Goal: Task Accomplishment & Management: Use online tool/utility

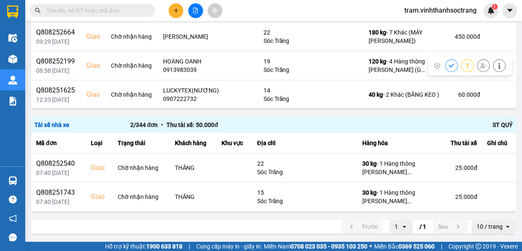
scroll to position [186, 0]
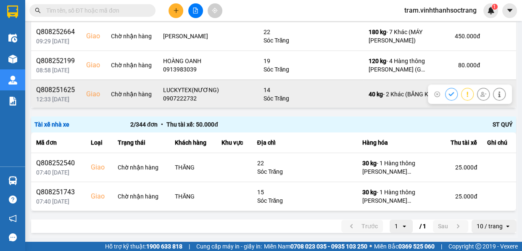
click at [445, 93] on button at bounding box center [451, 94] width 12 height 15
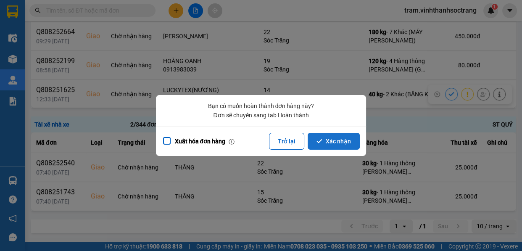
click at [353, 144] on button "Xác nhận" at bounding box center [333, 141] width 52 height 17
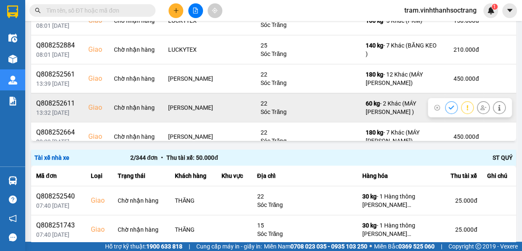
scroll to position [99, 0]
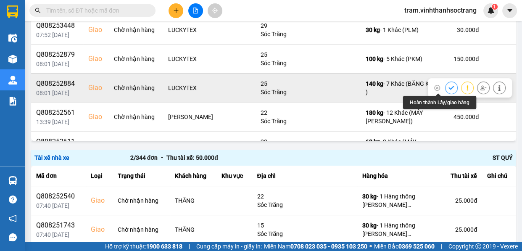
click at [448, 88] on icon at bounding box center [450, 88] width 5 height 4
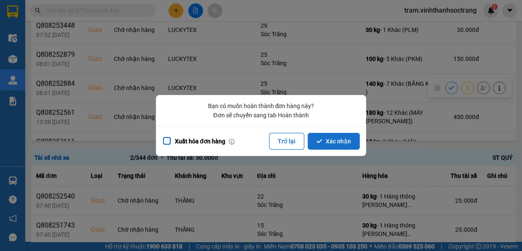
click at [350, 142] on button "Xác nhận" at bounding box center [333, 141] width 52 height 17
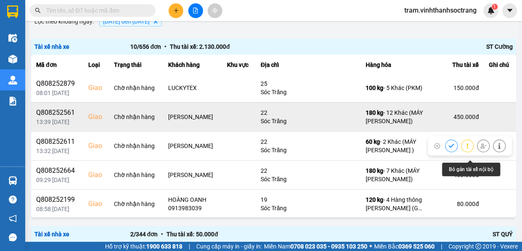
scroll to position [108, 0]
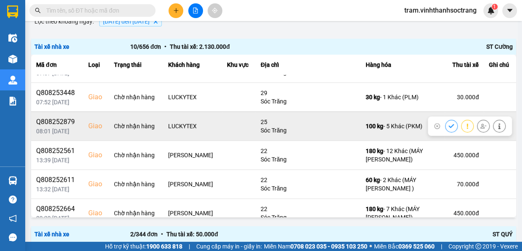
click at [445, 125] on button at bounding box center [451, 125] width 12 height 15
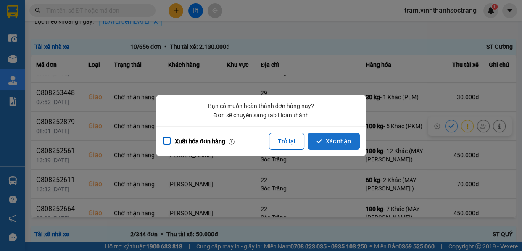
click at [325, 147] on button "Xác nhận" at bounding box center [333, 141] width 52 height 17
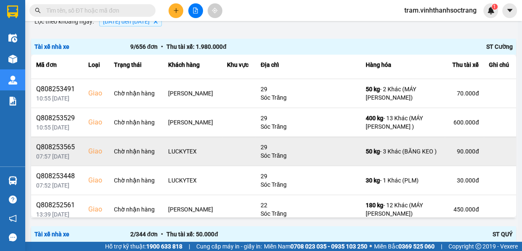
scroll to position [38, 0]
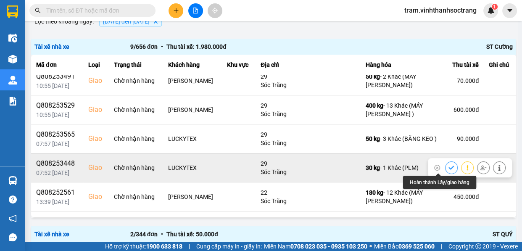
click at [448, 165] on icon at bounding box center [451, 168] width 6 height 6
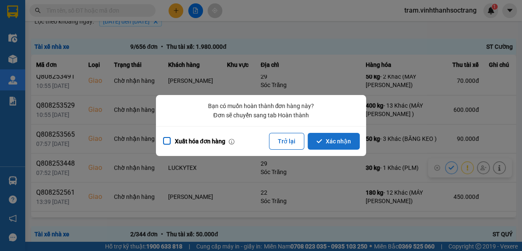
click at [341, 142] on button "Xác nhận" at bounding box center [333, 141] width 52 height 17
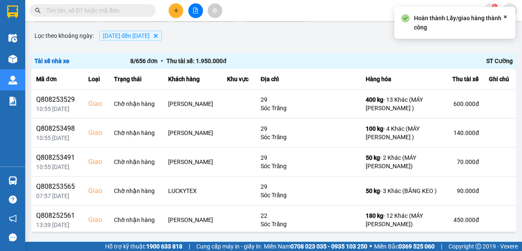
scroll to position [76, 0]
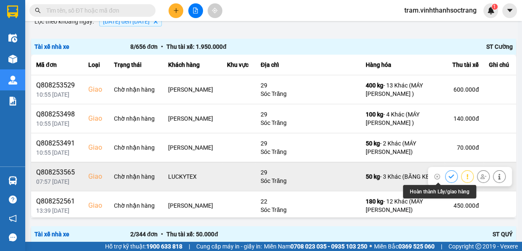
click at [448, 174] on icon at bounding box center [451, 176] width 6 height 6
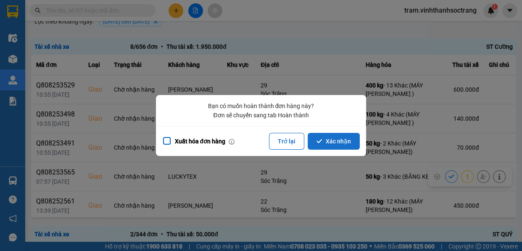
click at [335, 145] on button "Xác nhận" at bounding box center [333, 141] width 52 height 17
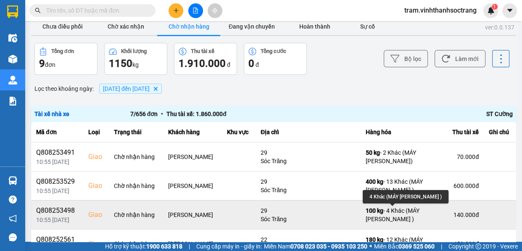
scroll to position [0, 0]
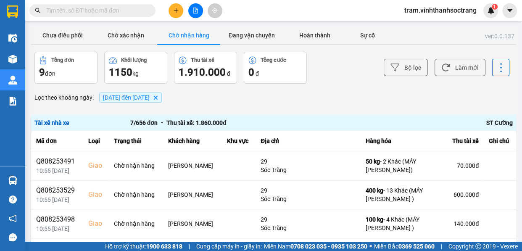
click at [157, 96] on icon "01/08/2025 đến 31/08/2025, close by backspace" at bounding box center [156, 97] width 4 height 4
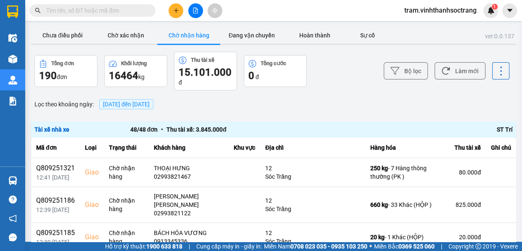
click at [197, 37] on button "Chờ nhận hàng" at bounding box center [188, 35] width 63 height 17
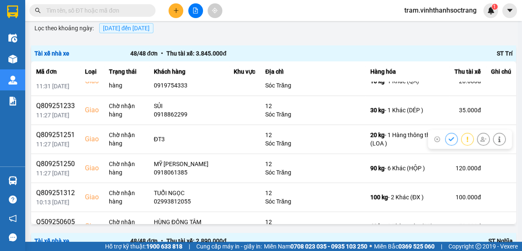
scroll to position [649, 0]
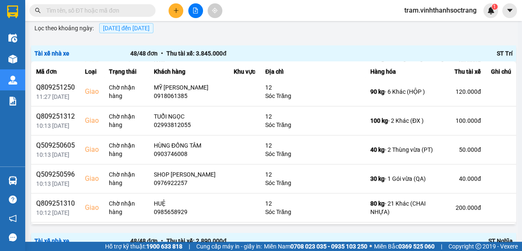
click at [101, 9] on input "text" at bounding box center [95, 10] width 99 height 9
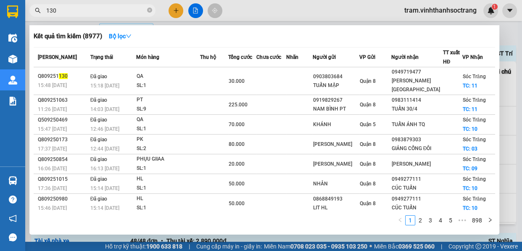
type input "1300"
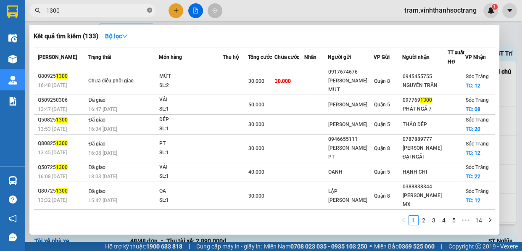
click at [151, 9] on icon "close-circle" at bounding box center [149, 10] width 5 height 5
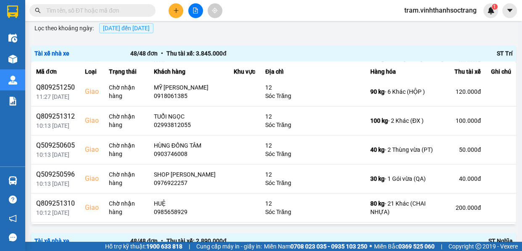
scroll to position [0, 0]
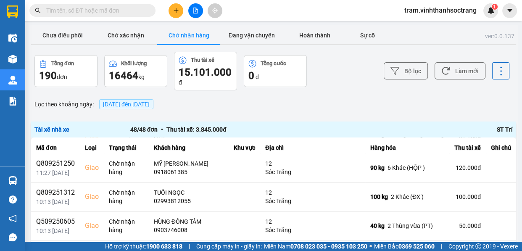
click at [68, 45] on div "Chưa điều phối Chờ xác nhận Chờ nhận hàng Đang vận chuyển Hoàn thành Sự cố" at bounding box center [273, 36] width 485 height 19
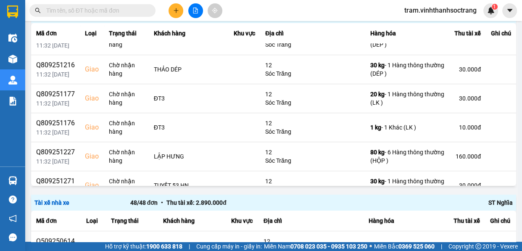
scroll to position [382, 0]
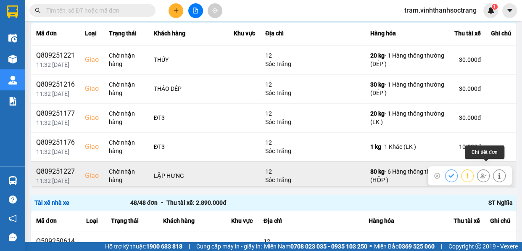
click at [496, 173] on icon at bounding box center [499, 176] width 6 height 6
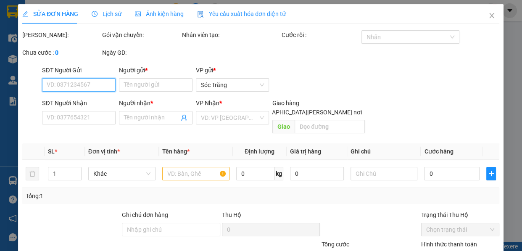
type input "PHÁT"
type input "LẬP HƯNG"
checkbox input "true"
type input "12"
type input "160.000"
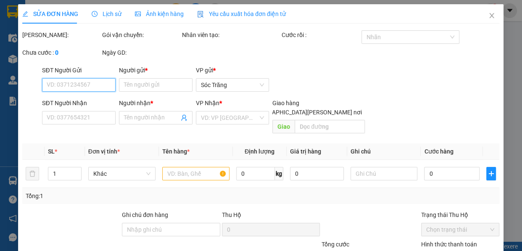
type input "160.000"
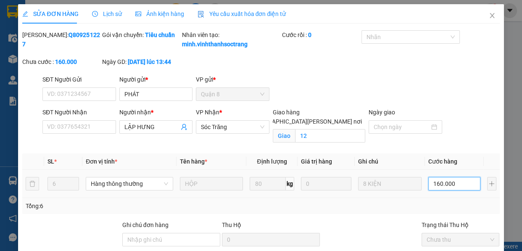
click at [443, 190] on input "160.000" at bounding box center [454, 183] width 52 height 13
type input "1"
type input "12"
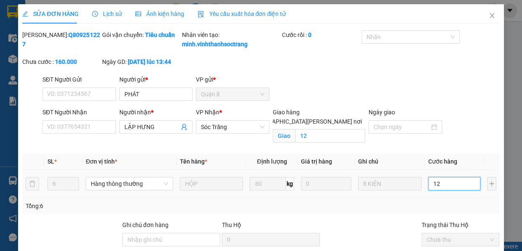
type input "12"
type input "120"
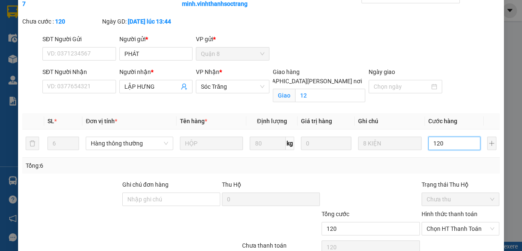
scroll to position [76, 0]
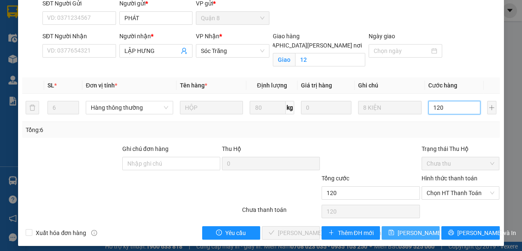
type input "120"
type input "120.000"
click at [419, 237] on span "[PERSON_NAME] đổi" at bounding box center [424, 232] width 54 height 9
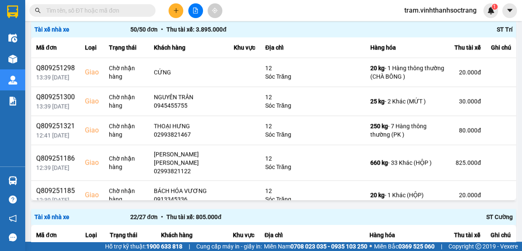
scroll to position [288, 0]
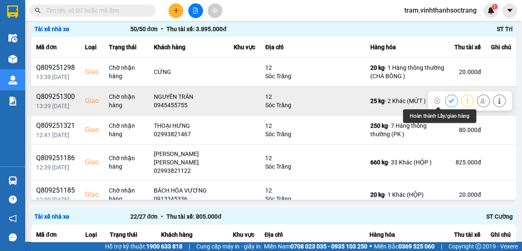
click at [448, 100] on icon at bounding box center [451, 101] width 6 height 6
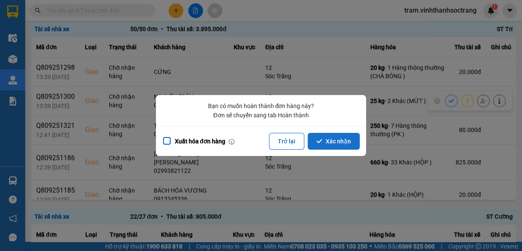
click at [335, 134] on button "Xác nhận" at bounding box center [333, 141] width 52 height 17
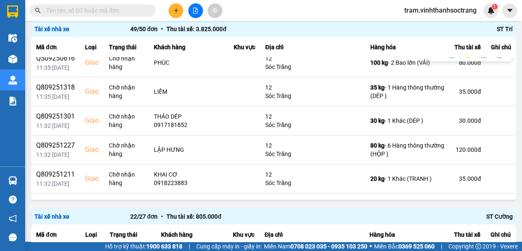
scroll to position [305, 0]
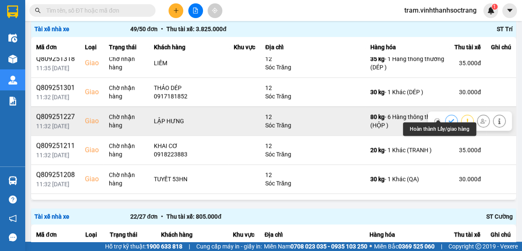
click at [448, 118] on icon at bounding box center [451, 121] width 6 height 6
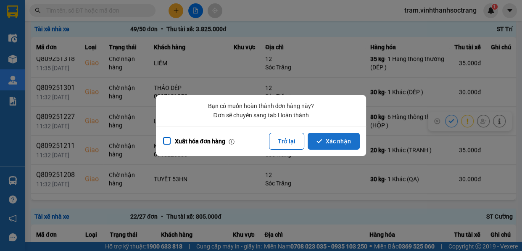
click at [349, 142] on button "Xác nhận" at bounding box center [333, 141] width 52 height 17
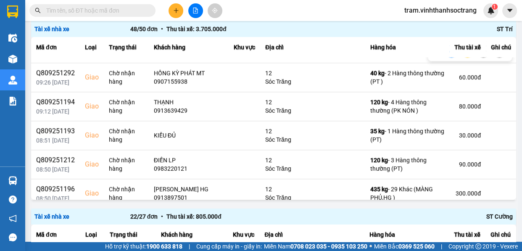
scroll to position [1183, 0]
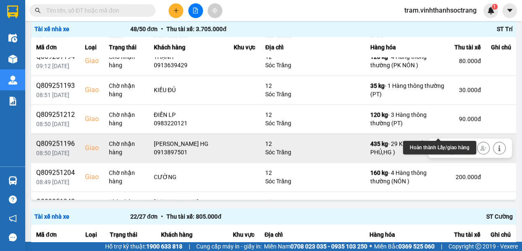
click at [448, 145] on icon at bounding box center [451, 148] width 6 height 6
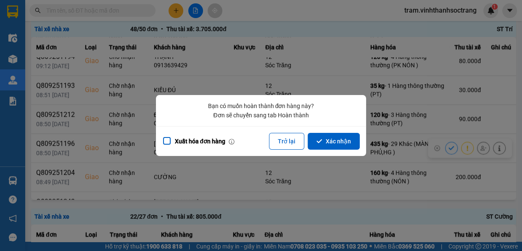
click at [332, 144] on button "Xác nhận" at bounding box center [333, 141] width 52 height 17
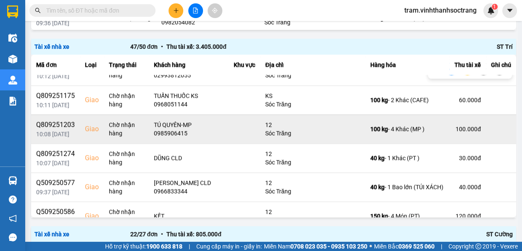
scroll to position [802, 0]
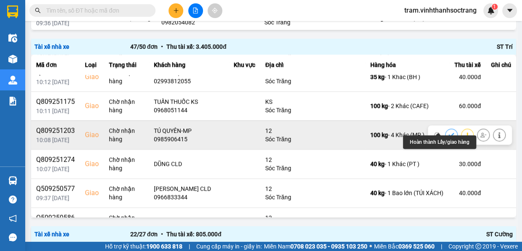
click at [448, 133] on icon at bounding box center [450, 135] width 5 height 4
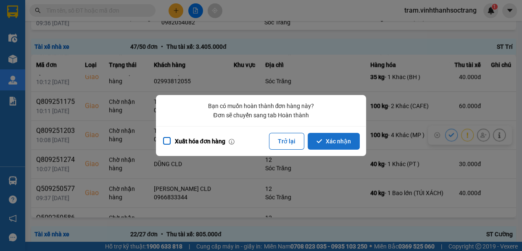
click at [354, 143] on button "Xác nhận" at bounding box center [333, 141] width 52 height 17
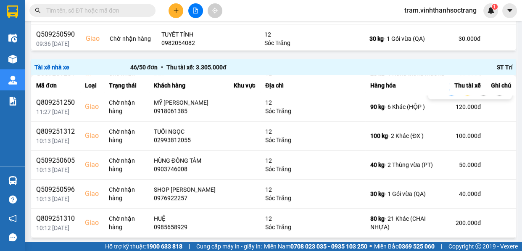
scroll to position [649, 0]
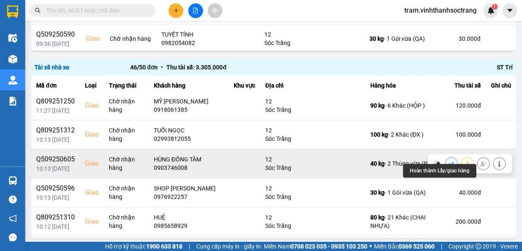
click at [448, 160] on icon at bounding box center [451, 163] width 6 height 6
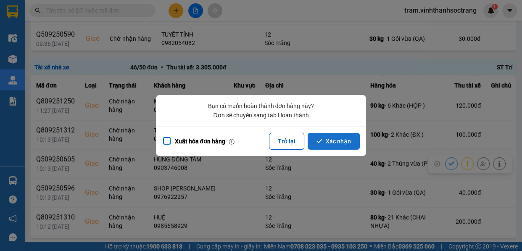
click at [335, 142] on button "Xác nhận" at bounding box center [333, 141] width 52 height 17
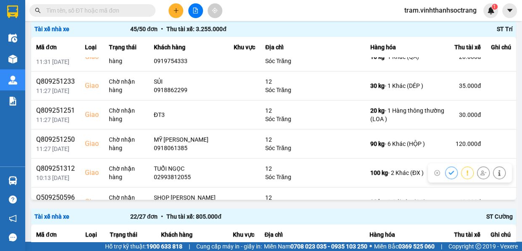
scroll to position [687, 0]
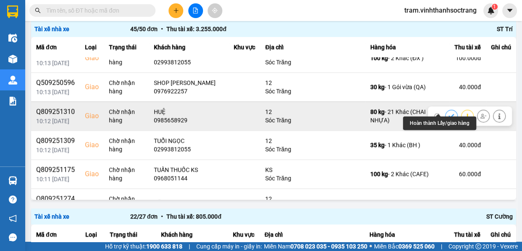
click at [445, 108] on button at bounding box center [451, 115] width 12 height 15
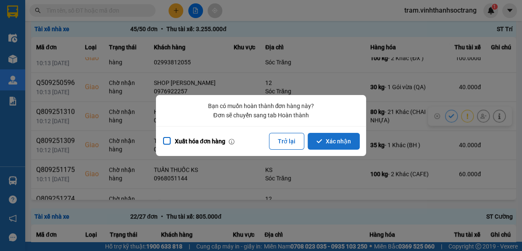
click at [336, 138] on button "Xác nhận" at bounding box center [333, 141] width 52 height 17
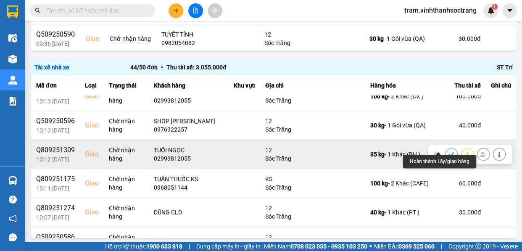
click at [448, 151] on icon at bounding box center [451, 154] width 6 height 6
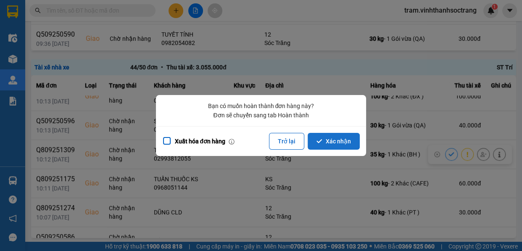
click at [320, 142] on icon "dialog" at bounding box center [318, 141] width 5 height 4
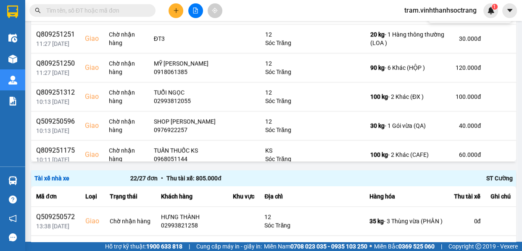
scroll to position [611, 0]
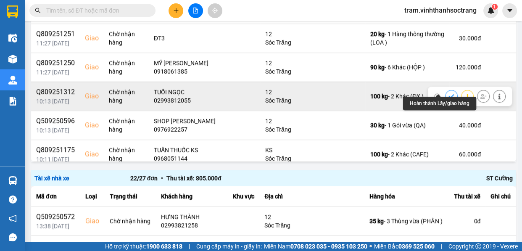
click at [448, 93] on icon at bounding box center [451, 96] width 6 height 6
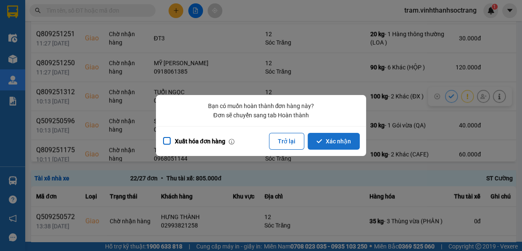
click at [333, 145] on button "Xác nhận" at bounding box center [333, 141] width 52 height 17
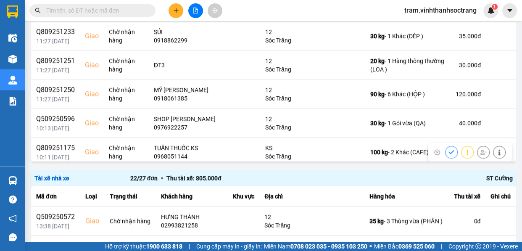
scroll to position [572, 0]
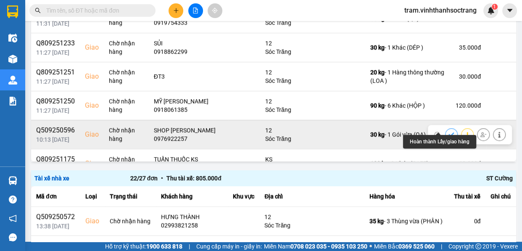
click at [445, 127] on button at bounding box center [451, 134] width 12 height 15
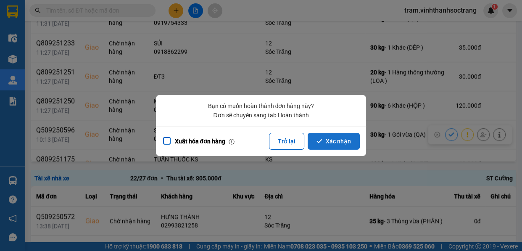
click at [349, 138] on button "Xác nhận" at bounding box center [333, 141] width 52 height 17
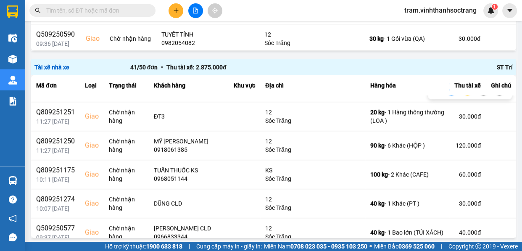
scroll to position [611, 0]
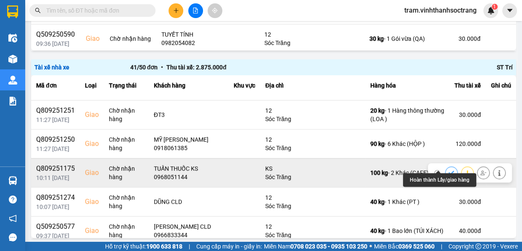
click at [448, 170] on icon at bounding box center [450, 172] width 5 height 4
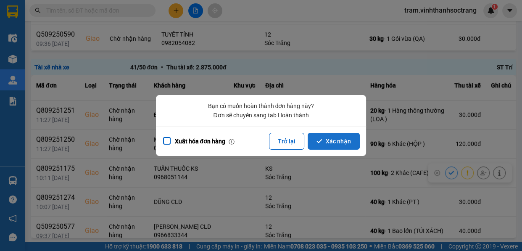
click at [330, 147] on button "Xác nhận" at bounding box center [333, 141] width 52 height 17
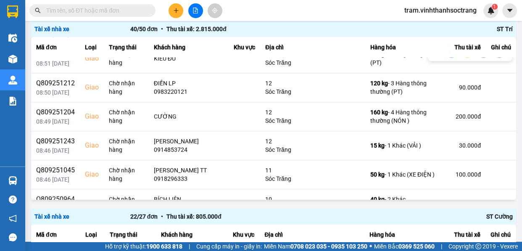
scroll to position [1014, 0]
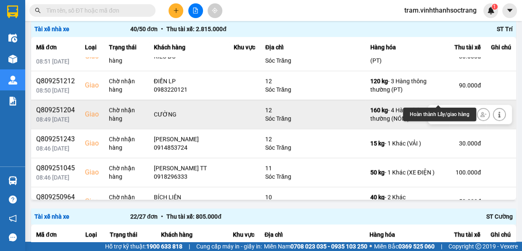
click at [448, 112] on icon at bounding box center [450, 114] width 5 height 4
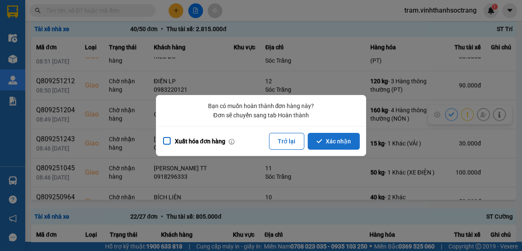
click at [345, 142] on button "Xác nhận" at bounding box center [333, 141] width 52 height 17
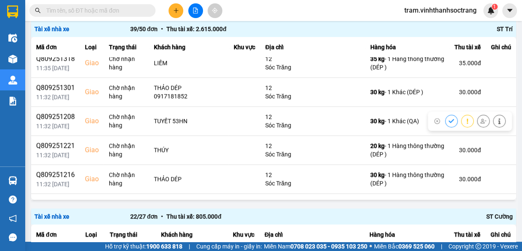
scroll to position [344, 0]
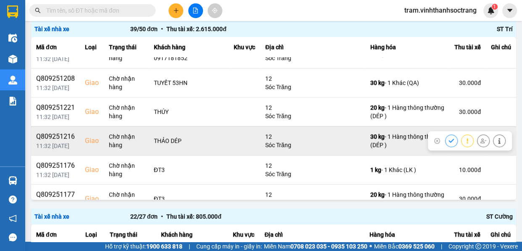
click at [445, 133] on button at bounding box center [451, 140] width 12 height 15
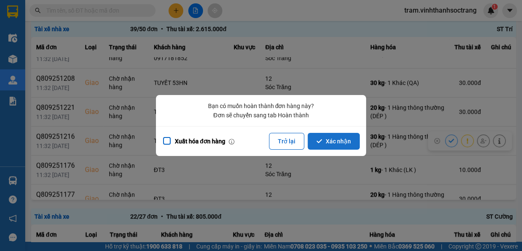
click at [317, 136] on button "Xác nhận" at bounding box center [333, 141] width 52 height 17
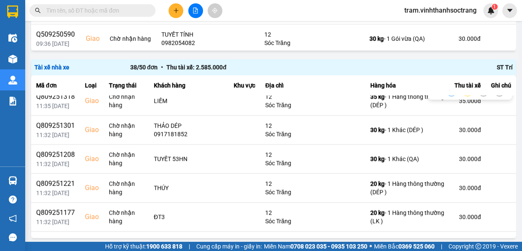
scroll to position [305, 0]
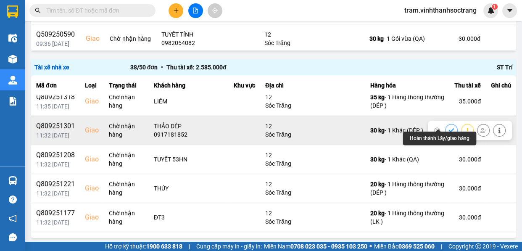
click at [448, 127] on icon at bounding box center [451, 130] width 6 height 6
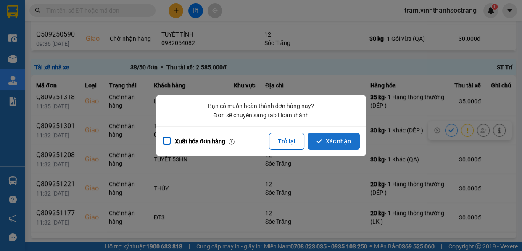
click at [340, 139] on button "Xác nhận" at bounding box center [333, 141] width 52 height 17
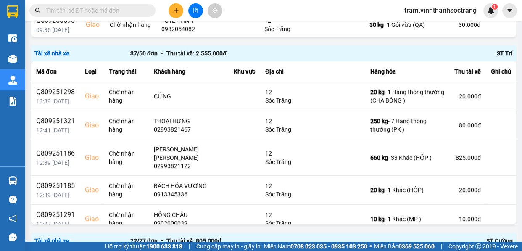
scroll to position [288, 0]
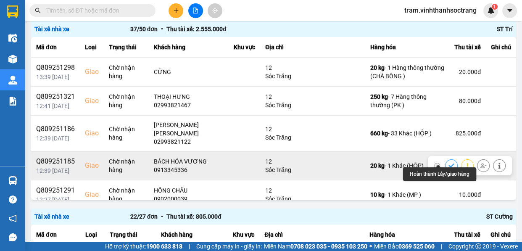
click at [445, 158] on button at bounding box center [451, 165] width 12 height 15
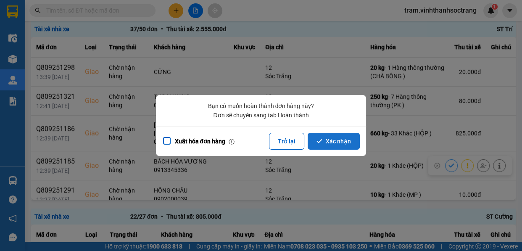
click at [328, 139] on button "Xác nhận" at bounding box center [333, 141] width 52 height 17
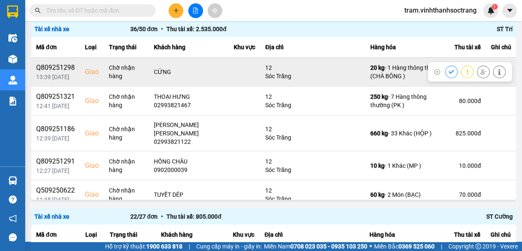
click at [445, 72] on button at bounding box center [451, 71] width 12 height 15
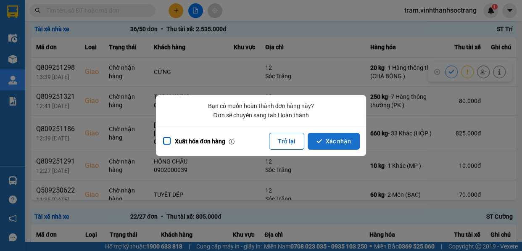
click at [341, 143] on button "Xác nhận" at bounding box center [333, 141] width 52 height 17
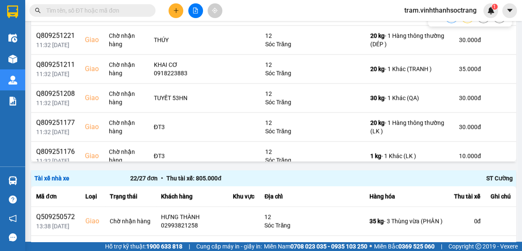
scroll to position [267, 0]
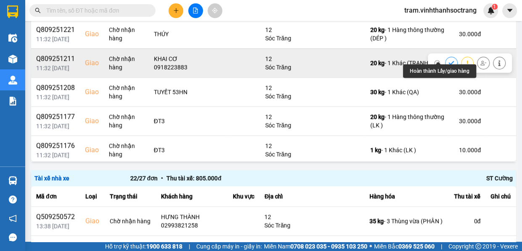
click at [448, 60] on icon at bounding box center [451, 63] width 6 height 6
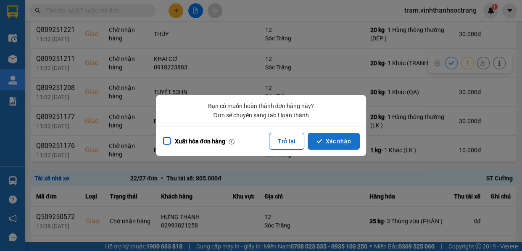
click at [349, 140] on button "Xác nhận" at bounding box center [333, 141] width 52 height 17
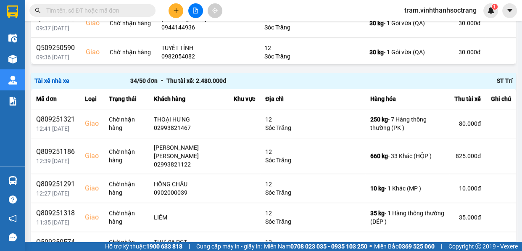
scroll to position [249, 0]
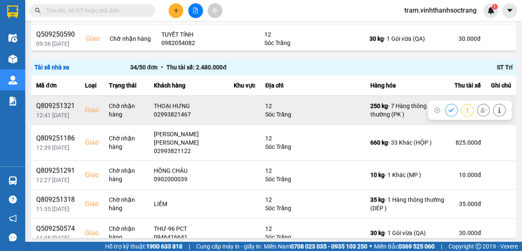
click at [445, 109] on button at bounding box center [451, 109] width 12 height 15
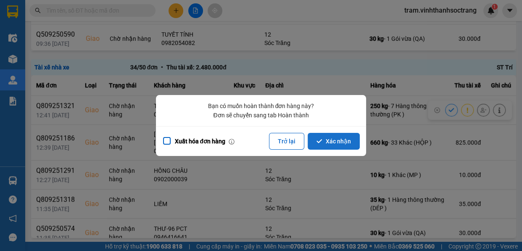
click at [333, 142] on button "Xác nhận" at bounding box center [333, 141] width 52 height 17
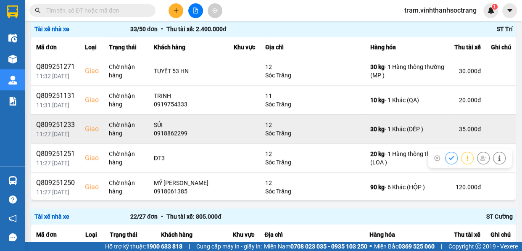
scroll to position [344, 0]
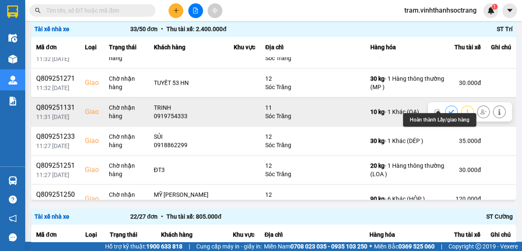
click at [448, 110] on icon at bounding box center [450, 112] width 5 height 4
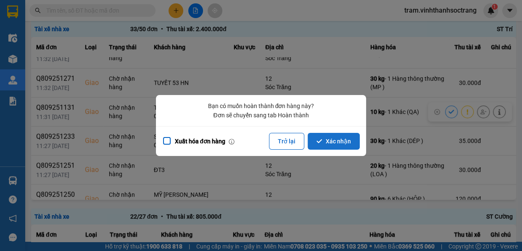
click at [346, 139] on button "Xác nhận" at bounding box center [333, 141] width 52 height 17
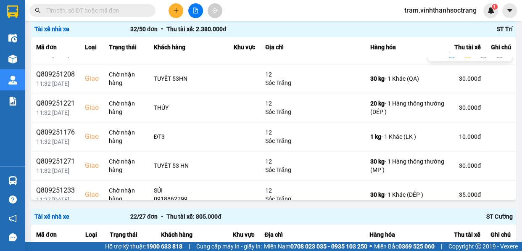
scroll to position [267, 0]
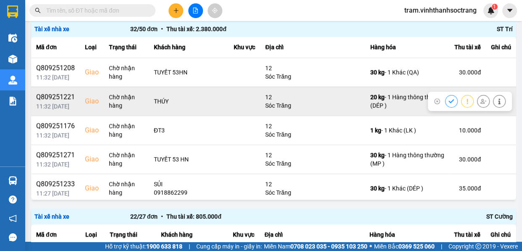
click at [448, 98] on icon at bounding box center [451, 101] width 6 height 6
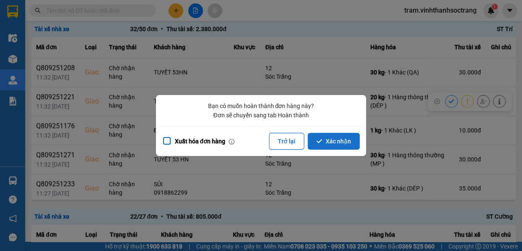
click at [347, 140] on button "Xác nhận" at bounding box center [333, 141] width 52 height 17
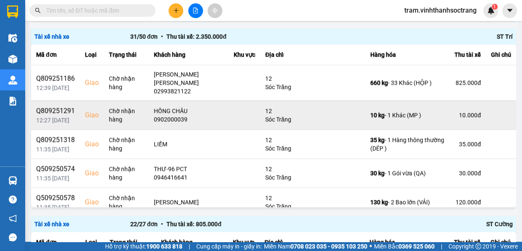
scroll to position [38, 0]
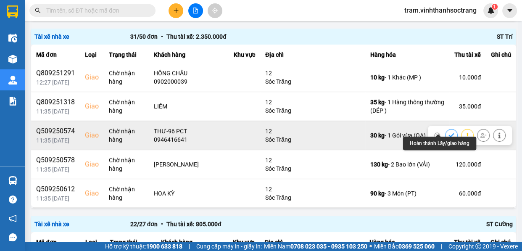
click at [448, 133] on icon at bounding box center [450, 135] width 5 height 4
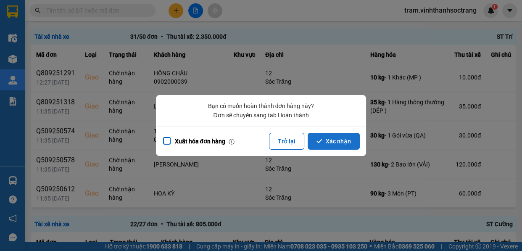
click at [328, 134] on button "Xác nhận" at bounding box center [333, 141] width 52 height 17
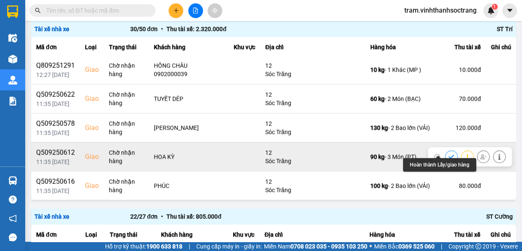
click at [448, 154] on icon at bounding box center [451, 157] width 6 height 6
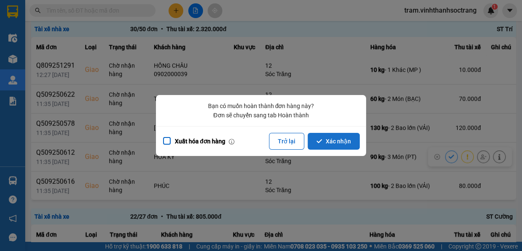
click at [325, 144] on button "Xác nhận" at bounding box center [333, 141] width 52 height 17
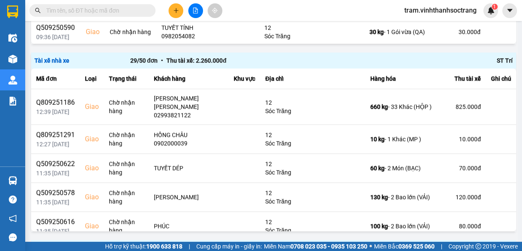
scroll to position [267, 0]
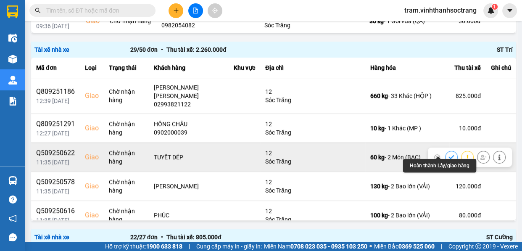
click at [448, 155] on icon at bounding box center [450, 157] width 5 height 4
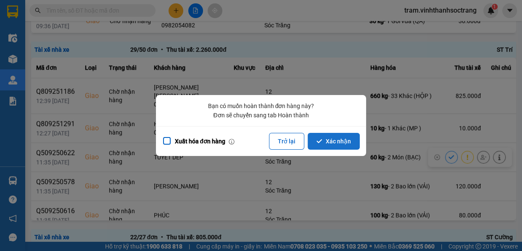
click at [332, 135] on button "Xác nhận" at bounding box center [333, 141] width 52 height 17
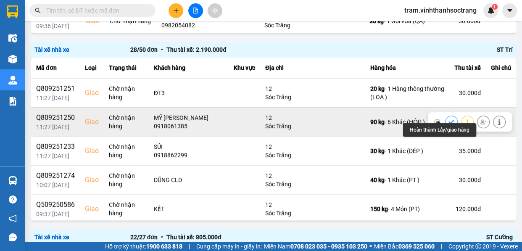
click at [445, 114] on button at bounding box center [451, 121] width 12 height 15
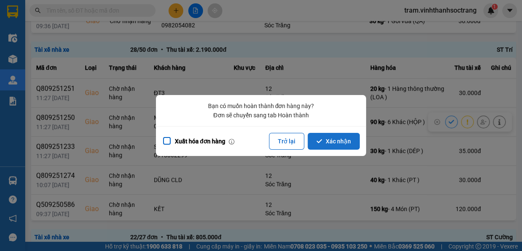
click at [341, 148] on button "Xác nhận" at bounding box center [333, 141] width 52 height 17
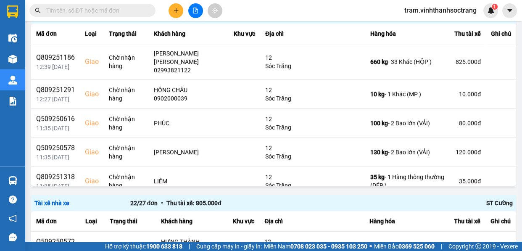
scroll to position [288, 0]
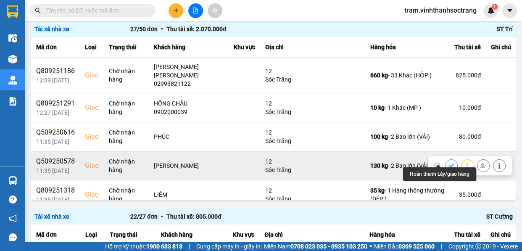
click at [445, 158] on button at bounding box center [451, 165] width 12 height 15
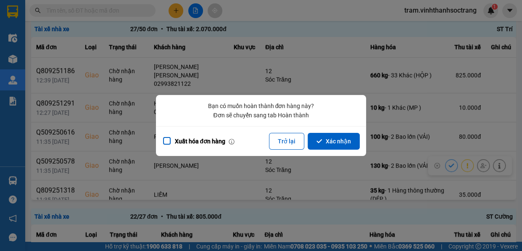
drag, startPoint x: 328, startPoint y: 141, endPoint x: 521, endPoint y: 81, distance: 201.2
click at [328, 140] on button "Xác nhận" at bounding box center [333, 141] width 52 height 17
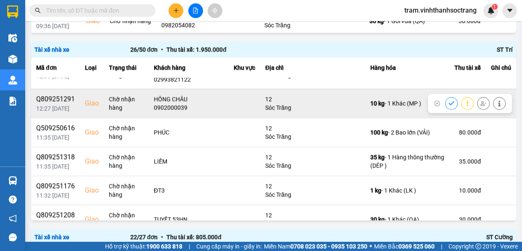
scroll to position [38, 0]
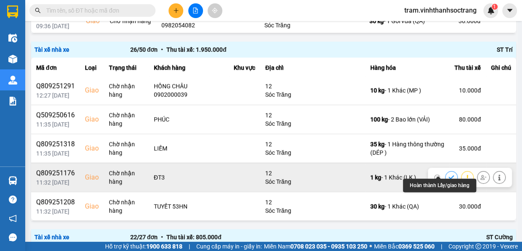
click at [448, 174] on icon at bounding box center [451, 177] width 6 height 6
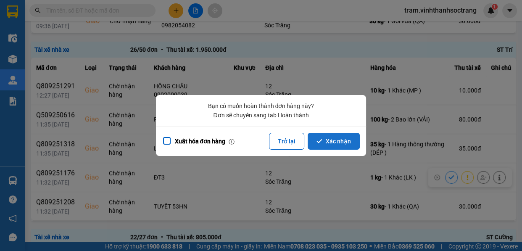
click at [339, 139] on button "Xác nhận" at bounding box center [333, 141] width 52 height 17
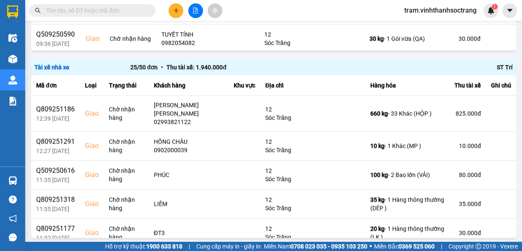
scroll to position [288, 0]
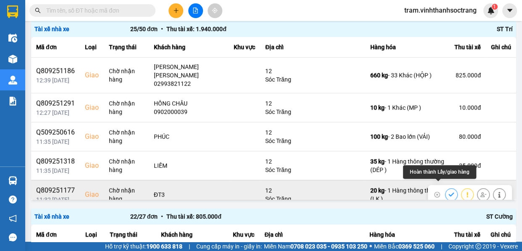
click at [445, 187] on button at bounding box center [451, 194] width 12 height 15
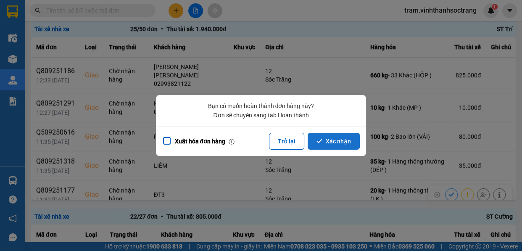
click at [344, 134] on button "Xác nhận" at bounding box center [333, 141] width 52 height 17
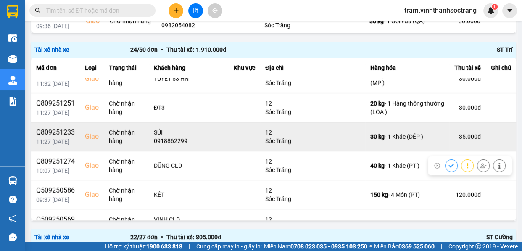
scroll to position [152, 0]
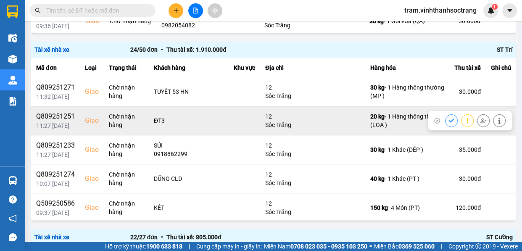
click at [448, 118] on icon at bounding box center [451, 121] width 6 height 6
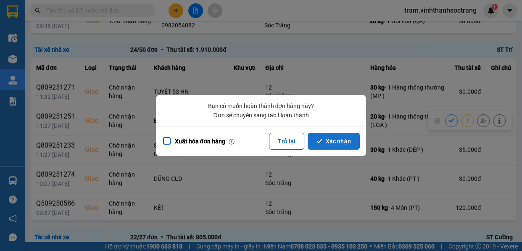
click at [356, 137] on button "Xác nhận" at bounding box center [333, 141] width 52 height 17
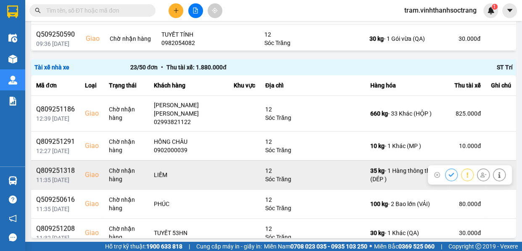
scroll to position [38, 0]
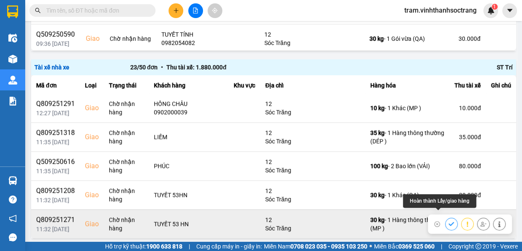
click at [448, 221] on icon at bounding box center [451, 224] width 6 height 6
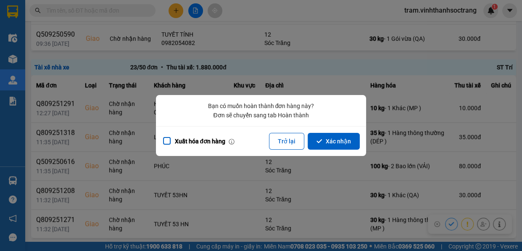
drag, startPoint x: 327, startPoint y: 147, endPoint x: 376, endPoint y: 0, distance: 155.1
click at [326, 149] on button "Xác nhận" at bounding box center [333, 141] width 52 height 17
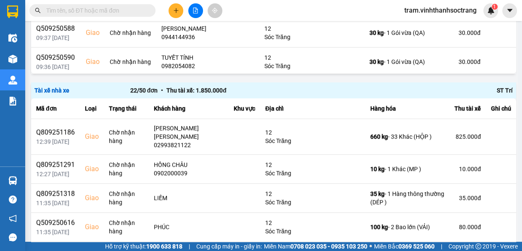
scroll to position [267, 0]
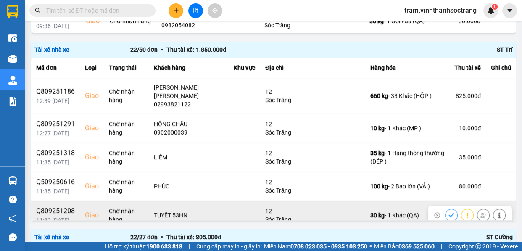
click at [445, 208] on button at bounding box center [451, 214] width 12 height 15
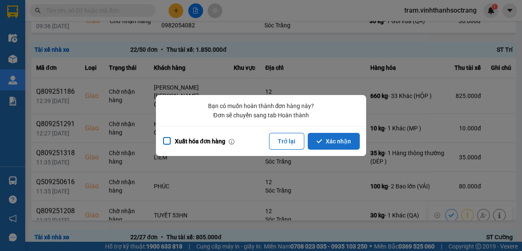
click at [337, 138] on button "Xác nhận" at bounding box center [333, 141] width 52 height 17
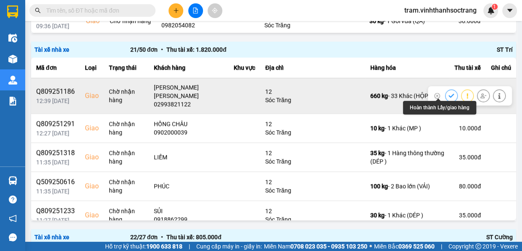
click at [445, 88] on button at bounding box center [451, 95] width 12 height 15
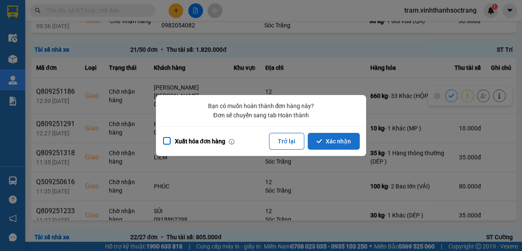
click at [344, 137] on button "Xác nhận" at bounding box center [333, 141] width 52 height 17
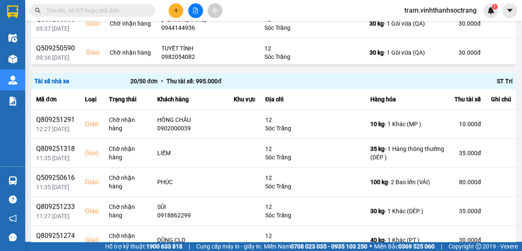
scroll to position [249, 0]
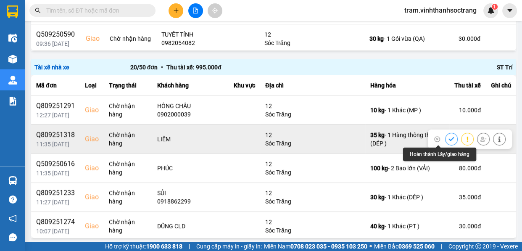
click at [448, 138] on icon at bounding box center [451, 139] width 6 height 6
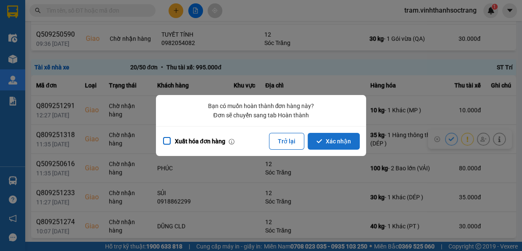
click at [332, 136] on button "Xác nhận" at bounding box center [333, 141] width 52 height 17
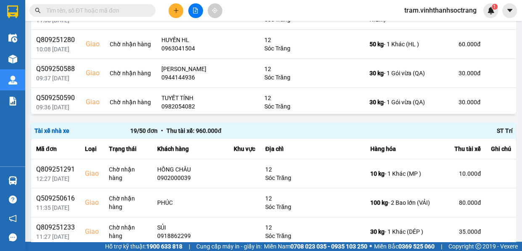
scroll to position [229, 0]
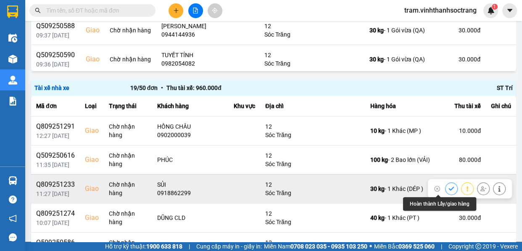
click at [448, 187] on icon at bounding box center [451, 189] width 6 height 6
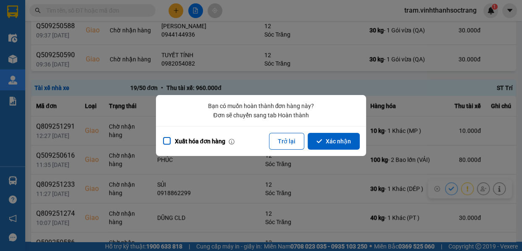
click at [340, 139] on button "Xác nhận" at bounding box center [333, 141] width 52 height 17
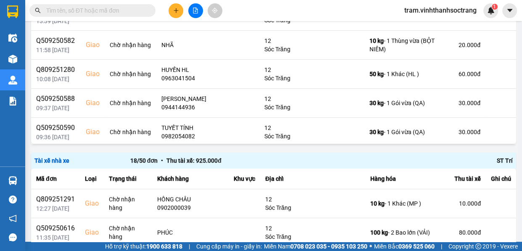
scroll to position [305, 0]
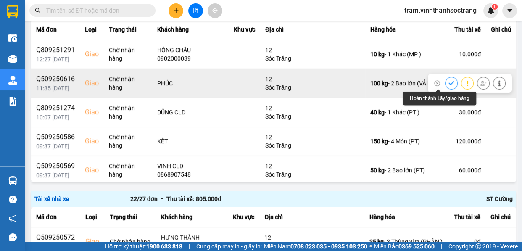
click at [448, 81] on icon at bounding box center [451, 83] width 6 height 6
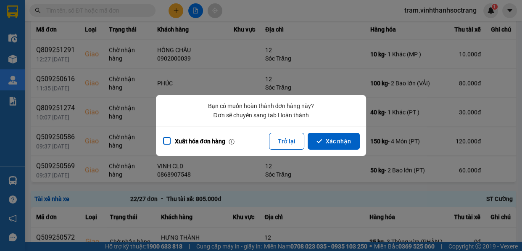
click at [333, 132] on div "Xuất hóa đơn hàng Trở lại Xác nhận" at bounding box center [261, 141] width 210 height 30
click at [341, 142] on button "Xác nhận" at bounding box center [333, 141] width 52 height 17
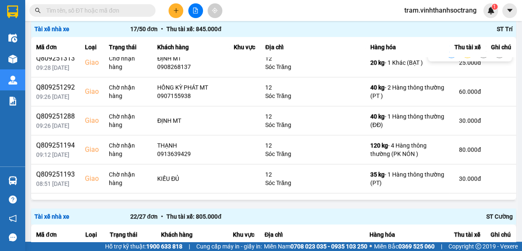
scroll to position [267, 0]
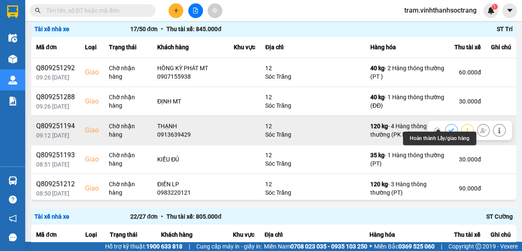
click at [448, 127] on icon at bounding box center [451, 130] width 6 height 6
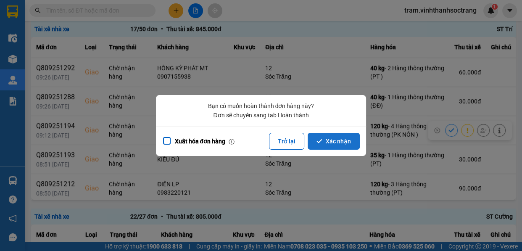
click at [337, 140] on button "Xác nhận" at bounding box center [333, 141] width 52 height 17
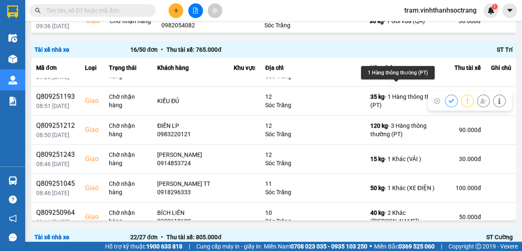
scroll to position [320, 0]
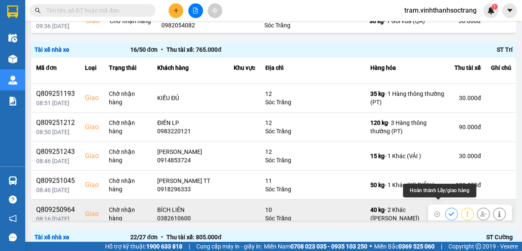
click at [448, 211] on icon at bounding box center [451, 214] width 6 height 6
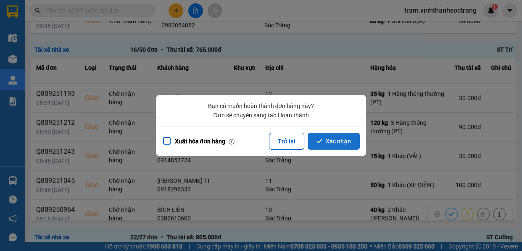
click at [344, 140] on button "Xác nhận" at bounding box center [333, 141] width 52 height 17
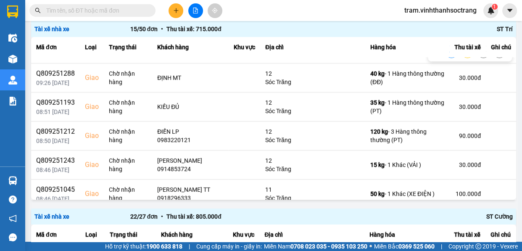
scroll to position [291, 0]
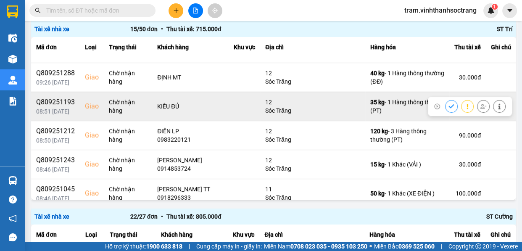
click at [448, 103] on icon at bounding box center [451, 106] width 6 height 6
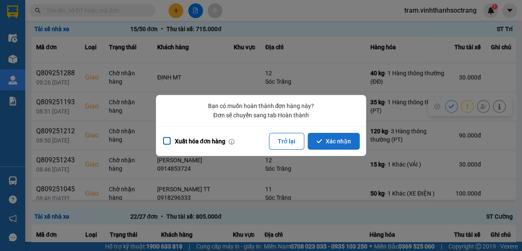
click at [356, 142] on button "Xác nhận" at bounding box center [333, 141] width 52 height 17
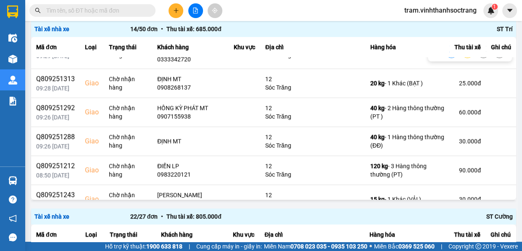
scroll to position [262, 0]
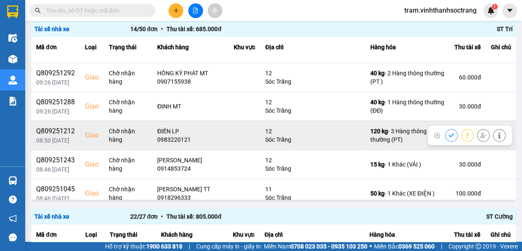
click at [448, 132] on icon at bounding box center [451, 135] width 6 height 6
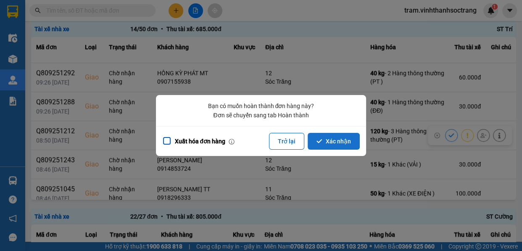
click at [345, 148] on button "Xác nhận" at bounding box center [333, 141] width 52 height 17
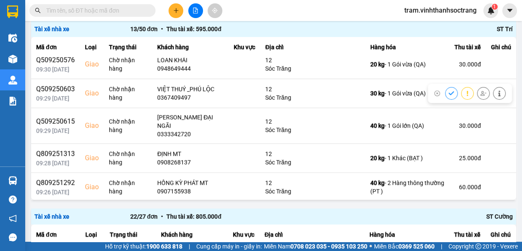
scroll to position [191, 0]
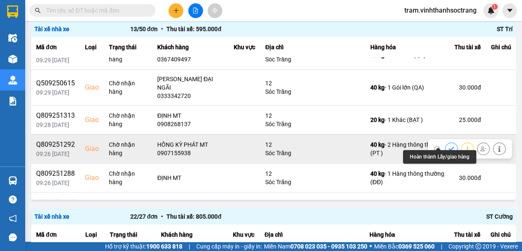
click at [448, 147] on icon at bounding box center [450, 149] width 5 height 4
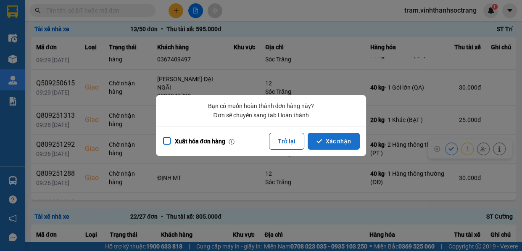
click at [346, 144] on button "Xác nhận" at bounding box center [333, 141] width 52 height 17
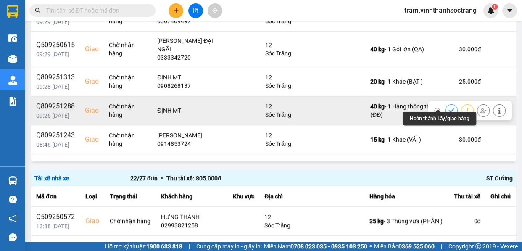
click at [448, 108] on icon at bounding box center [451, 111] width 6 height 6
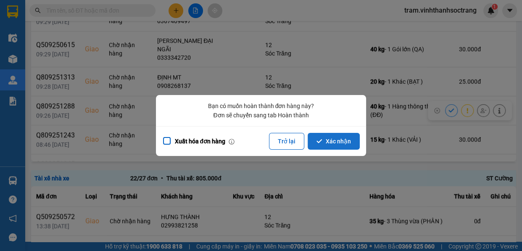
click at [336, 141] on button "Xác nhận" at bounding box center [333, 141] width 52 height 17
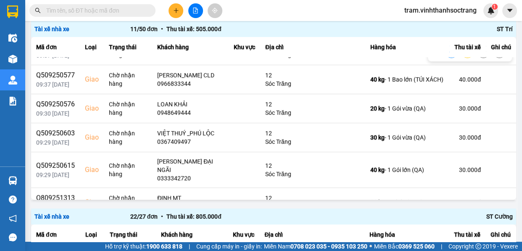
scroll to position [114, 0]
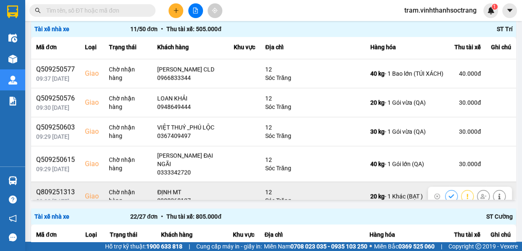
click at [445, 189] on button at bounding box center [451, 196] width 12 height 15
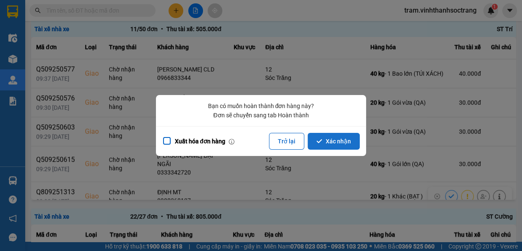
drag, startPoint x: 348, startPoint y: 142, endPoint x: 517, endPoint y: 52, distance: 191.6
click at [349, 142] on button "Xác nhận" at bounding box center [333, 141] width 52 height 17
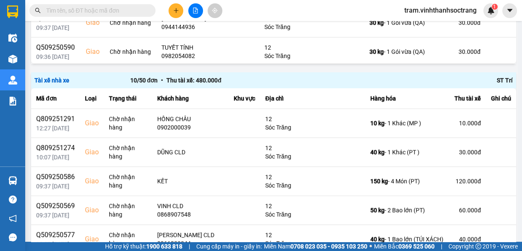
scroll to position [288, 0]
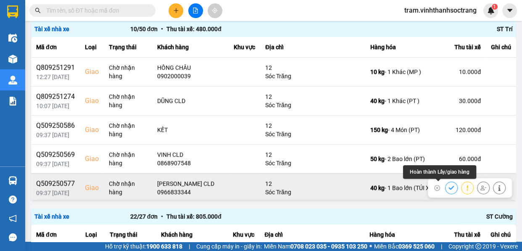
click at [448, 188] on icon at bounding box center [451, 188] width 6 height 6
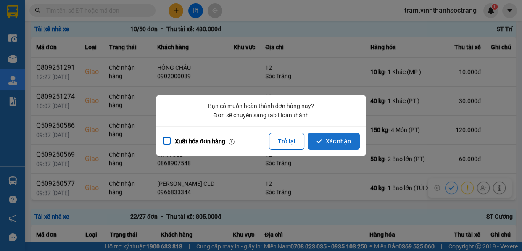
click at [351, 135] on button "Xác nhận" at bounding box center [333, 141] width 52 height 17
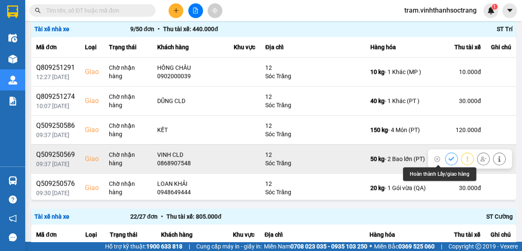
click at [445, 159] on button at bounding box center [451, 158] width 12 height 15
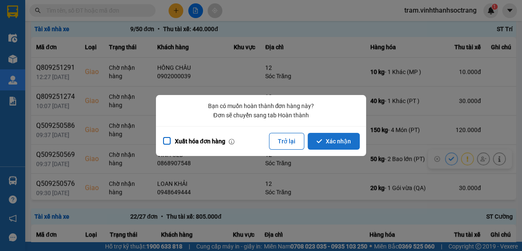
click at [353, 146] on button "Xác nhận" at bounding box center [333, 141] width 52 height 17
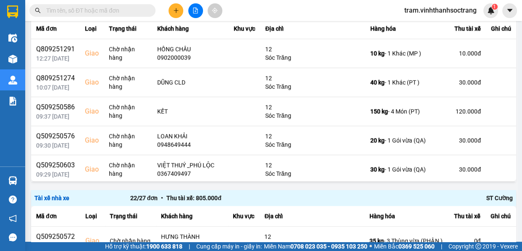
scroll to position [326, 0]
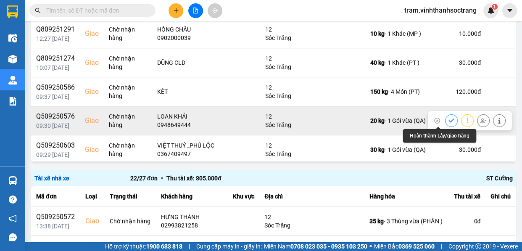
click at [448, 118] on icon at bounding box center [451, 121] width 6 height 6
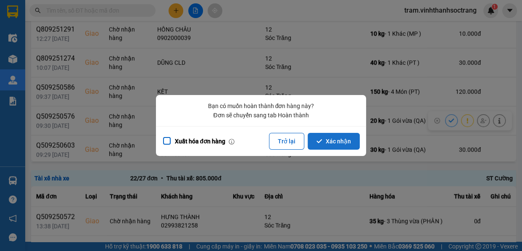
click at [336, 135] on button "Xác nhận" at bounding box center [333, 141] width 52 height 17
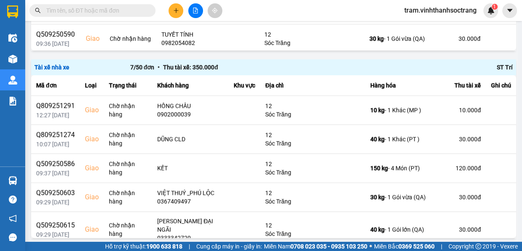
scroll to position [288, 0]
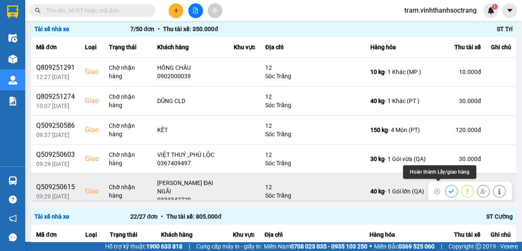
click at [448, 188] on icon at bounding box center [451, 191] width 6 height 6
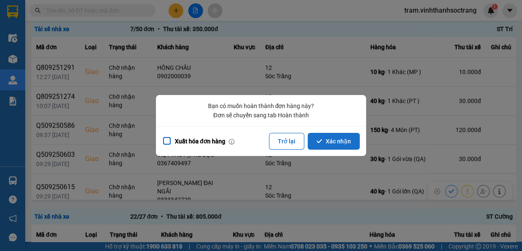
click at [344, 138] on button "Xác nhận" at bounding box center [333, 141] width 52 height 17
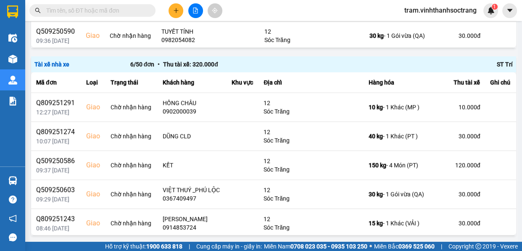
scroll to position [291, 0]
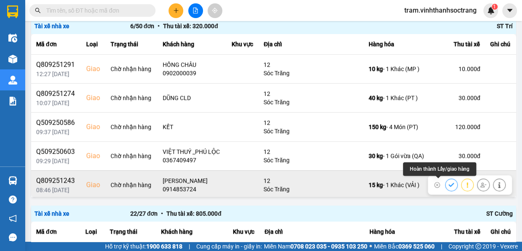
click at [448, 184] on icon at bounding box center [451, 185] width 6 height 6
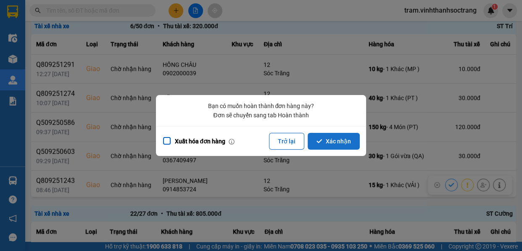
click at [344, 143] on button "Xác nhận" at bounding box center [333, 141] width 52 height 17
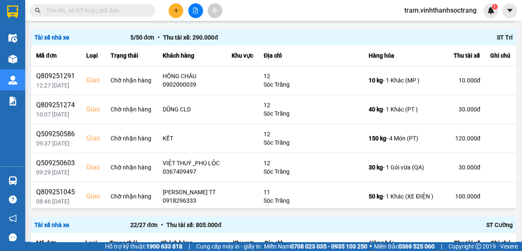
scroll to position [288, 0]
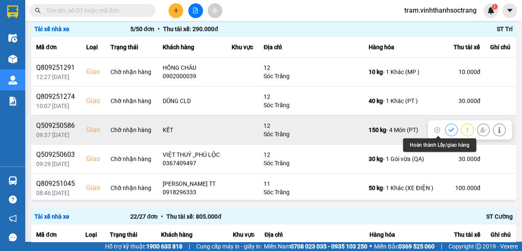
click at [448, 128] on icon at bounding box center [451, 130] width 6 height 6
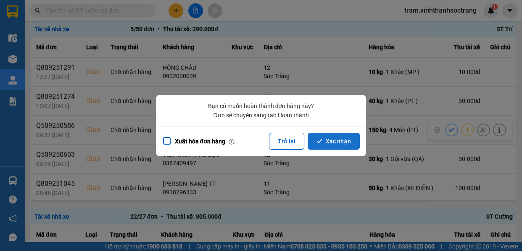
click at [333, 135] on button "Xác nhận" at bounding box center [333, 141] width 52 height 17
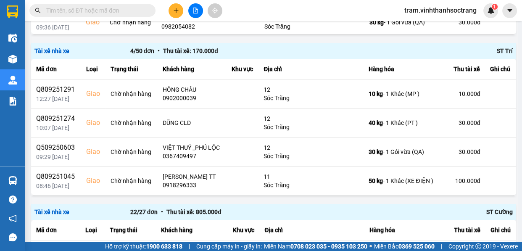
scroll to position [267, 0]
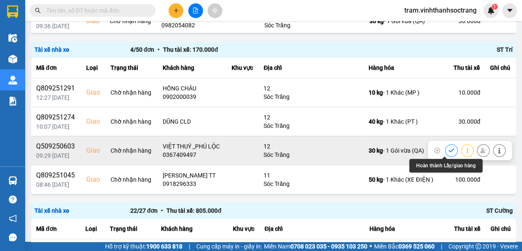
click at [448, 147] on icon at bounding box center [451, 150] width 6 height 6
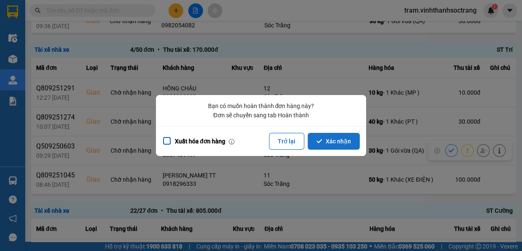
click at [345, 138] on button "Xác nhận" at bounding box center [333, 141] width 52 height 17
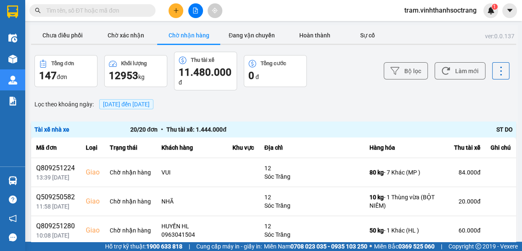
scroll to position [211, 0]
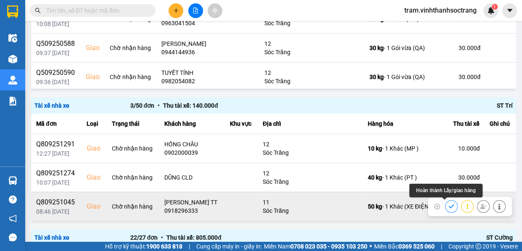
click at [448, 207] on icon at bounding box center [451, 206] width 6 height 6
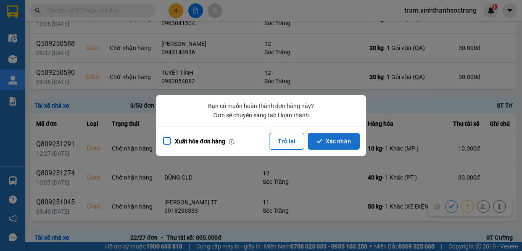
click at [334, 139] on button "Xác nhận" at bounding box center [333, 141] width 52 height 17
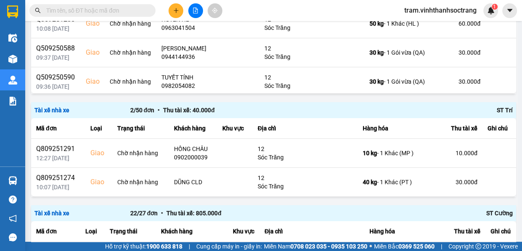
scroll to position [229, 0]
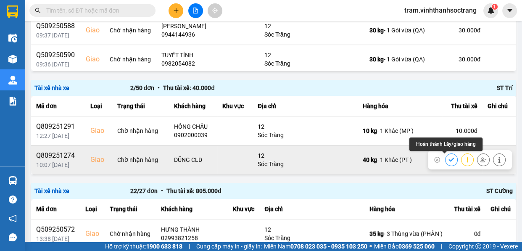
click at [448, 160] on icon at bounding box center [450, 159] width 5 height 4
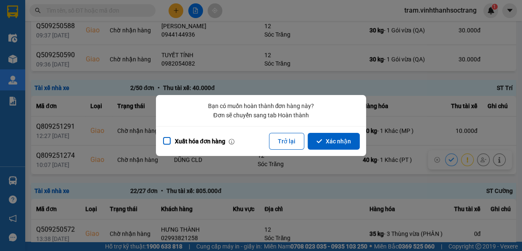
click at [332, 148] on button "Xác nhận" at bounding box center [333, 141] width 52 height 17
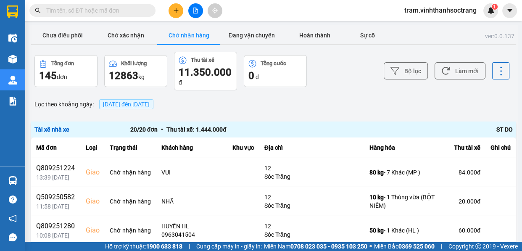
scroll to position [211, 0]
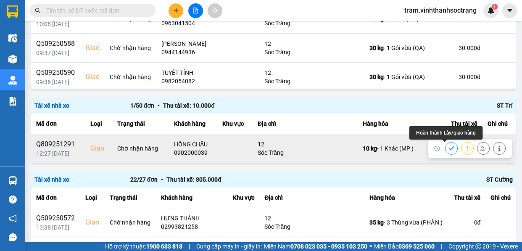
click at [448, 146] on icon at bounding box center [451, 148] width 6 height 6
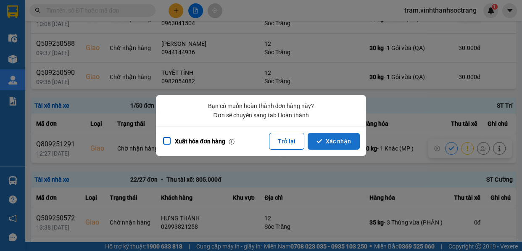
click at [339, 144] on button "Xác nhận" at bounding box center [333, 141] width 52 height 17
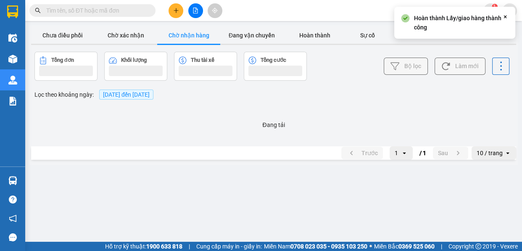
scroll to position [0, 0]
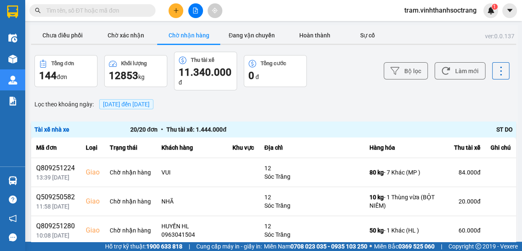
click at [149, 104] on span "[DATE] đến [DATE]" at bounding box center [126, 104] width 47 height 7
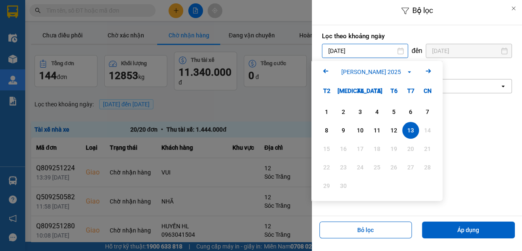
click at [368, 52] on input "[DATE]" at bounding box center [364, 50] width 85 height 13
click at [391, 123] on div "12" at bounding box center [393, 130] width 17 height 17
type input "[DATE]"
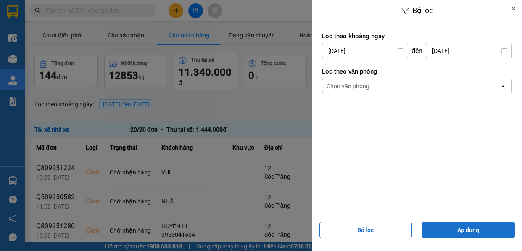
click at [479, 227] on button "Áp dụng" at bounding box center [468, 229] width 93 height 17
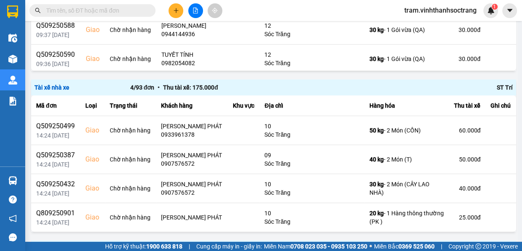
scroll to position [229, 0]
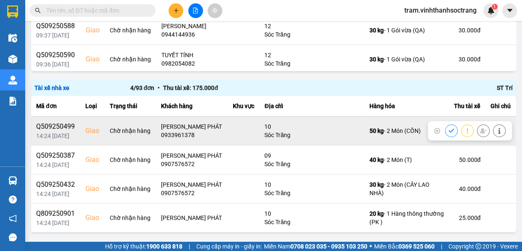
click at [445, 132] on button at bounding box center [451, 130] width 12 height 15
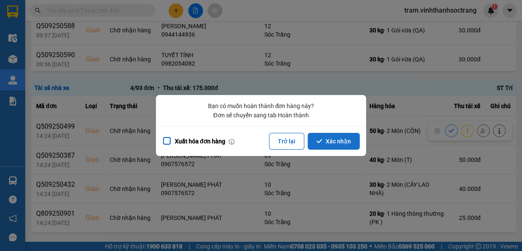
click at [342, 142] on button "Xác nhận" at bounding box center [333, 141] width 52 height 17
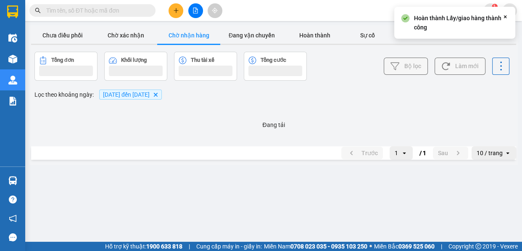
scroll to position [0, 0]
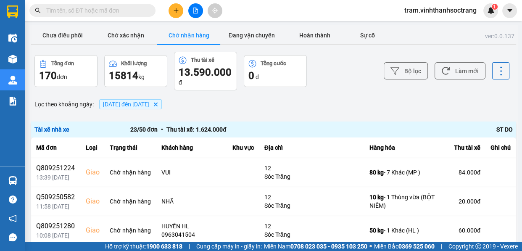
click at [111, 10] on input "text" at bounding box center [95, 10] width 99 height 9
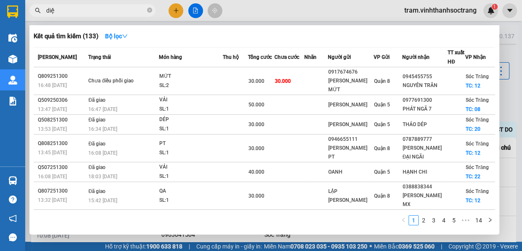
type input "diệp"
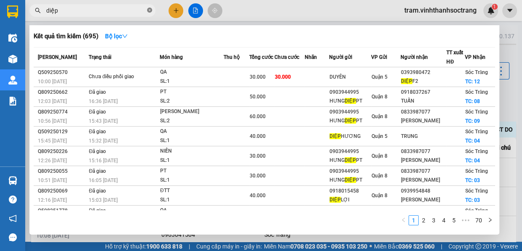
click at [149, 12] on icon "close-circle" at bounding box center [149, 10] width 5 height 5
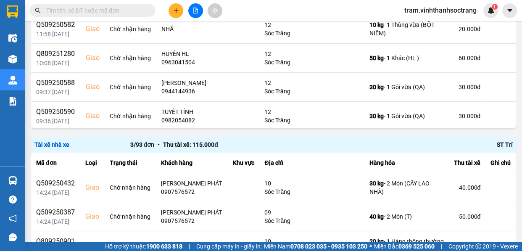
scroll to position [211, 0]
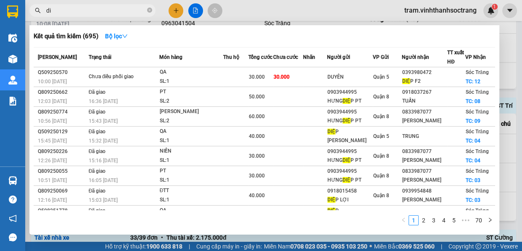
type input "d"
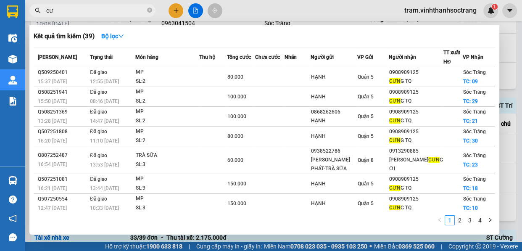
type input "c"
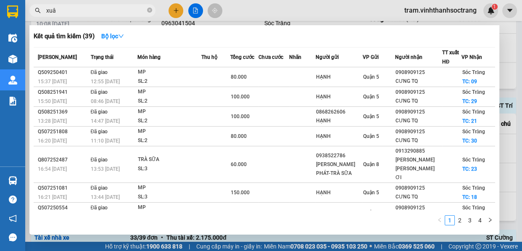
type input "xuân"
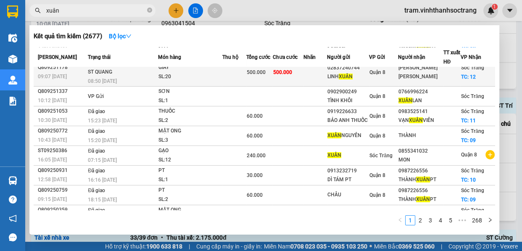
scroll to position [0, 0]
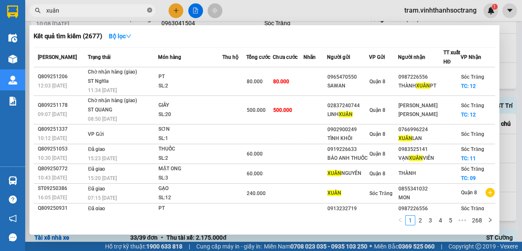
click at [149, 10] on icon "close-circle" at bounding box center [149, 10] width 5 height 5
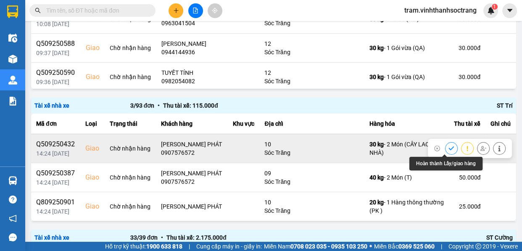
click at [448, 147] on icon at bounding box center [451, 148] width 6 height 6
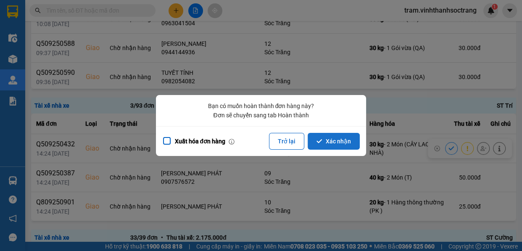
click at [322, 139] on icon "dialog" at bounding box center [318, 141] width 5 height 4
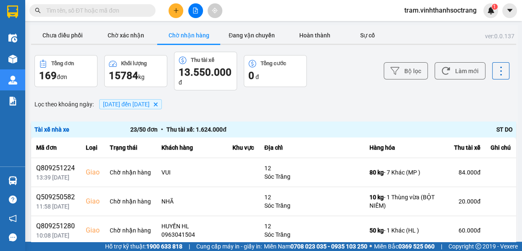
scroll to position [211, 0]
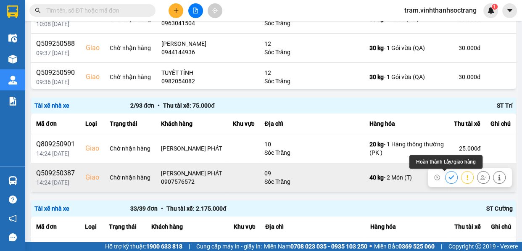
click at [448, 176] on icon at bounding box center [451, 177] width 6 height 6
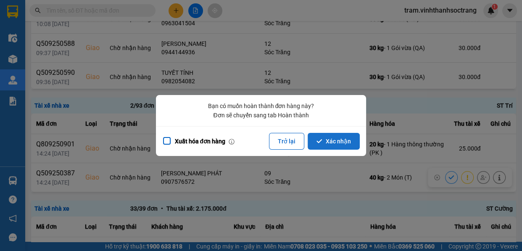
click at [346, 138] on button "Xác nhận" at bounding box center [333, 141] width 52 height 17
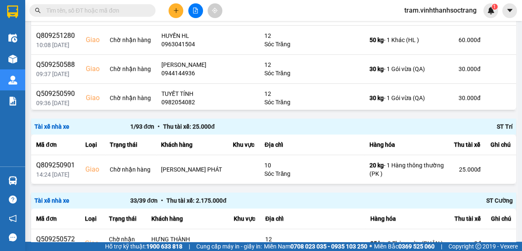
scroll to position [191, 0]
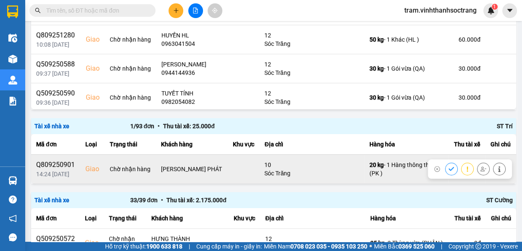
click at [448, 166] on icon at bounding box center [451, 169] width 6 height 6
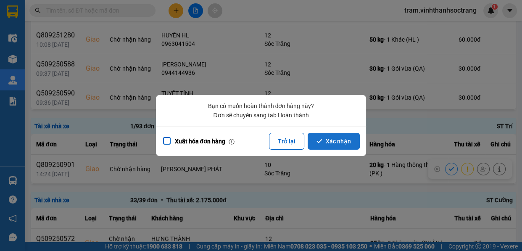
click at [344, 139] on button "Xác nhận" at bounding box center [333, 141] width 52 height 17
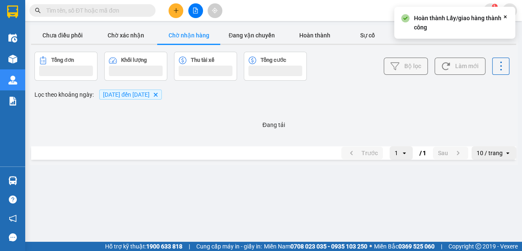
scroll to position [0, 0]
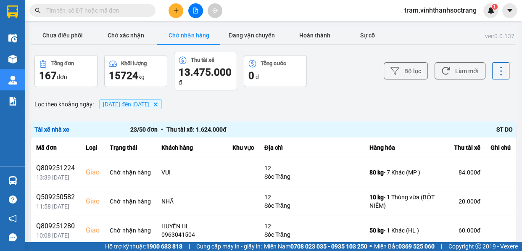
click at [106, 11] on input "text" at bounding box center [95, 10] width 99 height 9
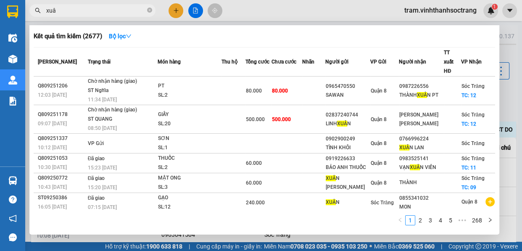
type input "xuân"
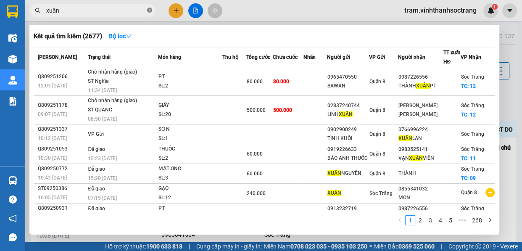
click at [149, 9] on icon "close-circle" at bounding box center [149, 10] width 5 height 5
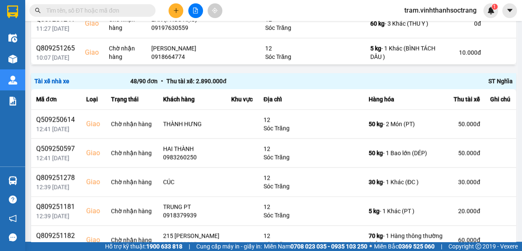
scroll to position [634, 0]
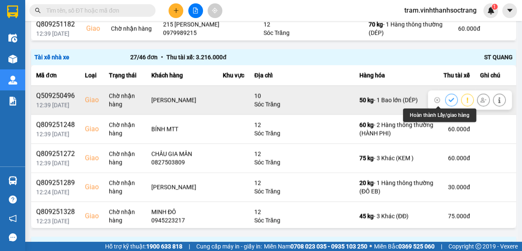
click at [448, 97] on icon at bounding box center [451, 100] width 6 height 6
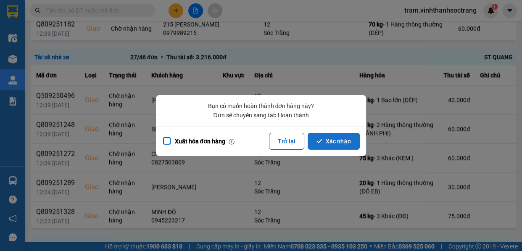
click at [330, 138] on button "Xác nhận" at bounding box center [333, 141] width 52 height 17
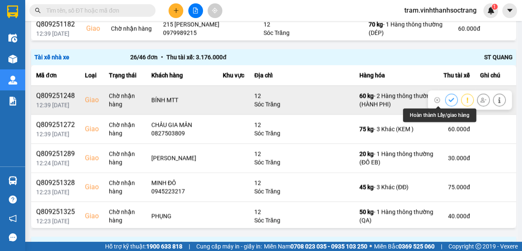
click at [448, 100] on icon at bounding box center [450, 100] width 5 height 4
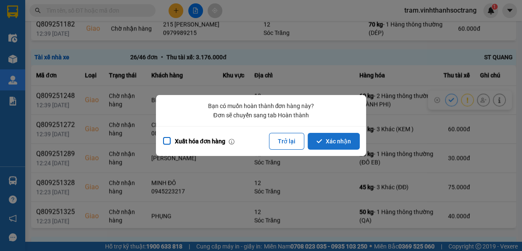
click at [339, 138] on button "Xác nhận" at bounding box center [333, 141] width 52 height 17
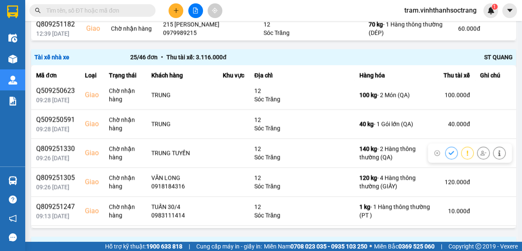
scroll to position [534, 0]
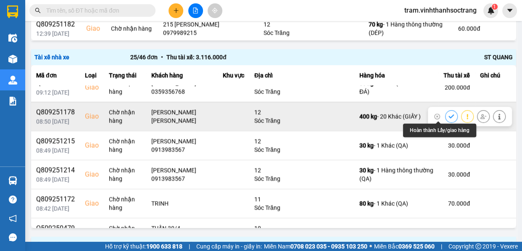
click at [448, 113] on icon at bounding box center [451, 116] width 6 height 6
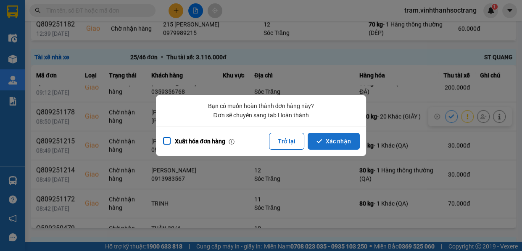
click at [353, 141] on button "Xác nhận" at bounding box center [333, 141] width 52 height 17
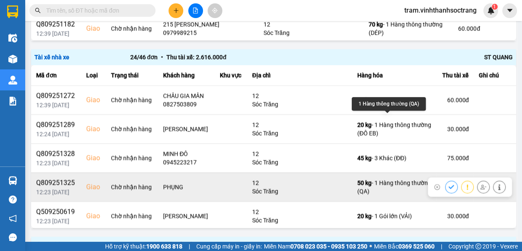
scroll to position [76, 0]
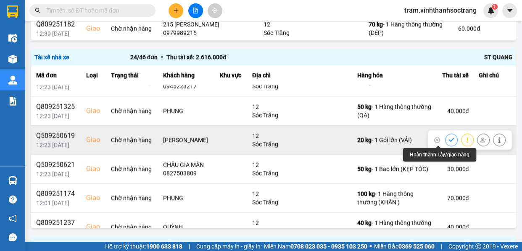
click at [445, 136] on button at bounding box center [451, 139] width 12 height 15
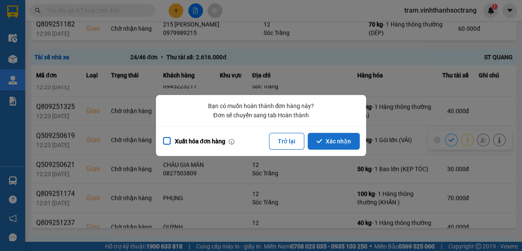
click at [356, 138] on button "Xác nhận" at bounding box center [333, 141] width 52 height 17
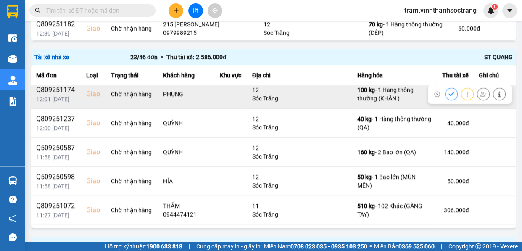
scroll to position [152, 0]
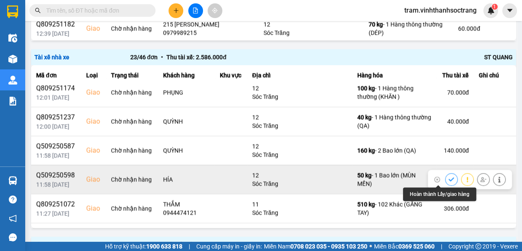
click at [445, 175] on button at bounding box center [451, 179] width 12 height 15
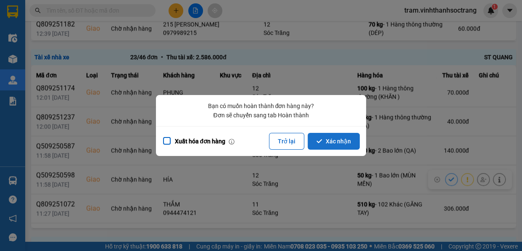
click at [327, 142] on button "Xác nhận" at bounding box center [333, 141] width 52 height 17
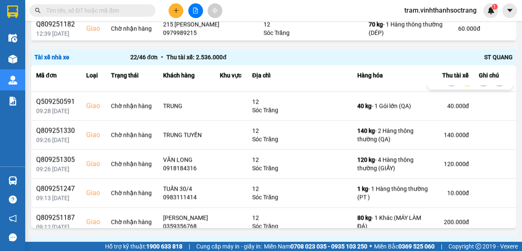
scroll to position [344, 0]
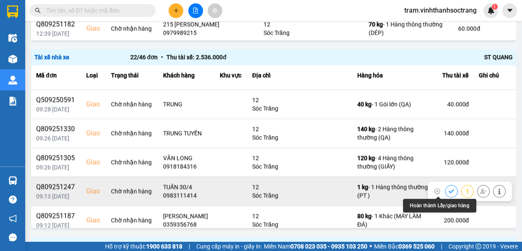
click at [448, 190] on icon at bounding box center [450, 191] width 5 height 4
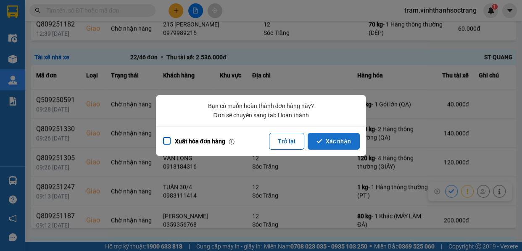
click at [341, 139] on button "Xác nhận" at bounding box center [333, 141] width 52 height 17
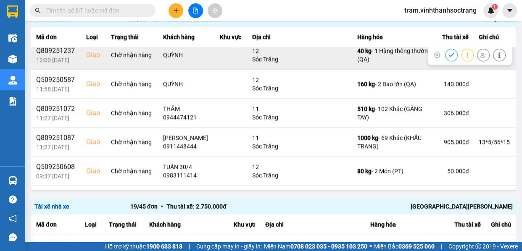
scroll to position [191, 0]
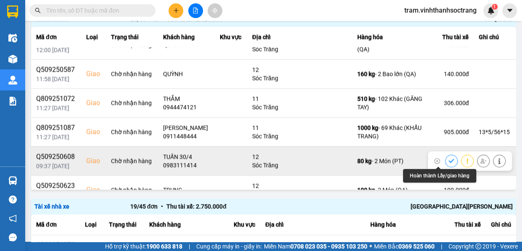
click at [448, 158] on icon at bounding box center [451, 161] width 6 height 6
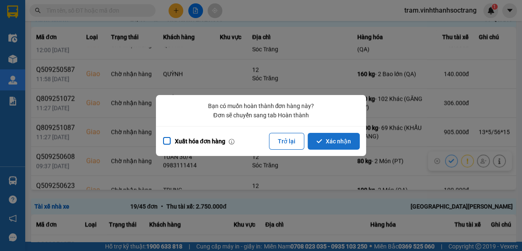
click at [344, 142] on button "Xác nhận" at bounding box center [333, 141] width 52 height 17
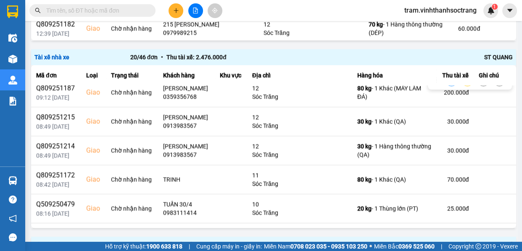
scroll to position [420, 0]
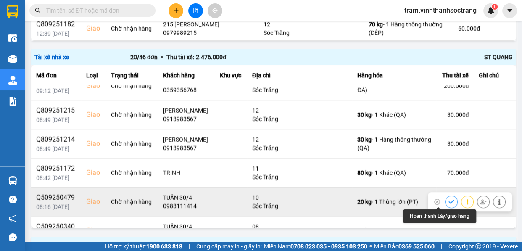
click at [448, 199] on icon at bounding box center [451, 202] width 6 height 6
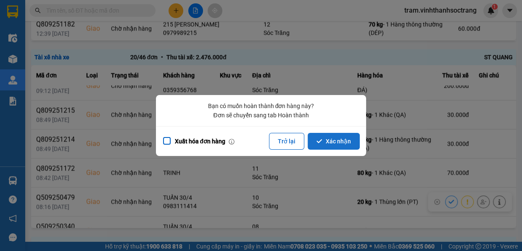
click at [338, 136] on button "Xác nhận" at bounding box center [333, 141] width 52 height 17
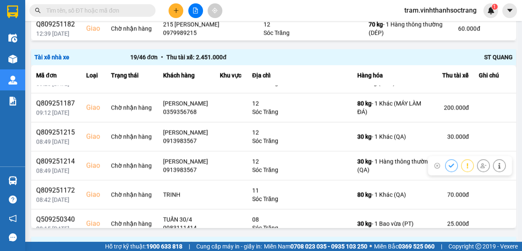
scroll to position [407, 0]
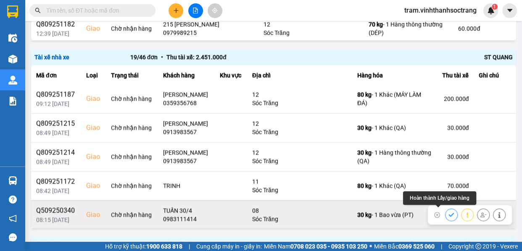
click at [448, 212] on icon at bounding box center [451, 215] width 6 height 6
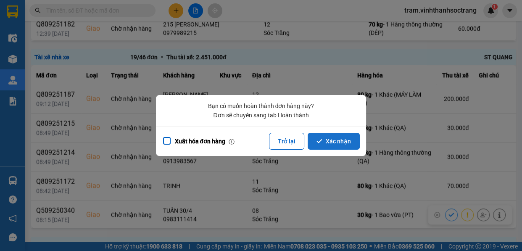
click at [332, 140] on button "Xác nhận" at bounding box center [333, 141] width 52 height 17
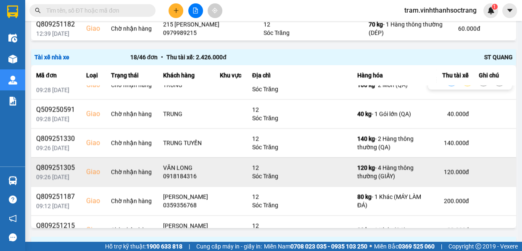
scroll to position [305, 0]
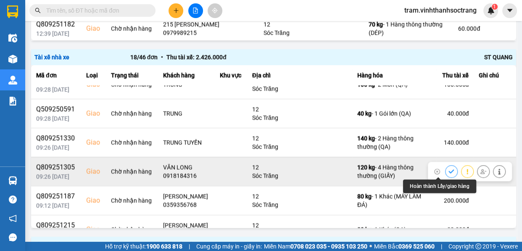
click at [448, 169] on icon at bounding box center [451, 171] width 6 height 6
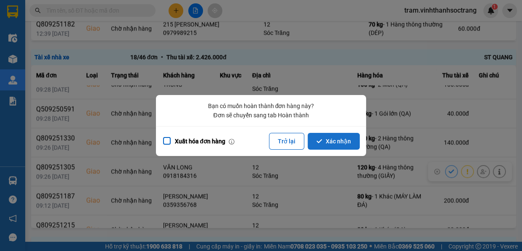
click at [343, 139] on button "Xác nhận" at bounding box center [333, 141] width 52 height 17
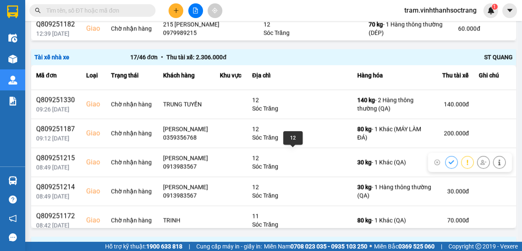
scroll to position [349, 0]
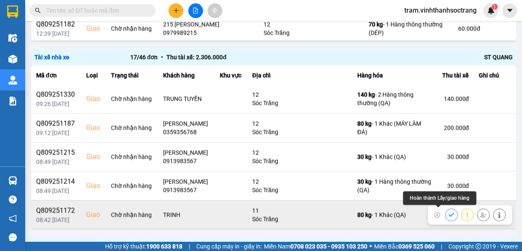
click at [448, 213] on icon at bounding box center [451, 215] width 6 height 6
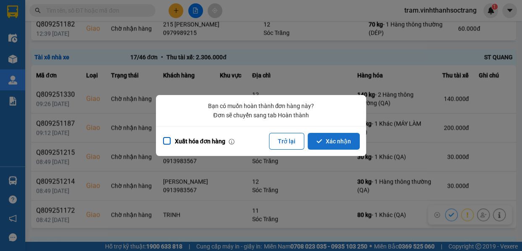
click at [329, 140] on button "Xác nhận" at bounding box center [333, 141] width 52 height 17
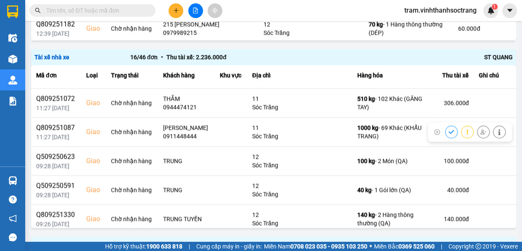
scroll to position [267, 0]
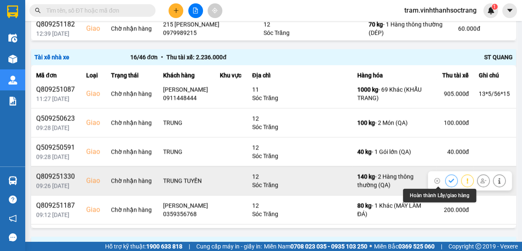
click at [448, 178] on icon at bounding box center [450, 180] width 5 height 4
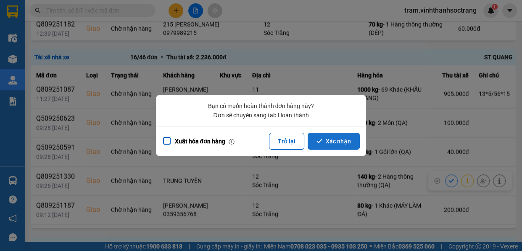
click at [351, 142] on button "Xác nhận" at bounding box center [333, 141] width 52 height 17
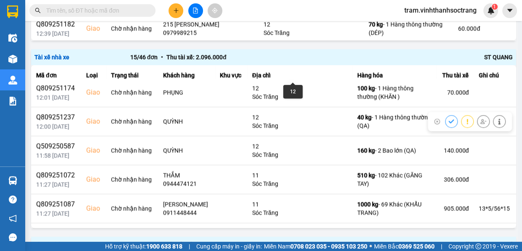
scroll to position [191, 0]
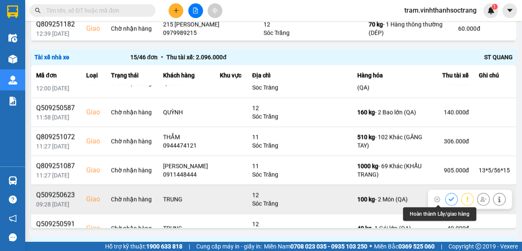
click at [448, 196] on icon at bounding box center [451, 199] width 6 height 6
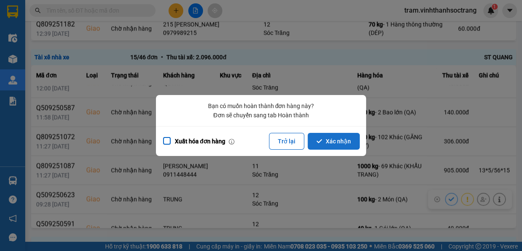
click at [342, 134] on button "Xác nhận" at bounding box center [333, 141] width 52 height 17
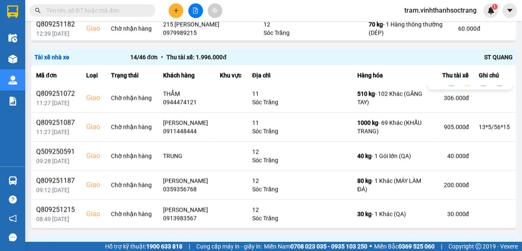
scroll to position [262, 0]
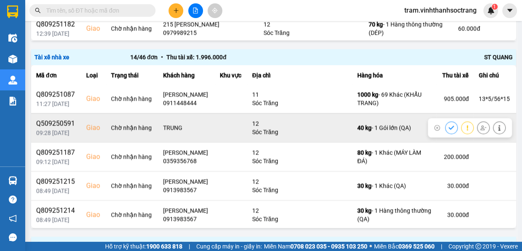
click at [448, 125] on icon at bounding box center [451, 128] width 6 height 6
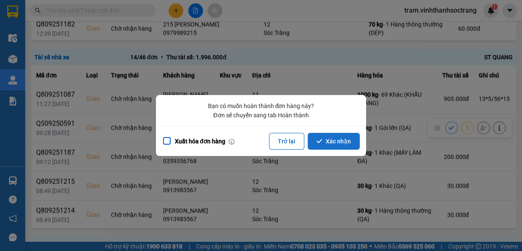
click at [349, 139] on button "Xác nhận" at bounding box center [333, 141] width 52 height 17
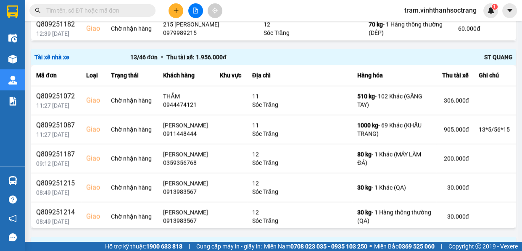
scroll to position [233, 0]
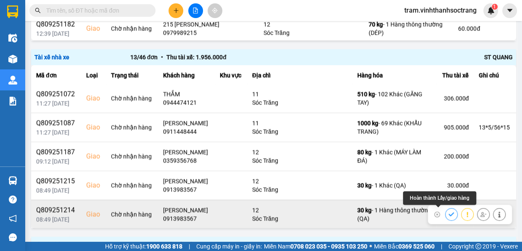
click at [448, 213] on icon at bounding box center [450, 214] width 5 height 4
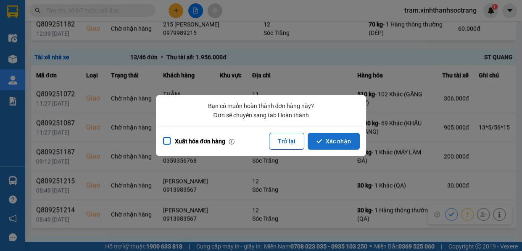
click at [341, 143] on button "Xác nhận" at bounding box center [333, 141] width 52 height 17
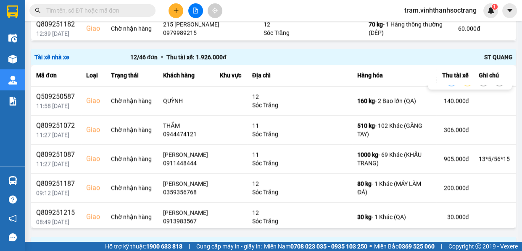
scroll to position [205, 0]
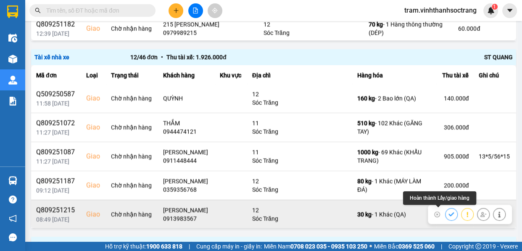
click at [448, 215] on icon at bounding box center [451, 214] width 6 height 6
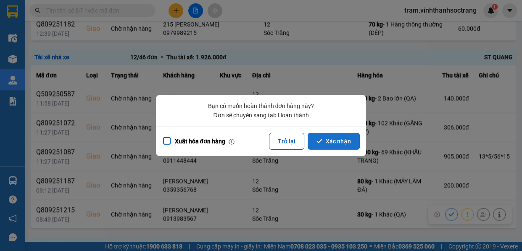
click at [353, 139] on button "Xác nhận" at bounding box center [333, 141] width 52 height 17
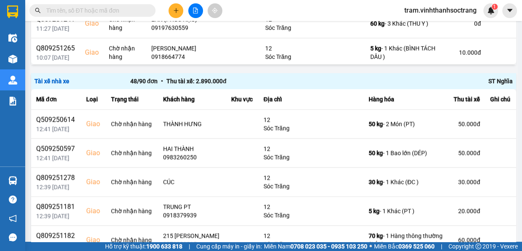
scroll to position [634, 0]
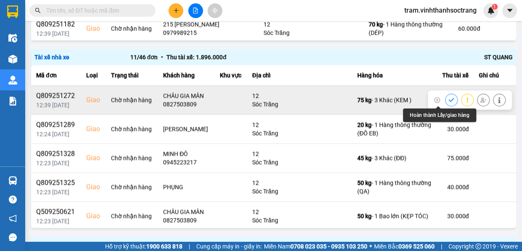
click at [448, 98] on icon at bounding box center [451, 100] width 6 height 6
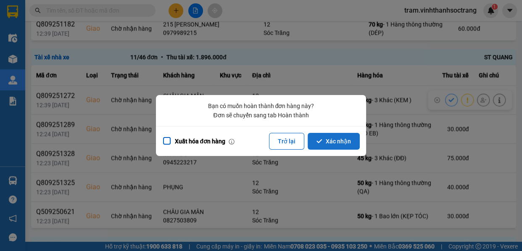
click at [350, 143] on button "Xác nhận" at bounding box center [333, 141] width 52 height 17
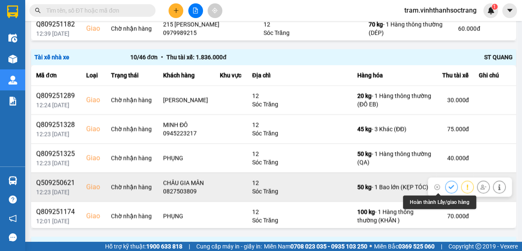
click at [448, 185] on icon at bounding box center [451, 187] width 6 height 6
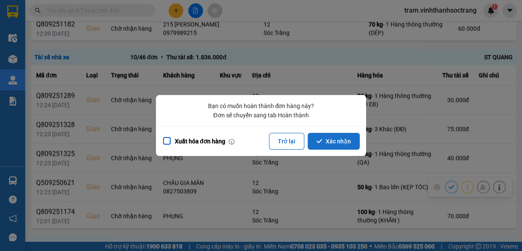
click at [336, 139] on button "Xác nhận" at bounding box center [333, 141] width 52 height 17
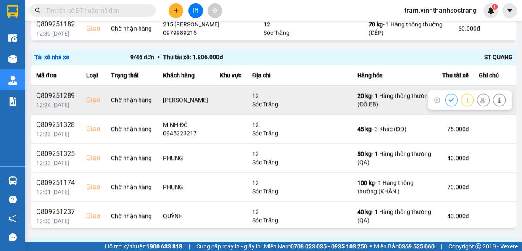
click at [448, 98] on icon at bounding box center [451, 100] width 6 height 6
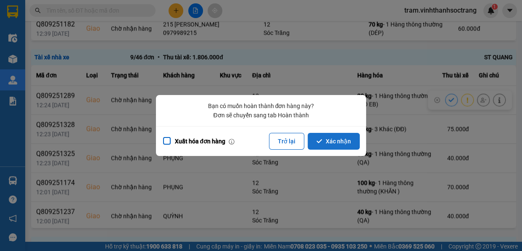
click at [357, 139] on button "Xác nhận" at bounding box center [333, 141] width 52 height 17
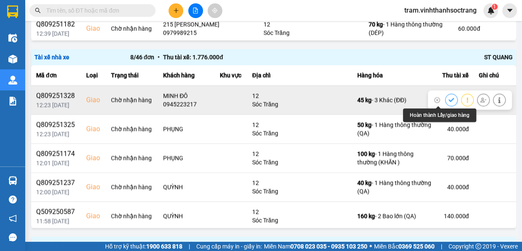
click at [448, 99] on icon at bounding box center [451, 100] width 6 height 6
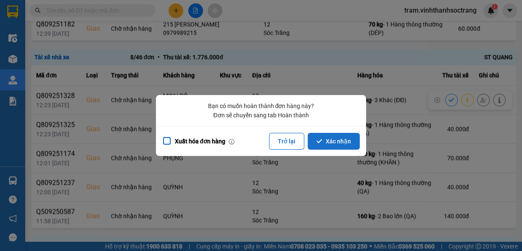
click at [328, 146] on button "Xác nhận" at bounding box center [333, 141] width 52 height 17
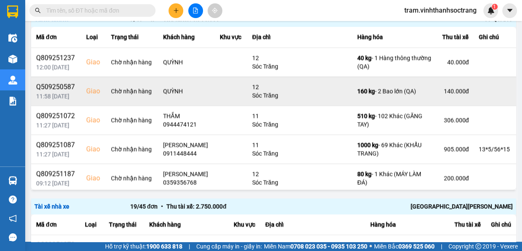
scroll to position [60, 0]
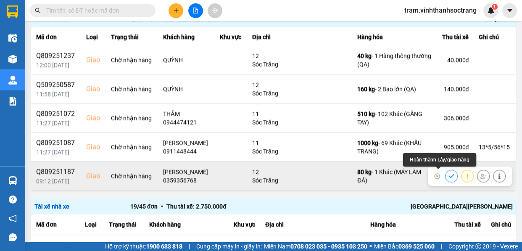
click at [448, 173] on icon at bounding box center [451, 176] width 6 height 6
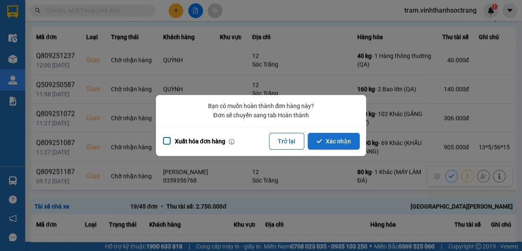
click at [353, 139] on button "Xác nhận" at bounding box center [333, 141] width 52 height 17
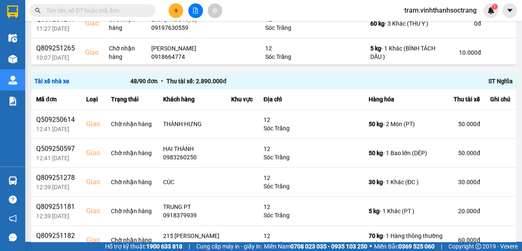
scroll to position [634, 0]
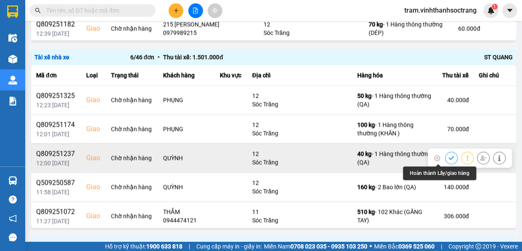
click at [445, 157] on button at bounding box center [451, 157] width 12 height 15
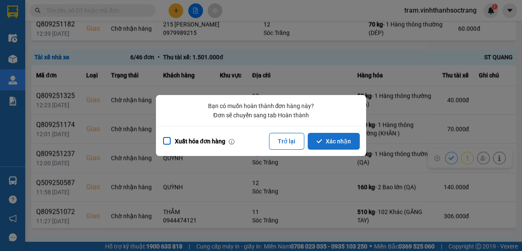
click at [336, 139] on button "Xác nhận" at bounding box center [333, 141] width 52 height 17
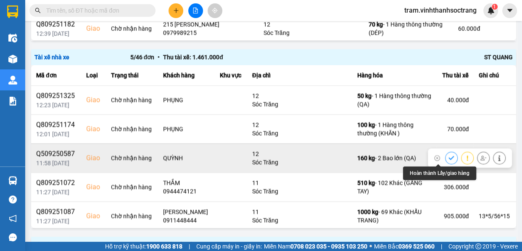
click at [445, 153] on button at bounding box center [451, 157] width 12 height 15
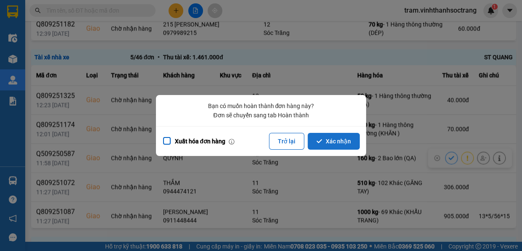
click at [340, 146] on button "Xác nhận" at bounding box center [333, 141] width 52 height 17
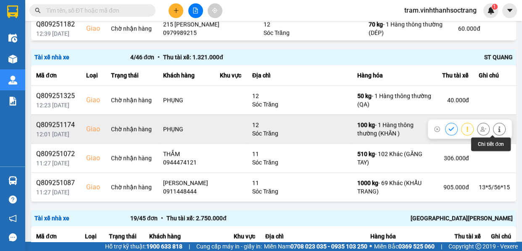
click at [496, 128] on icon at bounding box center [499, 129] width 6 height 6
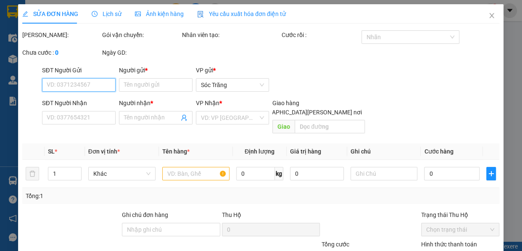
type input "0973182184"
type input "[PERSON_NAME]"
type input "PHỤNG"
checkbox input "true"
type input "12"
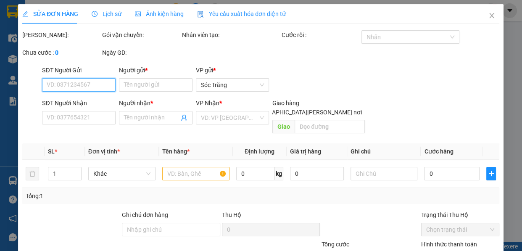
type input "70.000"
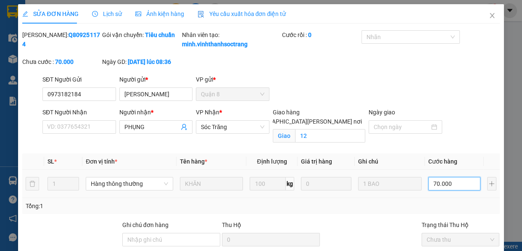
click at [445, 190] on input "70.000" at bounding box center [454, 183] width 52 height 13
type input "5"
type input "50"
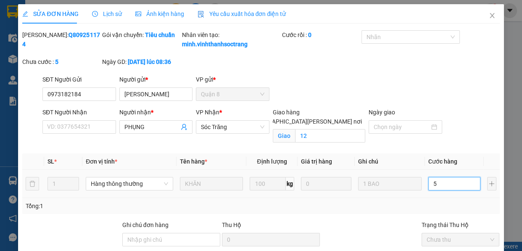
type input "50"
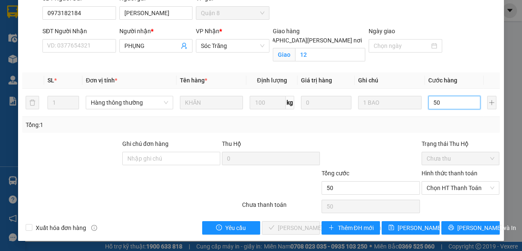
scroll to position [89, 0]
type input "50"
type input "50.000"
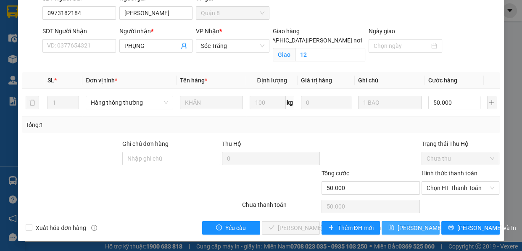
click at [399, 231] on span "[PERSON_NAME] đổi" at bounding box center [424, 227] width 54 height 9
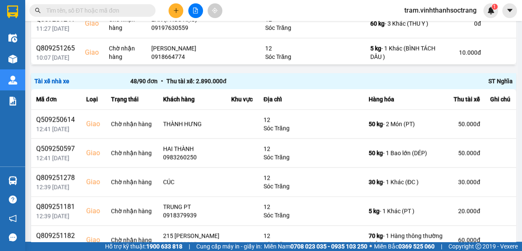
scroll to position [634, 0]
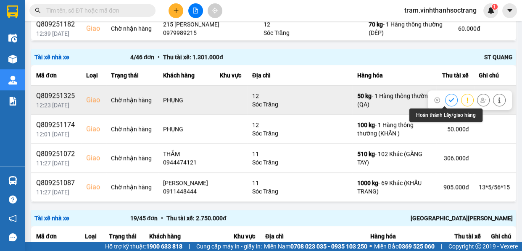
click at [448, 98] on icon at bounding box center [451, 100] width 6 height 6
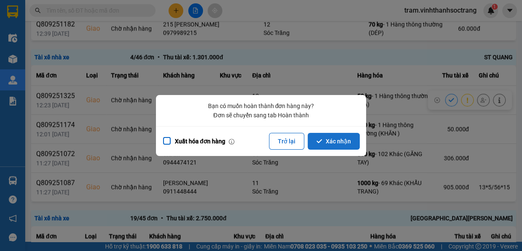
click at [349, 139] on button "Xác nhận" at bounding box center [333, 141] width 52 height 17
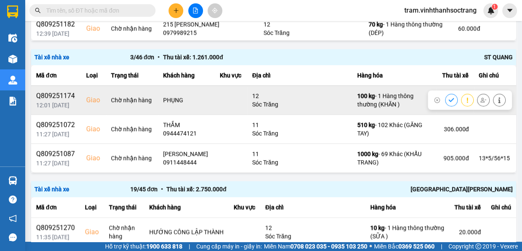
click at [448, 98] on icon at bounding box center [450, 100] width 5 height 4
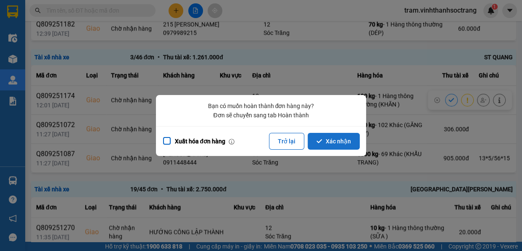
click at [335, 143] on button "Xác nhận" at bounding box center [333, 141] width 52 height 17
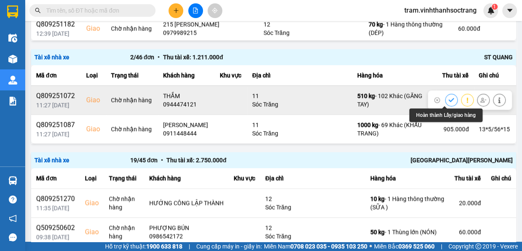
click at [448, 97] on icon at bounding box center [451, 100] width 6 height 6
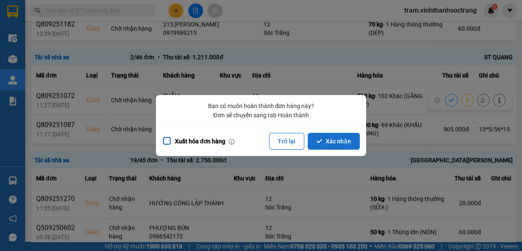
click at [343, 142] on button "Xác nhận" at bounding box center [333, 141] width 52 height 17
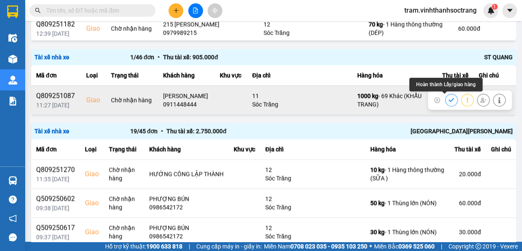
click at [445, 95] on button at bounding box center [451, 99] width 12 height 15
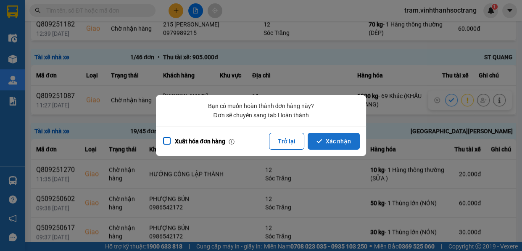
click at [339, 143] on button "Xác nhận" at bounding box center [333, 141] width 52 height 17
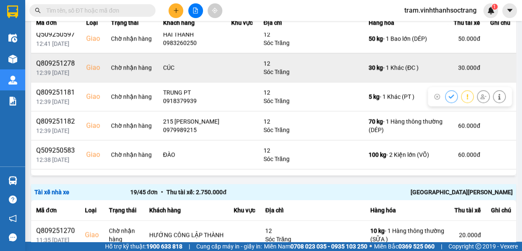
scroll to position [0, 0]
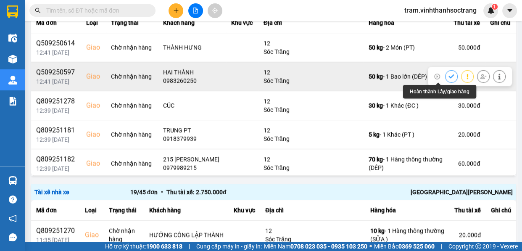
click at [445, 75] on button at bounding box center [451, 76] width 12 height 15
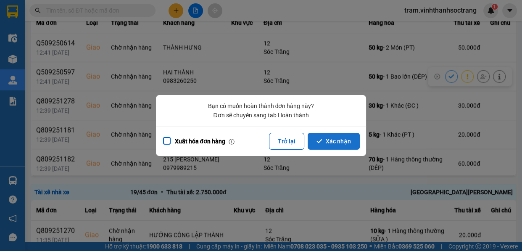
click at [346, 139] on button "Xác nhận" at bounding box center [333, 141] width 52 height 17
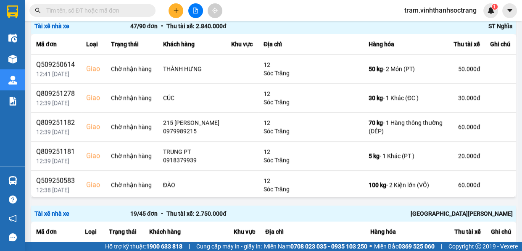
scroll to position [499, 0]
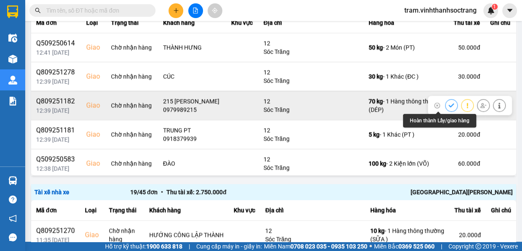
click at [448, 105] on icon at bounding box center [451, 105] width 6 height 6
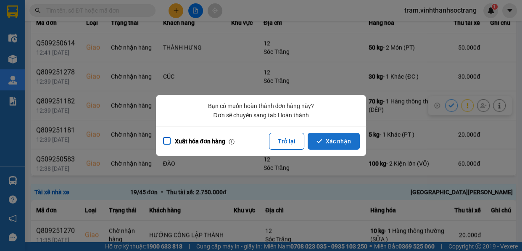
click at [342, 142] on button "Xác nhận" at bounding box center [333, 141] width 52 height 17
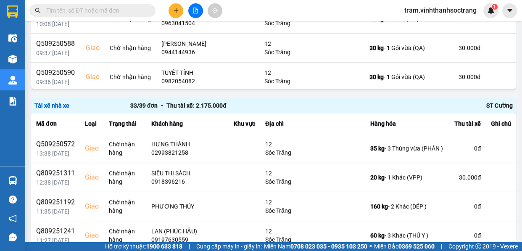
scroll to position [423, 0]
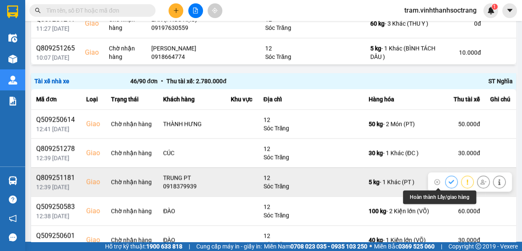
click at [445, 178] on button at bounding box center [451, 181] width 12 height 15
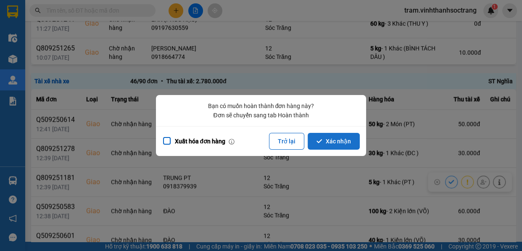
click at [328, 141] on button "Xác nhận" at bounding box center [333, 141] width 52 height 17
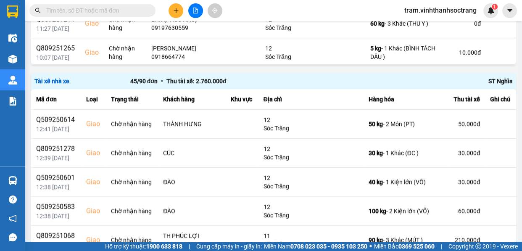
scroll to position [461, 0]
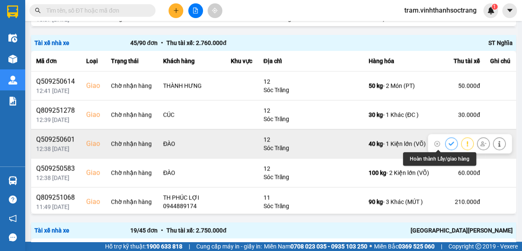
click at [448, 143] on icon at bounding box center [451, 144] width 6 height 6
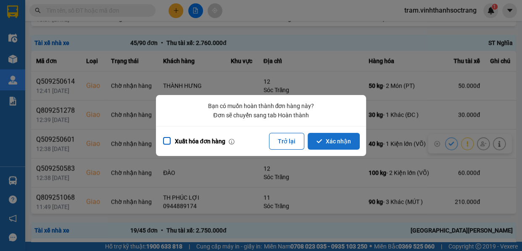
click at [328, 144] on button "Xác nhận" at bounding box center [333, 141] width 52 height 17
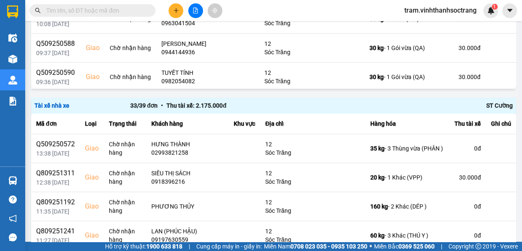
scroll to position [423, 0]
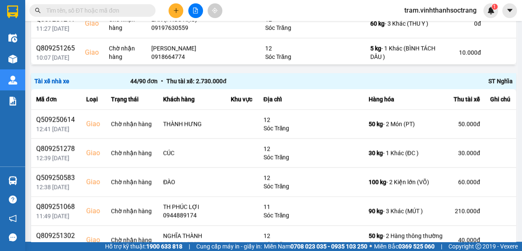
click icon
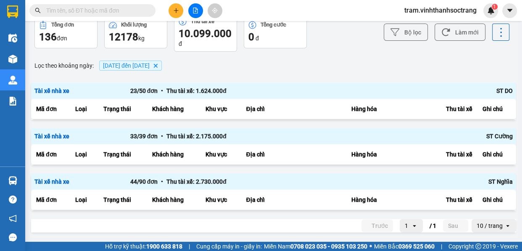
click button "Xác nhận"
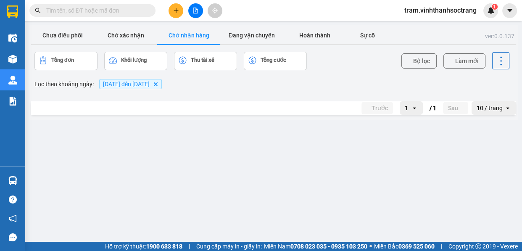
click icon
click button "Xác nhận"
click icon
click button "Xác nhận"
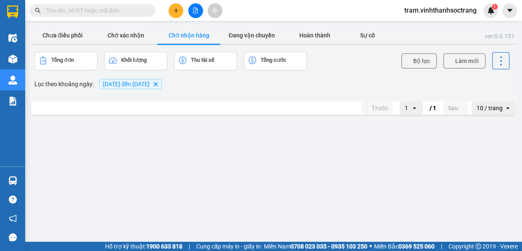
scroll to position [423, 0]
click icon
click button "Xác nhận"
click icon
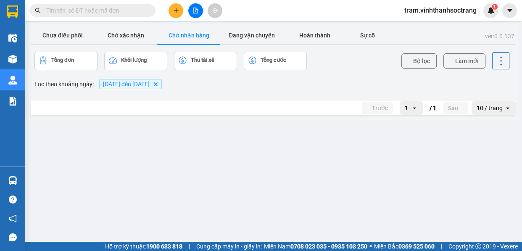
click button "Xác nhận"
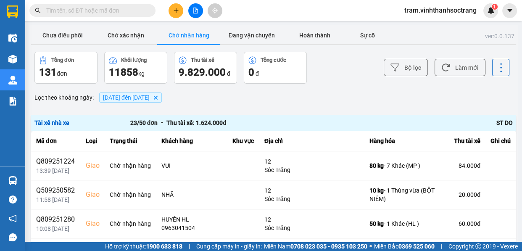
scroll to position [802, 0]
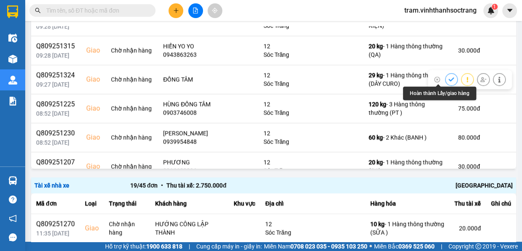
click at [448, 77] on icon at bounding box center [450, 79] width 5 height 4
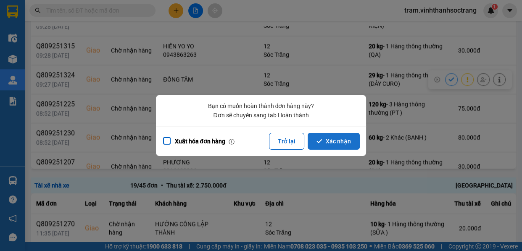
click at [337, 147] on button "Xác nhận" at bounding box center [333, 141] width 52 height 17
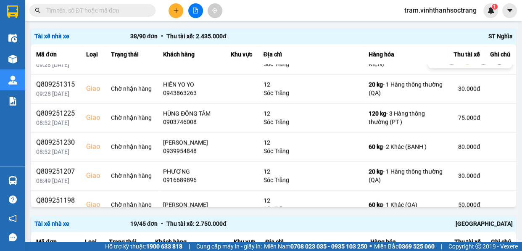
scroll to position [840, 0]
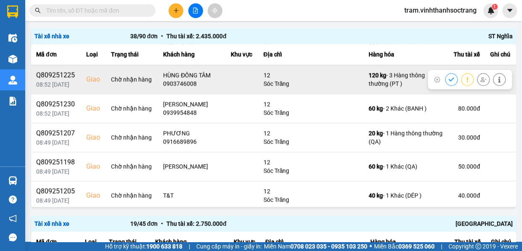
click at [448, 77] on icon at bounding box center [450, 79] width 5 height 4
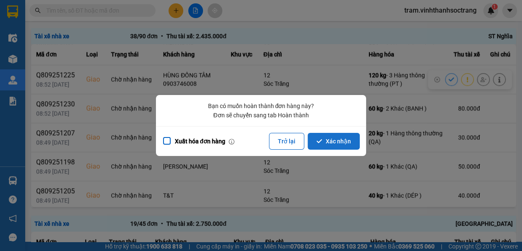
click at [342, 141] on button "Xác nhận" at bounding box center [333, 141] width 52 height 17
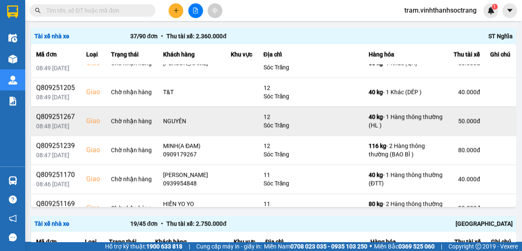
scroll to position [928, 0]
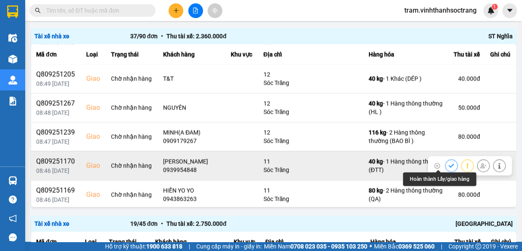
click at [445, 163] on button at bounding box center [451, 165] width 12 height 15
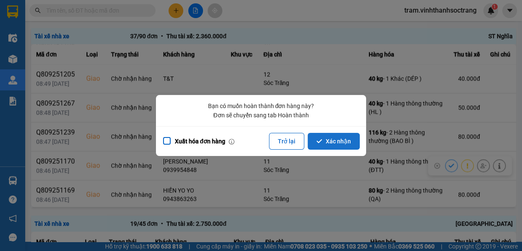
click at [333, 140] on button "Xác nhận" at bounding box center [333, 141] width 52 height 17
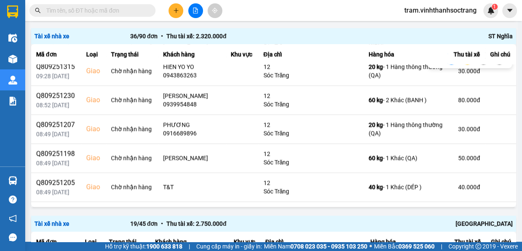
scroll to position [840, 0]
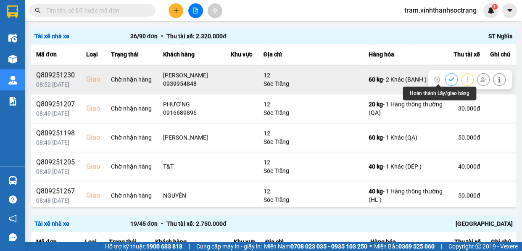
click at [448, 78] on icon at bounding box center [451, 79] width 6 height 6
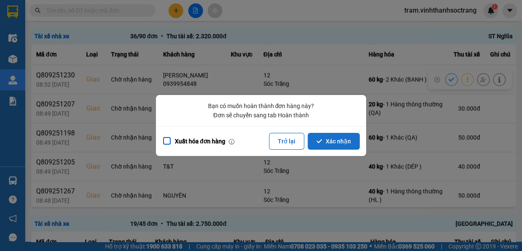
click at [347, 141] on button "Xác nhận" at bounding box center [333, 141] width 52 height 17
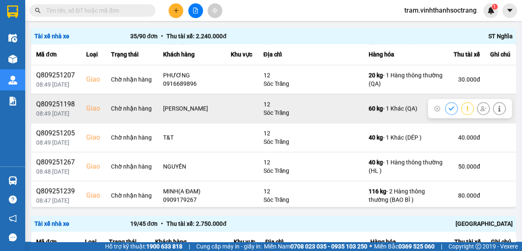
click at [448, 106] on icon at bounding box center [450, 108] width 5 height 4
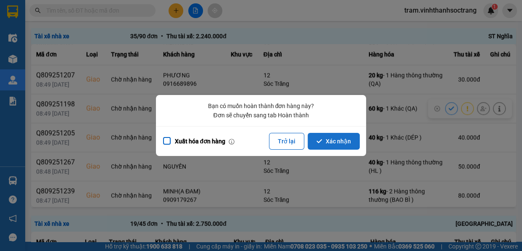
click at [349, 147] on button "Xác nhận" at bounding box center [333, 141] width 52 height 17
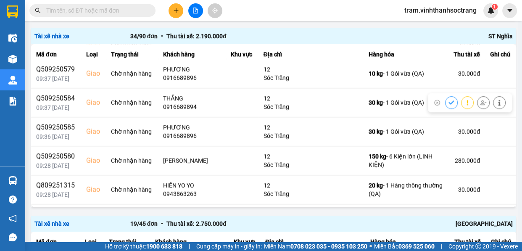
scroll to position [725, 0]
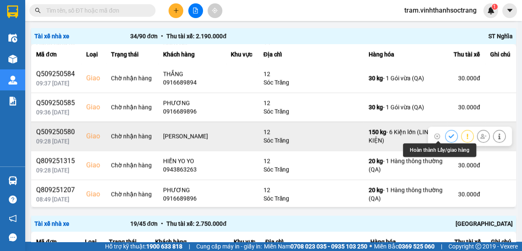
click at [445, 134] on button at bounding box center [451, 135] width 12 height 15
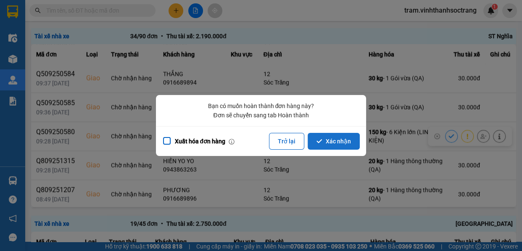
click at [331, 147] on button "Xác nhận" at bounding box center [333, 141] width 52 height 17
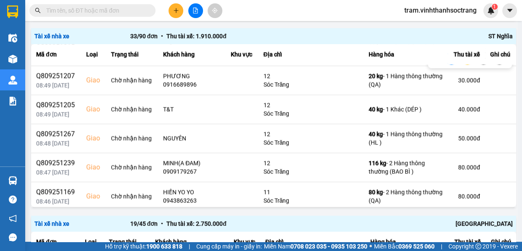
scroll to position [812, 0]
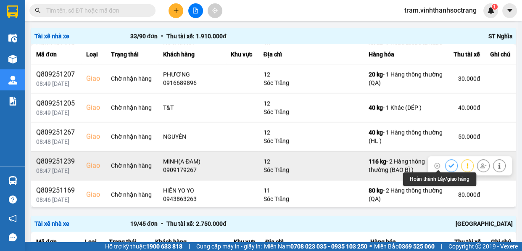
click at [448, 163] on icon at bounding box center [451, 166] width 6 height 6
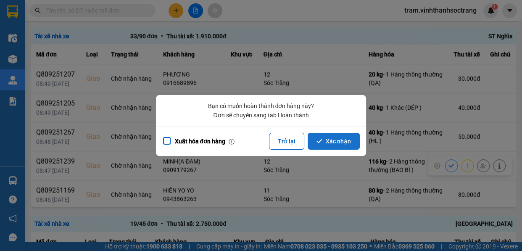
click at [344, 144] on button "Xác nhận" at bounding box center [333, 141] width 52 height 17
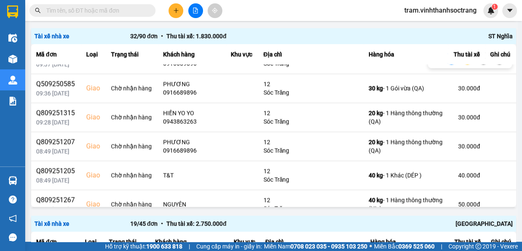
scroll to position [783, 0]
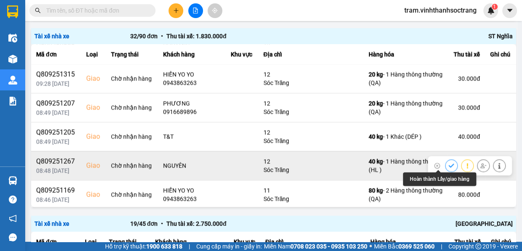
click at [448, 163] on icon at bounding box center [450, 165] width 5 height 4
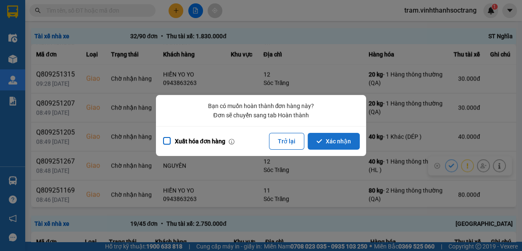
click at [353, 143] on button "Xác nhận" at bounding box center [333, 141] width 52 height 17
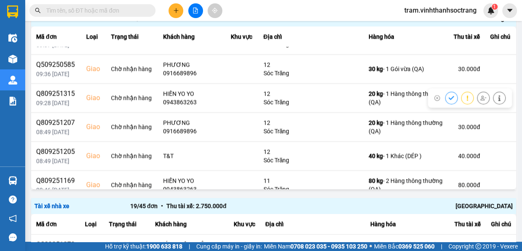
scroll to position [754, 0]
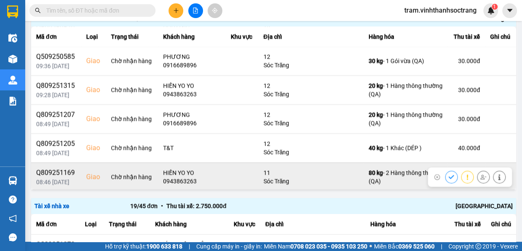
click at [448, 174] on icon at bounding box center [451, 177] width 6 height 6
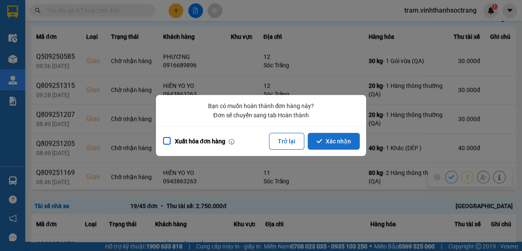
click at [327, 139] on button "Xác nhận" at bounding box center [333, 141] width 52 height 17
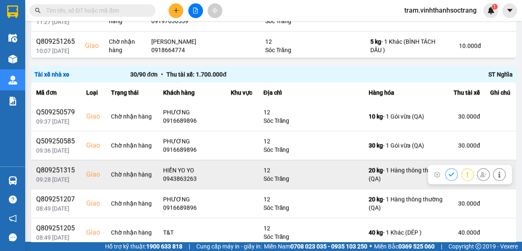
scroll to position [538, 0]
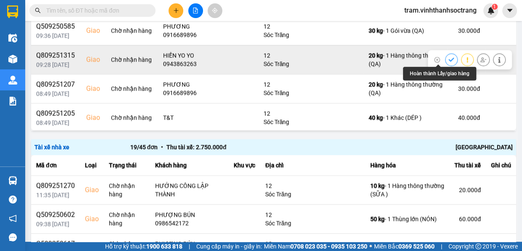
click at [448, 59] on icon at bounding box center [451, 60] width 6 height 6
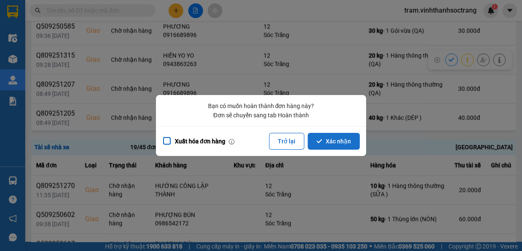
click at [345, 144] on button "Xác nhận" at bounding box center [333, 141] width 52 height 17
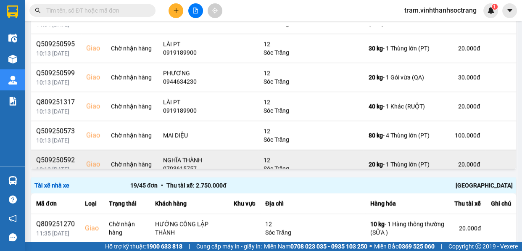
scroll to position [267, 0]
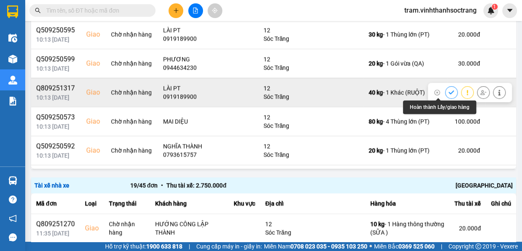
click at [448, 90] on icon at bounding box center [451, 92] width 6 height 6
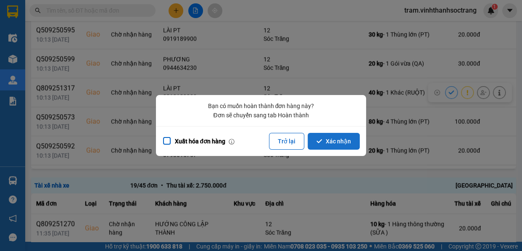
click at [349, 137] on button "Xác nhận" at bounding box center [333, 141] width 52 height 17
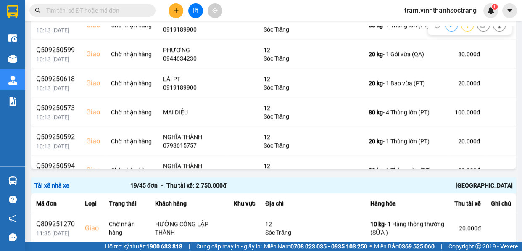
scroll to position [305, 0]
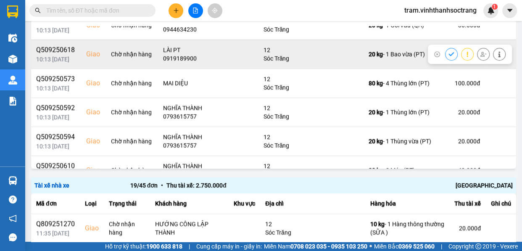
click at [445, 58] on button at bounding box center [451, 54] width 12 height 15
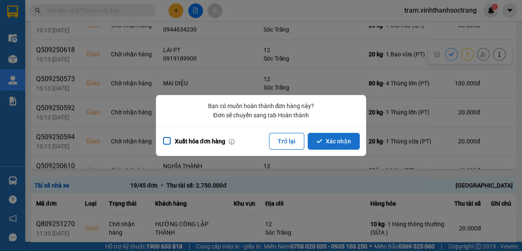
click at [338, 136] on button "Xác nhận" at bounding box center [333, 141] width 52 height 17
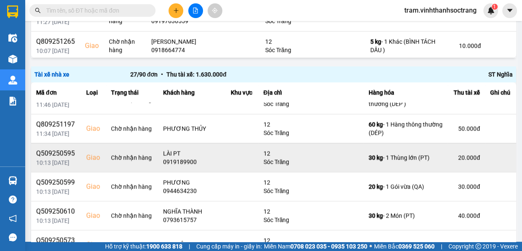
scroll to position [229, 0]
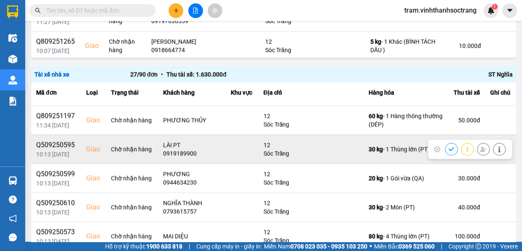
click at [448, 146] on icon at bounding box center [451, 149] width 6 height 6
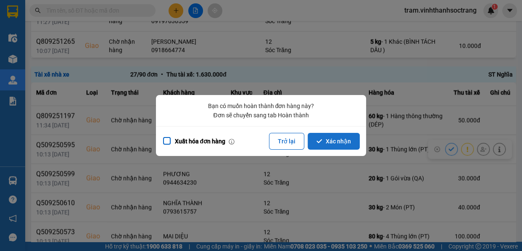
click at [333, 137] on button "Xác nhận" at bounding box center [333, 141] width 52 height 17
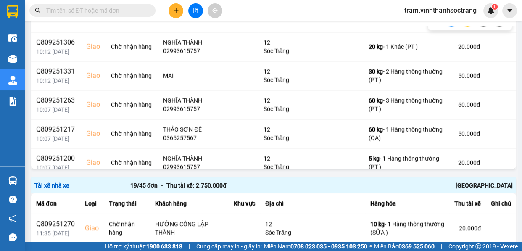
scroll to position [420, 0]
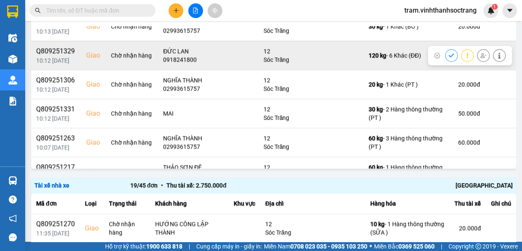
click at [448, 52] on icon at bounding box center [451, 55] width 6 height 6
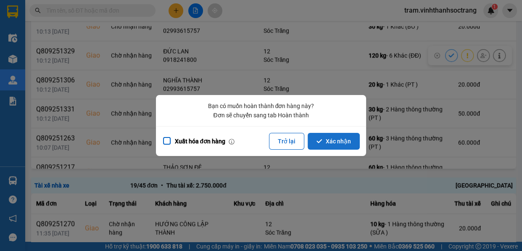
click at [346, 139] on button "Xác nhận" at bounding box center [333, 141] width 52 height 17
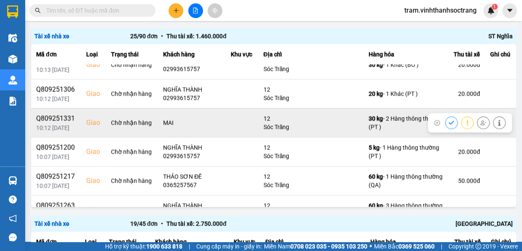
click at [448, 122] on icon at bounding box center [450, 123] width 5 height 4
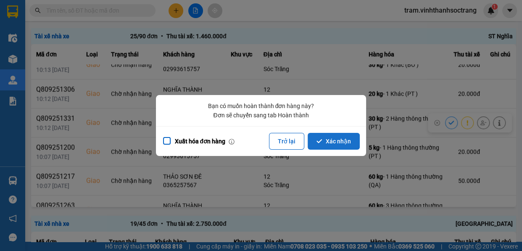
click at [351, 135] on button "Xác nhận" at bounding box center [333, 141] width 52 height 17
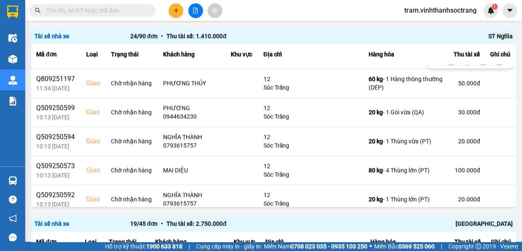
scroll to position [229, 0]
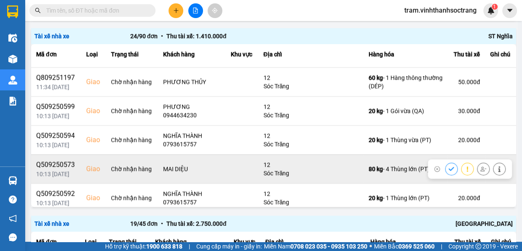
click at [445, 168] on button at bounding box center [451, 168] width 12 height 15
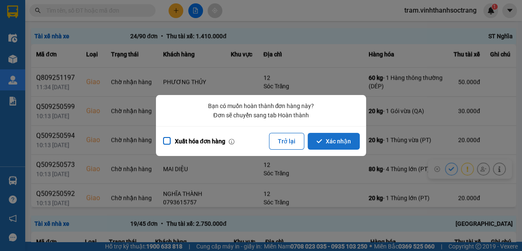
click at [358, 145] on button "Xác nhận" at bounding box center [333, 141] width 52 height 17
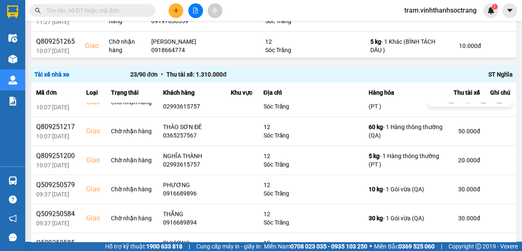
scroll to position [458, 0]
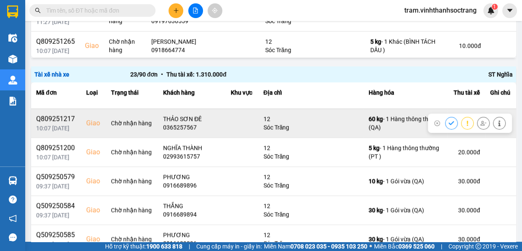
click at [445, 120] on button at bounding box center [451, 122] width 12 height 15
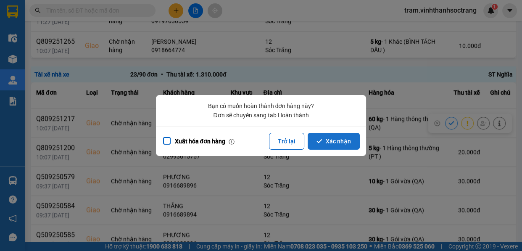
click at [340, 136] on button "Xác nhận" at bounding box center [333, 141] width 52 height 17
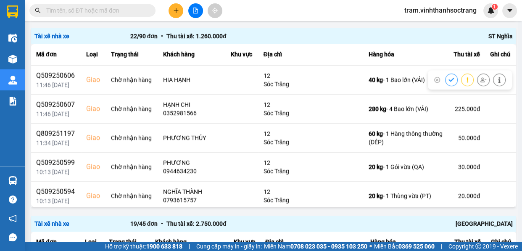
scroll to position [229, 0]
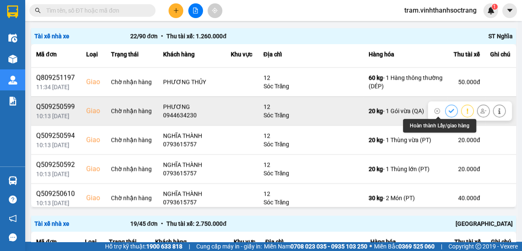
click at [445, 105] on button at bounding box center [451, 110] width 12 height 15
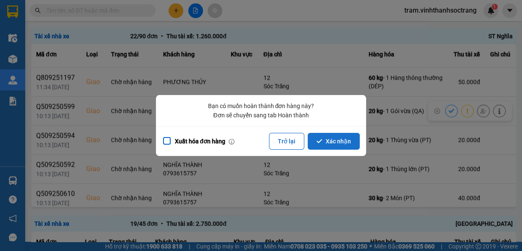
click at [355, 141] on button "Xác nhận" at bounding box center [333, 141] width 52 height 17
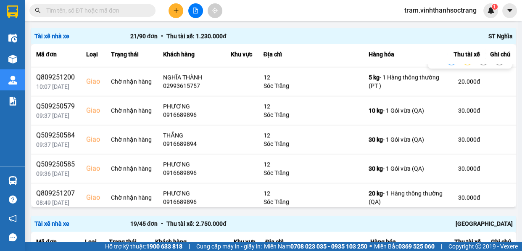
scroll to position [458, 0]
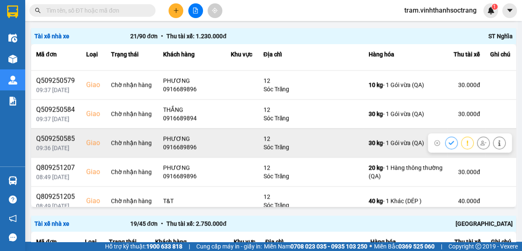
click at [448, 142] on icon at bounding box center [451, 143] width 6 height 6
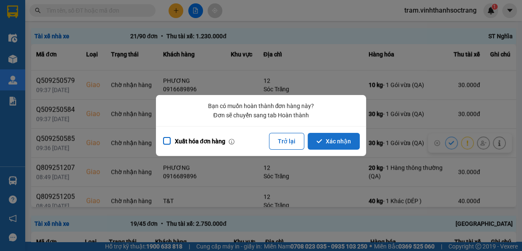
click at [335, 143] on button "Xác nhận" at bounding box center [333, 141] width 52 height 17
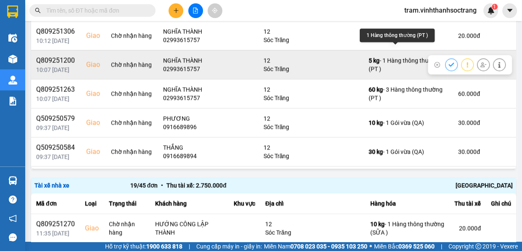
scroll to position [436, 0]
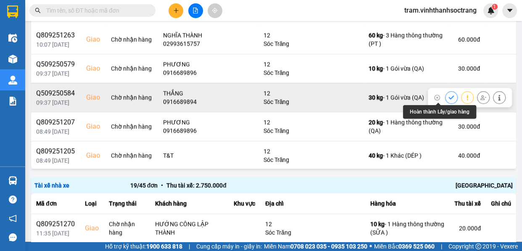
click at [448, 95] on icon at bounding box center [451, 97] width 6 height 6
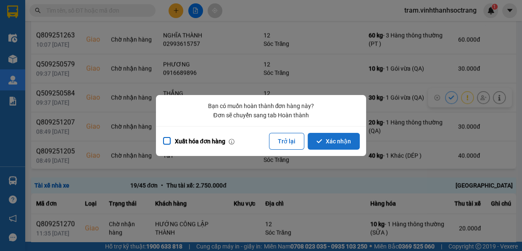
click at [338, 139] on button "Xác nhận" at bounding box center [333, 141] width 52 height 17
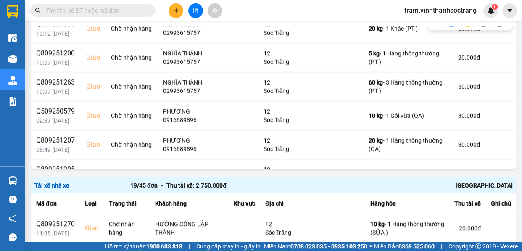
scroll to position [407, 0]
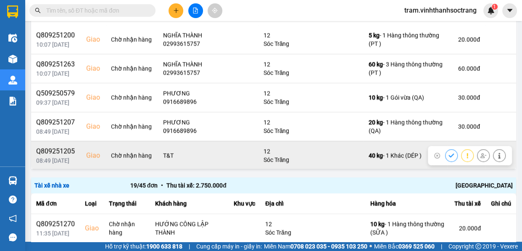
click at [445, 154] on button at bounding box center [451, 155] width 12 height 15
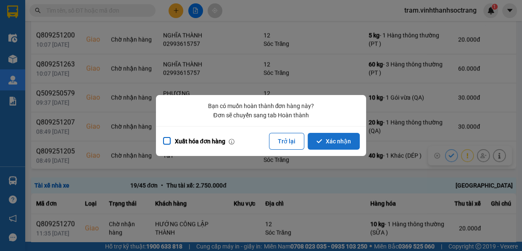
click at [351, 139] on button "Xác nhận" at bounding box center [333, 141] width 52 height 17
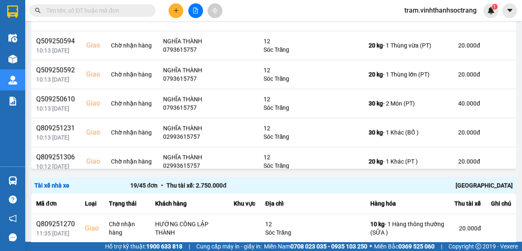
scroll to position [378, 0]
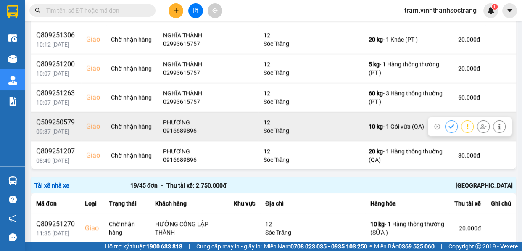
click at [448, 125] on icon at bounding box center [450, 126] width 5 height 4
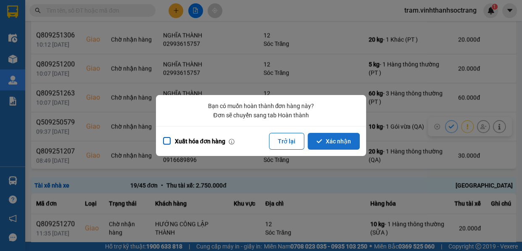
click at [336, 137] on button "Xác nhận" at bounding box center [333, 141] width 52 height 17
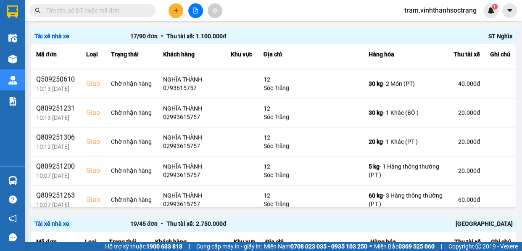
scroll to position [349, 0]
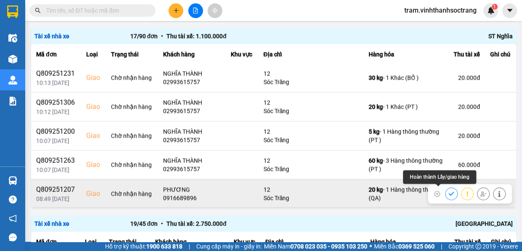
click at [448, 191] on icon at bounding box center [450, 193] width 5 height 4
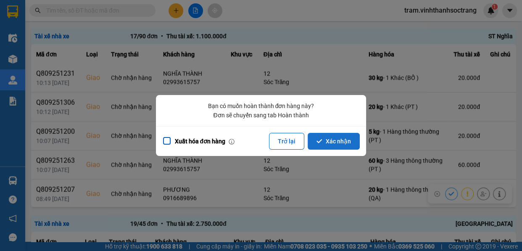
click at [342, 143] on button "Xác nhận" at bounding box center [333, 141] width 52 height 17
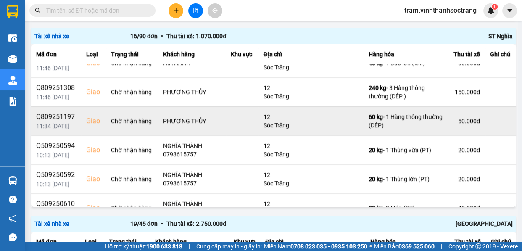
scroll to position [191, 0]
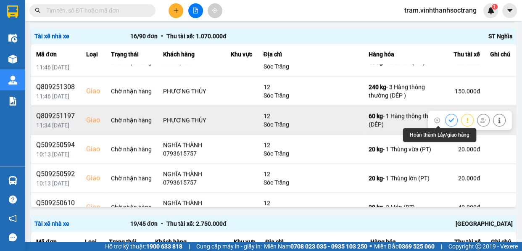
click at [448, 118] on icon at bounding box center [450, 120] width 5 height 4
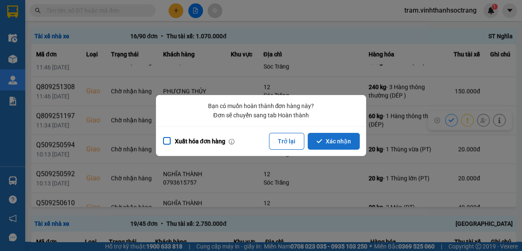
click at [341, 143] on button "Xác nhận" at bounding box center [333, 141] width 52 height 17
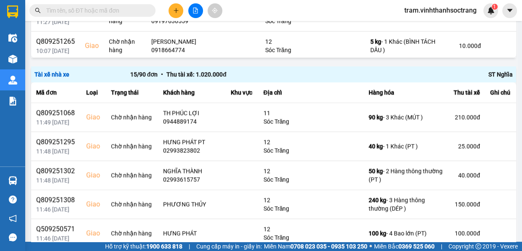
scroll to position [461, 0]
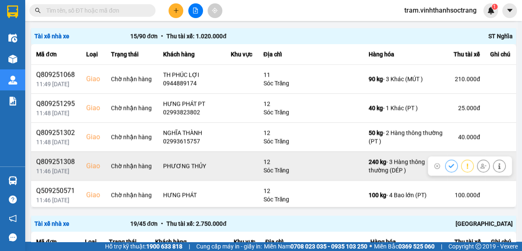
click at [448, 167] on icon at bounding box center [451, 166] width 6 height 6
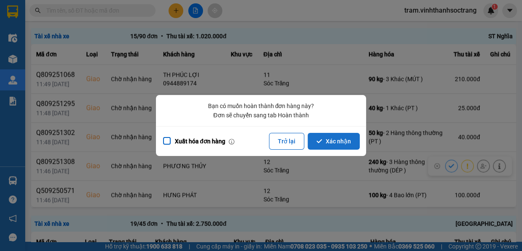
click at [337, 142] on button "Xác nhận" at bounding box center [333, 141] width 52 height 17
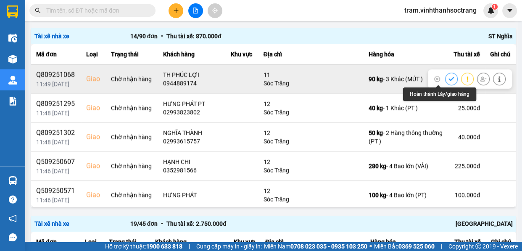
click at [448, 78] on icon at bounding box center [451, 79] width 6 height 6
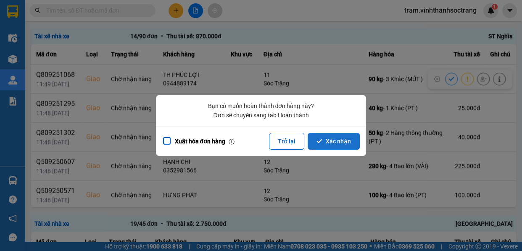
click at [337, 141] on button "Xác nhận" at bounding box center [333, 141] width 52 height 17
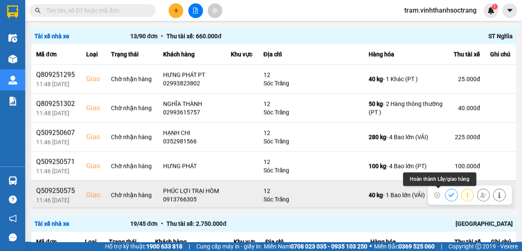
click at [445, 194] on button at bounding box center [451, 194] width 12 height 15
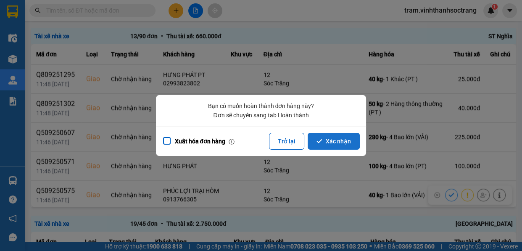
click at [332, 146] on button "Xác nhận" at bounding box center [333, 141] width 52 height 17
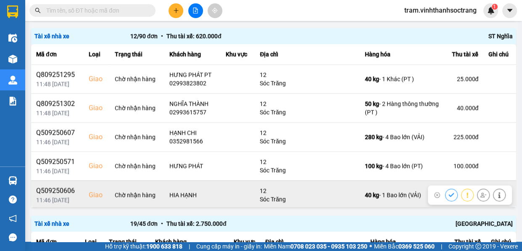
click at [445, 194] on button at bounding box center [451, 194] width 12 height 15
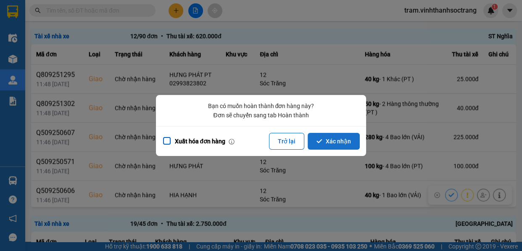
click at [351, 144] on button "Xác nhận" at bounding box center [333, 141] width 52 height 17
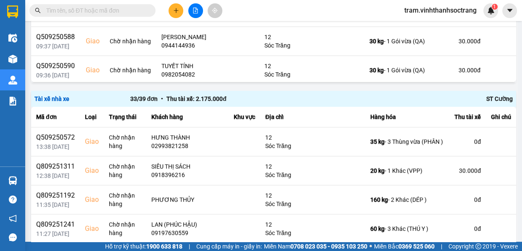
scroll to position [423, 0]
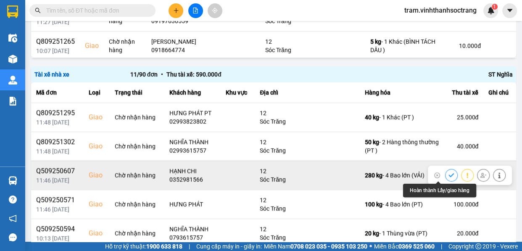
click at [448, 173] on icon at bounding box center [451, 175] width 6 height 6
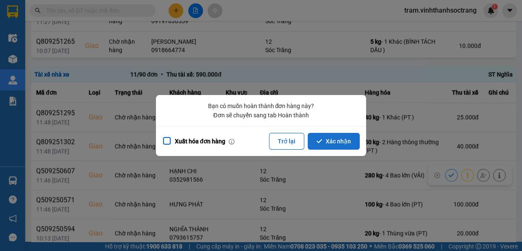
click at [346, 144] on button "Xác nhận" at bounding box center [333, 141] width 52 height 17
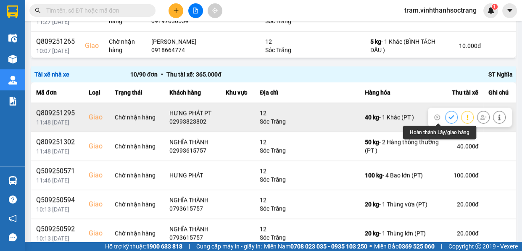
click at [445, 117] on button at bounding box center [451, 117] width 12 height 15
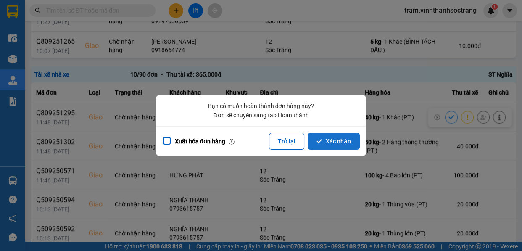
click at [341, 142] on button "Xác nhận" at bounding box center [333, 141] width 52 height 17
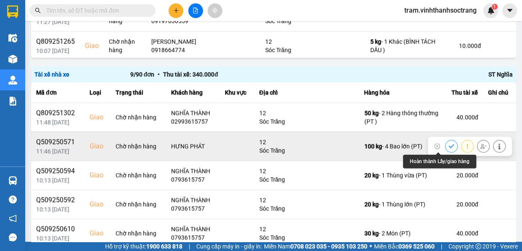
click at [448, 144] on icon at bounding box center [451, 146] width 6 height 6
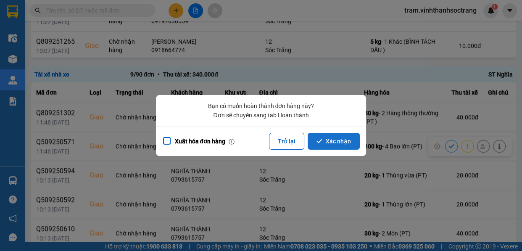
click at [338, 142] on button "Xác nhận" at bounding box center [333, 141] width 52 height 17
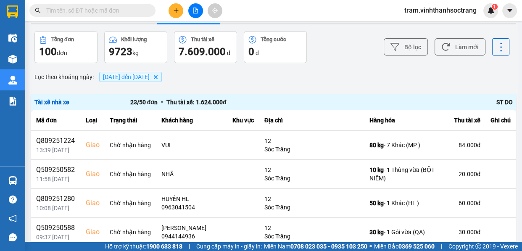
scroll to position [0, 0]
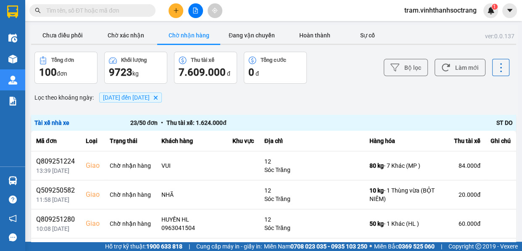
click at [157, 97] on icon "12/09/2025 đến 13/09/2025, close by backspace" at bounding box center [156, 97] width 4 height 4
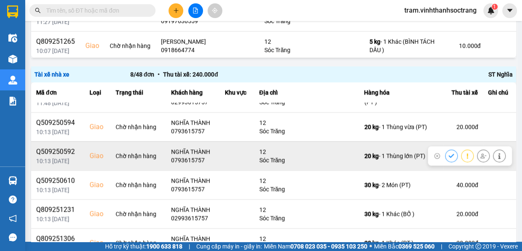
scroll to position [38, 0]
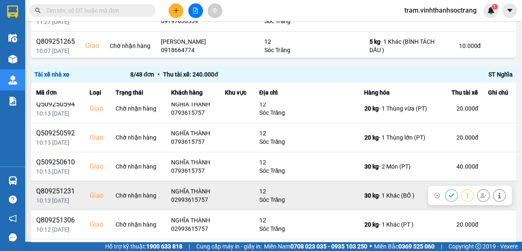
click at [448, 193] on icon at bounding box center [451, 195] width 6 height 6
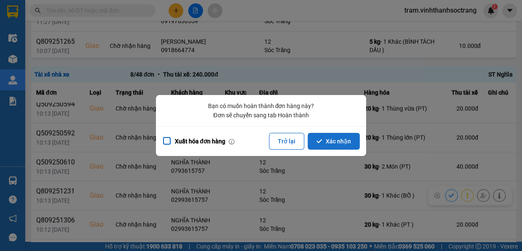
click at [326, 134] on button "Xác nhận" at bounding box center [333, 141] width 52 height 17
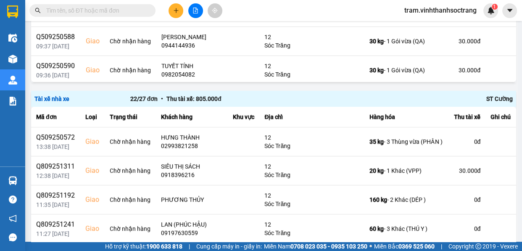
scroll to position [423, 0]
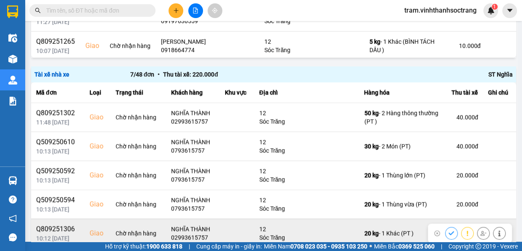
click at [448, 232] on icon at bounding box center [450, 233] width 5 height 4
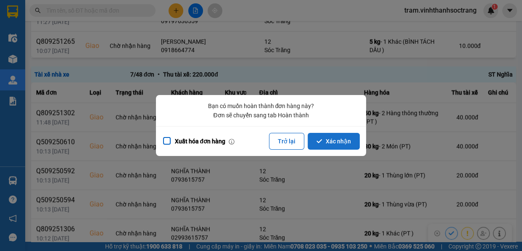
click at [341, 134] on button "Xác nhận" at bounding box center [333, 141] width 52 height 17
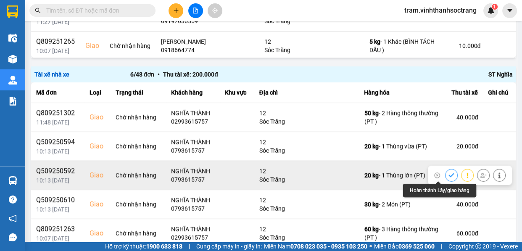
click at [448, 174] on icon at bounding box center [451, 175] width 6 height 6
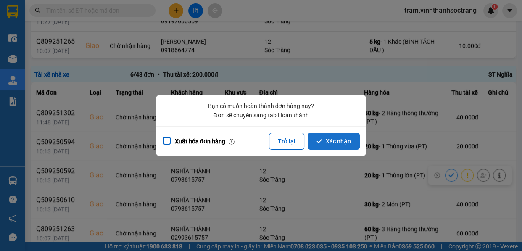
click at [327, 142] on button "Xác nhận" at bounding box center [333, 141] width 52 height 17
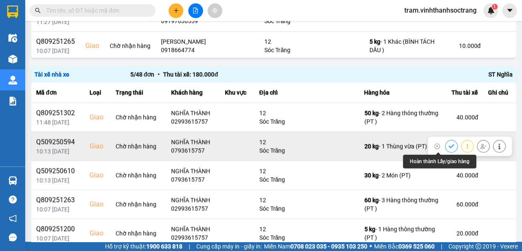
click at [445, 144] on button at bounding box center [451, 146] width 12 height 15
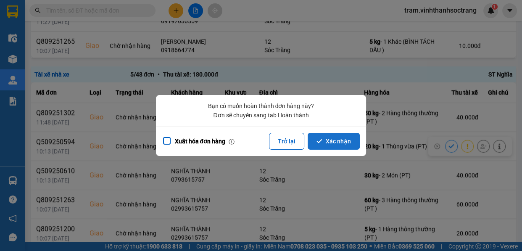
click at [342, 147] on button "Xác nhận" at bounding box center [333, 141] width 52 height 17
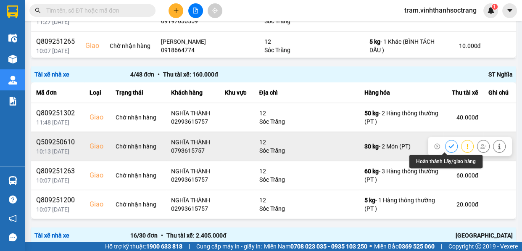
click at [445, 144] on button at bounding box center [451, 146] width 12 height 15
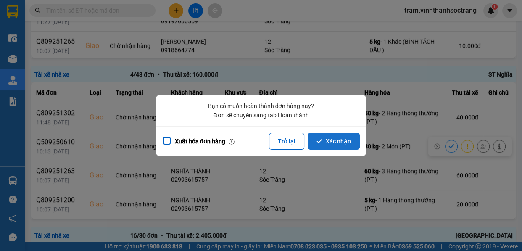
click at [321, 144] on button "Xác nhận" at bounding box center [333, 141] width 52 height 17
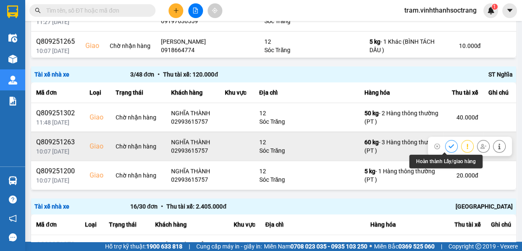
click at [449, 147] on button at bounding box center [451, 146] width 12 height 15
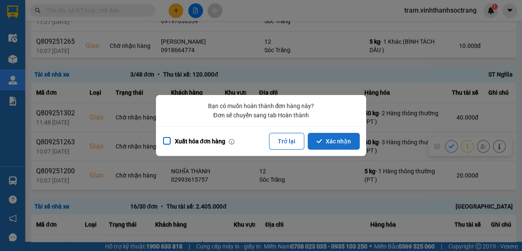
click at [336, 143] on button "Xác nhận" at bounding box center [333, 141] width 52 height 17
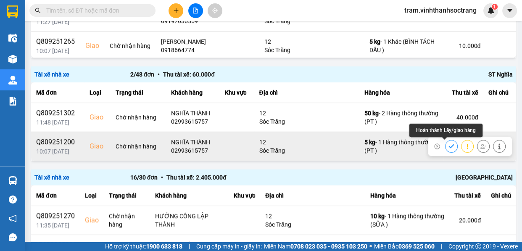
click at [448, 146] on icon at bounding box center [451, 146] width 6 height 6
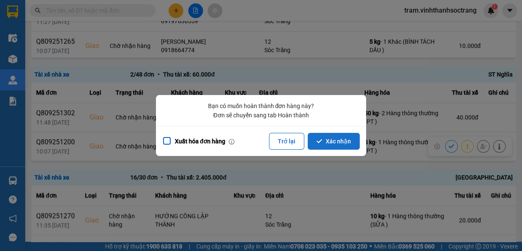
click at [342, 137] on button "Xác nhận" at bounding box center [333, 141] width 52 height 17
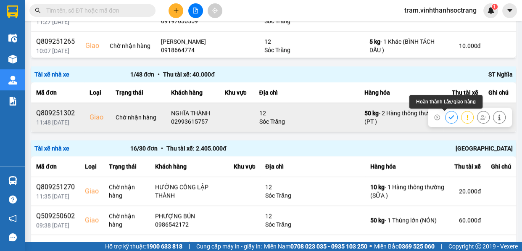
click at [448, 116] on icon at bounding box center [451, 117] width 6 height 6
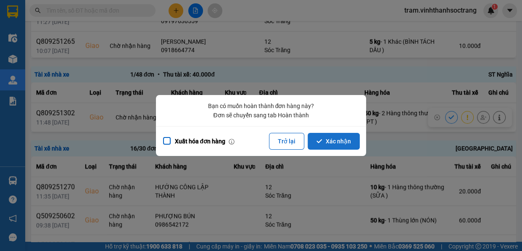
click at [346, 134] on button "Xác nhận" at bounding box center [333, 141] width 52 height 17
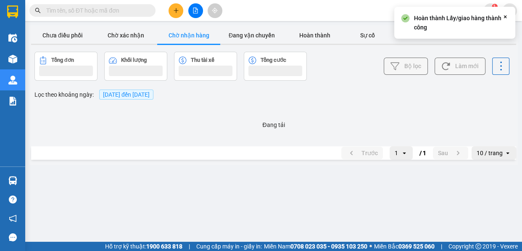
scroll to position [0, 0]
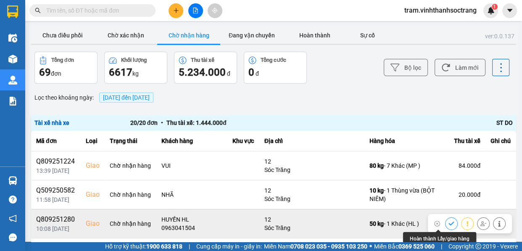
click at [445, 222] on button at bounding box center [451, 223] width 12 height 15
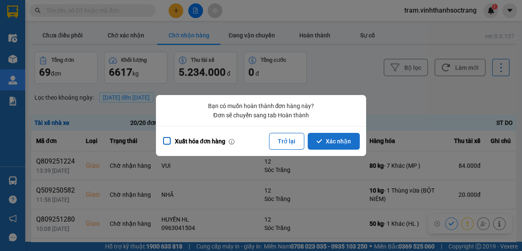
click at [346, 140] on button "Xác nhận" at bounding box center [333, 141] width 52 height 17
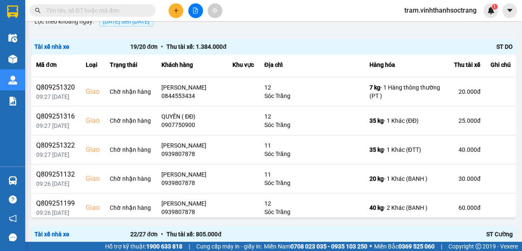
scroll to position [114, 0]
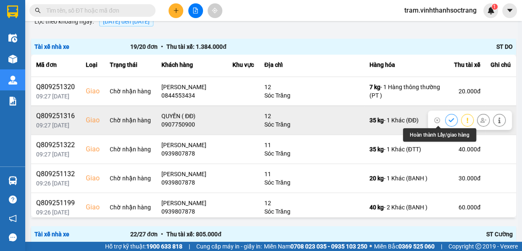
click at [448, 118] on icon at bounding box center [450, 120] width 5 height 4
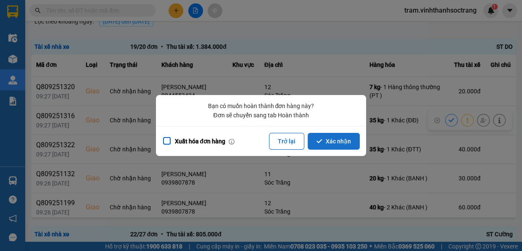
click at [334, 144] on button "Xác nhận" at bounding box center [333, 141] width 52 height 17
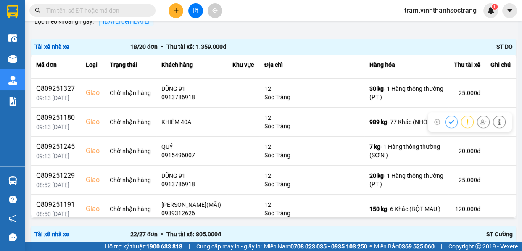
scroll to position [305, 0]
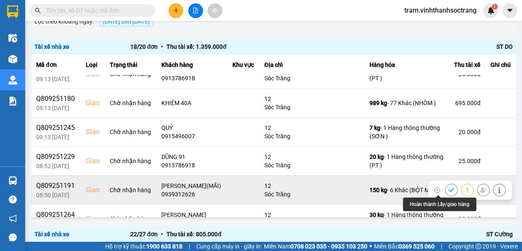
click at [448, 187] on icon at bounding box center [451, 190] width 6 height 6
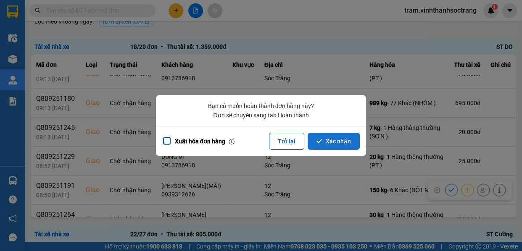
click at [341, 138] on button "Xác nhận" at bounding box center [333, 141] width 52 height 17
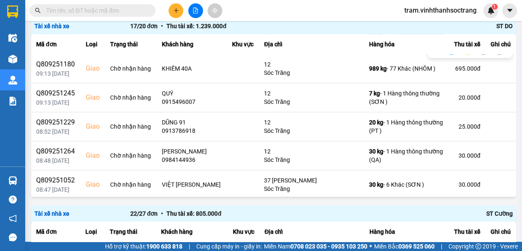
scroll to position [349, 0]
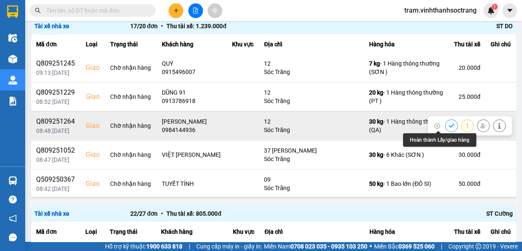
click at [448, 123] on icon at bounding box center [451, 126] width 6 height 6
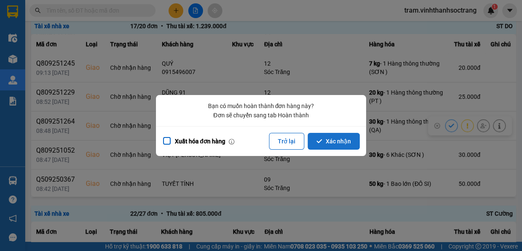
click at [348, 138] on button "Xác nhận" at bounding box center [333, 141] width 52 height 17
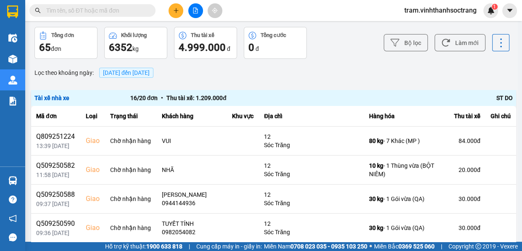
scroll to position [38, 0]
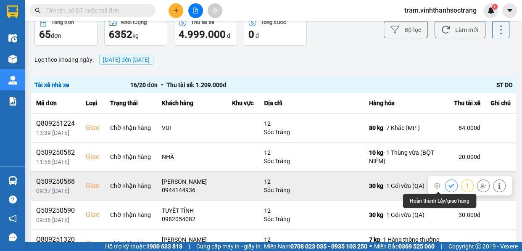
click at [445, 180] on button at bounding box center [451, 185] width 12 height 15
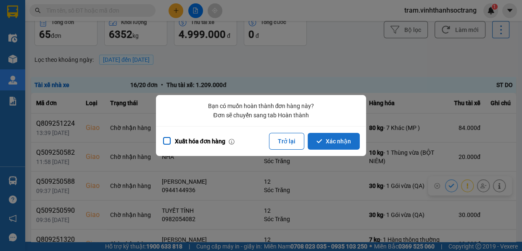
click at [346, 140] on button "Xác nhận" at bounding box center [333, 141] width 52 height 17
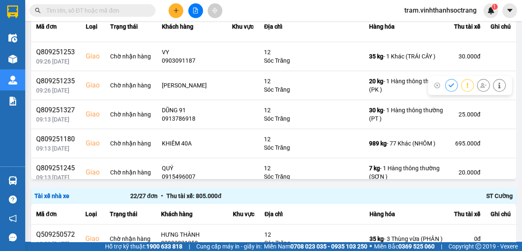
scroll to position [267, 0]
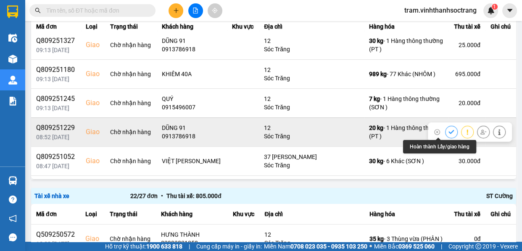
click at [448, 130] on icon at bounding box center [451, 132] width 6 height 6
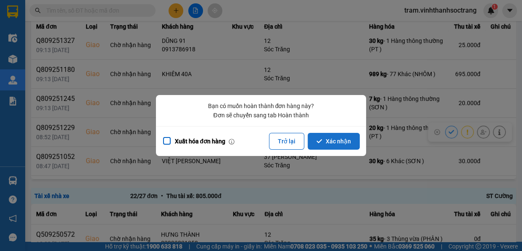
click at [343, 141] on button "Xác nhận" at bounding box center [333, 141] width 52 height 17
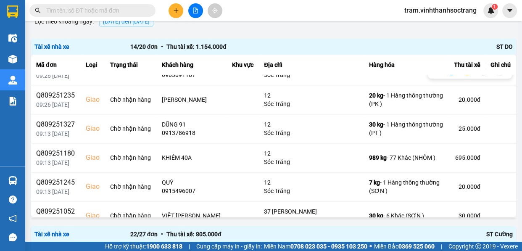
scroll to position [229, 0]
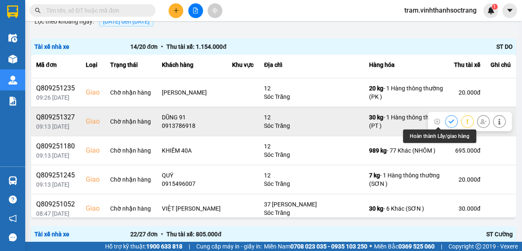
click at [448, 118] on icon at bounding box center [451, 121] width 6 height 6
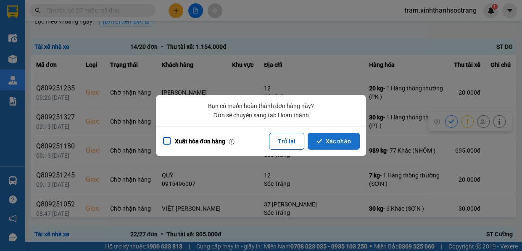
click at [344, 137] on button "Xác nhận" at bounding box center [333, 141] width 52 height 17
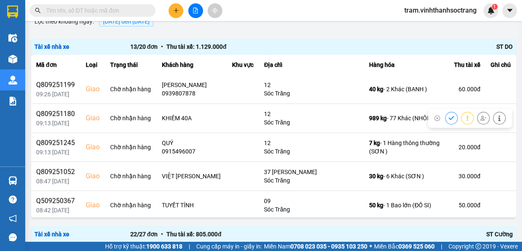
scroll to position [233, 0]
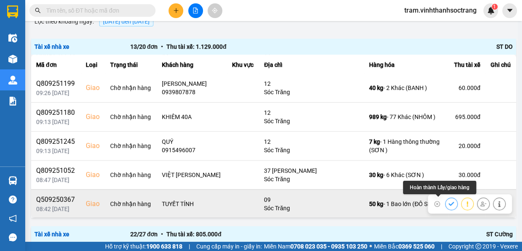
click at [448, 202] on icon at bounding box center [451, 204] width 6 height 6
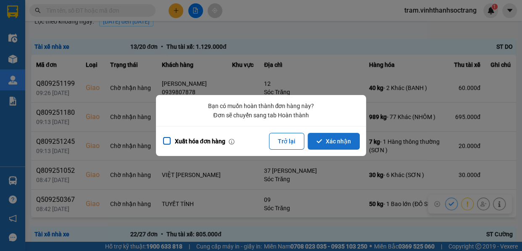
click at [342, 144] on button "Xác nhận" at bounding box center [333, 141] width 52 height 17
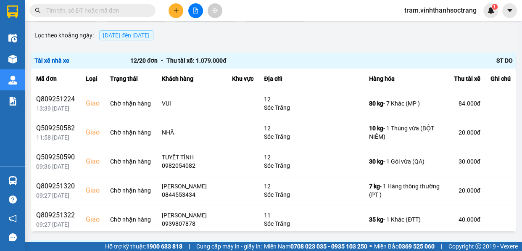
scroll to position [76, 0]
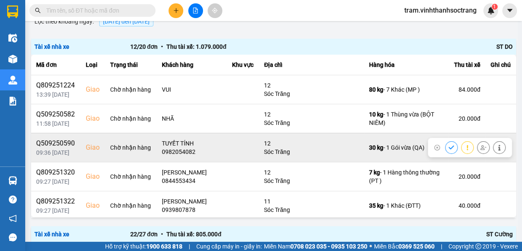
click at [448, 147] on icon at bounding box center [451, 147] width 6 height 6
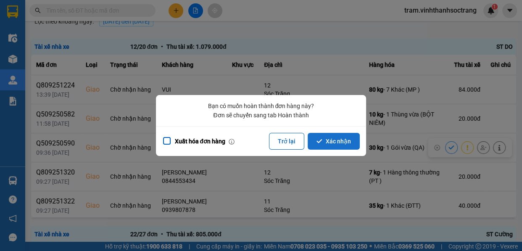
click at [333, 144] on button "Xác nhận" at bounding box center [333, 141] width 52 height 17
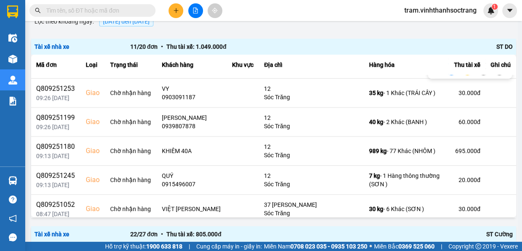
scroll to position [176, 0]
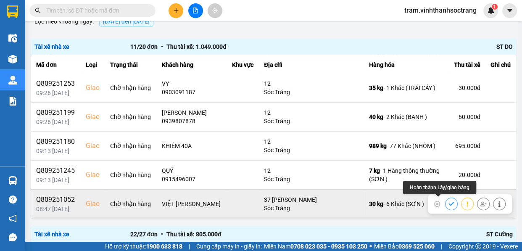
click at [445, 201] on button at bounding box center [451, 203] width 12 height 15
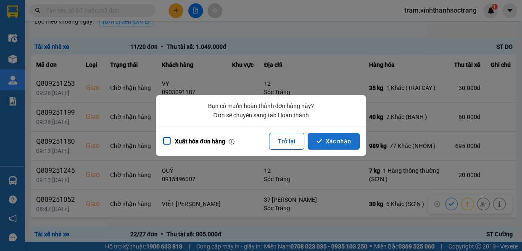
click at [336, 144] on button "Xác nhận" at bounding box center [333, 141] width 52 height 17
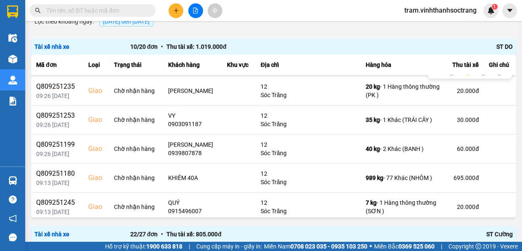
scroll to position [147, 0]
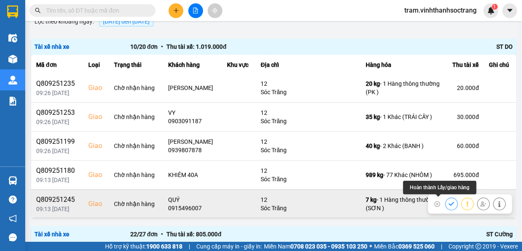
click at [448, 202] on icon at bounding box center [451, 204] width 6 height 6
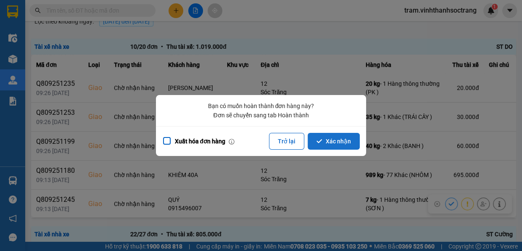
click at [340, 143] on button "Xác nhận" at bounding box center [333, 141] width 52 height 17
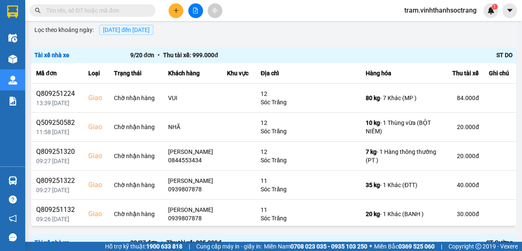
scroll to position [76, 0]
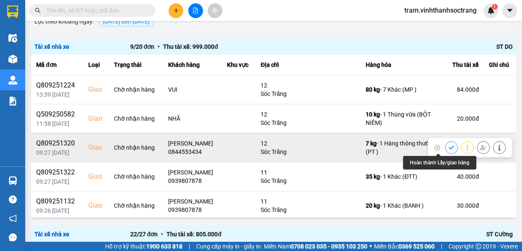
click at [448, 148] on icon at bounding box center [450, 147] width 5 height 4
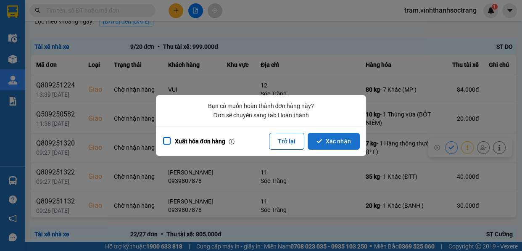
click at [357, 140] on button "Xác nhận" at bounding box center [333, 141] width 52 height 17
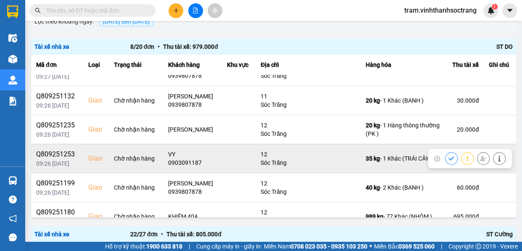
click at [448, 156] on icon at bounding box center [450, 158] width 5 height 4
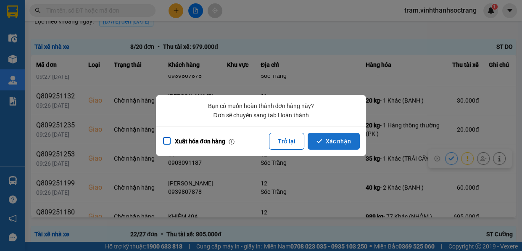
click at [342, 139] on button "Xác nhận" at bounding box center [333, 141] width 52 height 17
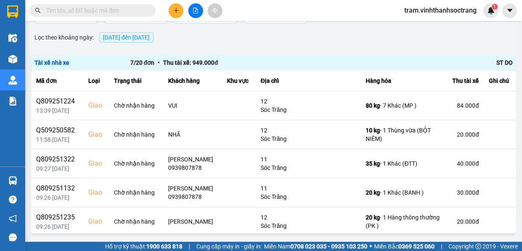
scroll to position [114, 0]
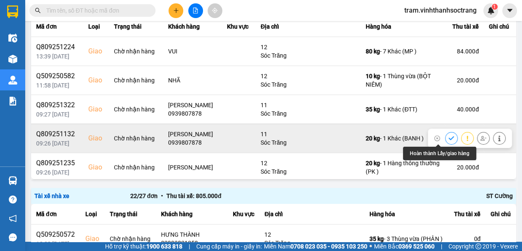
click at [448, 136] on icon at bounding box center [451, 138] width 6 height 6
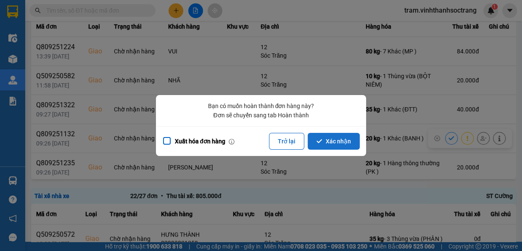
click at [340, 141] on button "Xác nhận" at bounding box center [333, 141] width 52 height 17
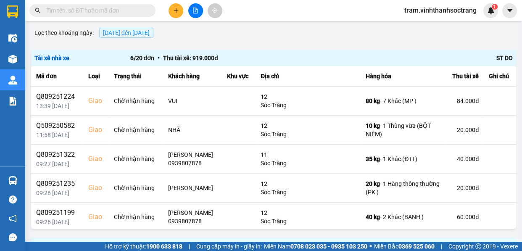
scroll to position [76, 0]
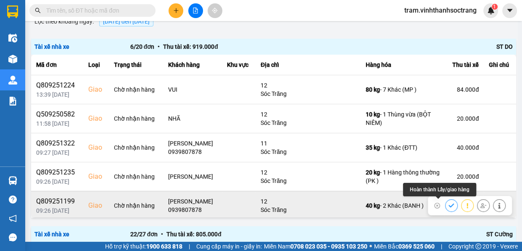
click at [448, 203] on icon at bounding box center [451, 205] width 6 height 6
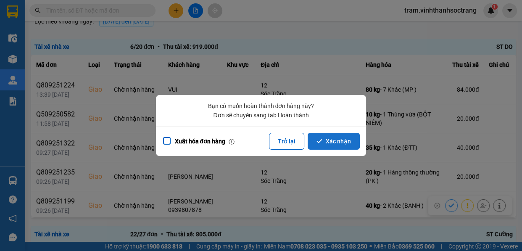
click at [332, 140] on button "Xác nhận" at bounding box center [333, 141] width 52 height 17
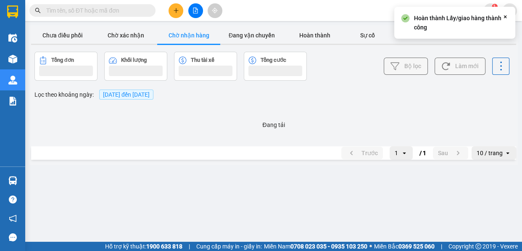
scroll to position [0, 0]
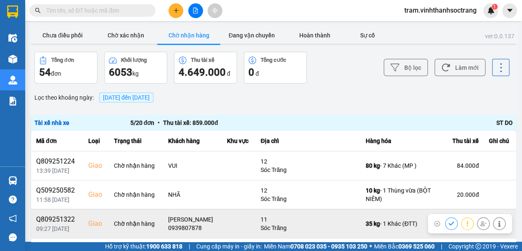
click at [445, 219] on button at bounding box center [451, 223] width 12 height 15
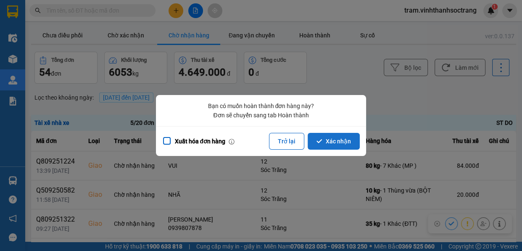
click at [339, 141] on button "Xác nhận" at bounding box center [333, 141] width 52 height 17
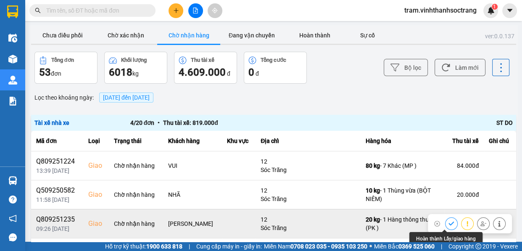
click at [448, 223] on icon at bounding box center [451, 223] width 6 height 6
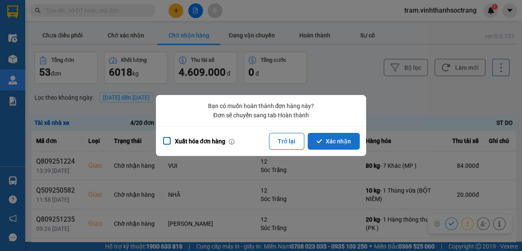
click at [343, 140] on button "Xác nhận" at bounding box center [333, 141] width 52 height 17
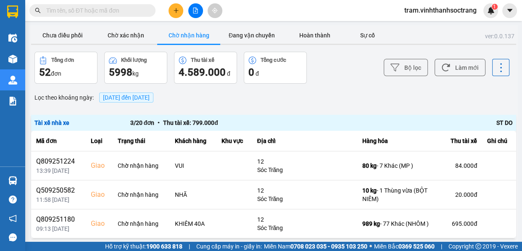
scroll to position [38, 0]
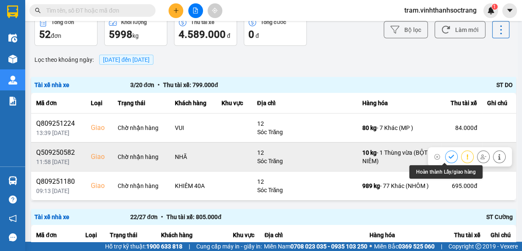
click at [448, 154] on icon at bounding box center [451, 157] width 6 height 6
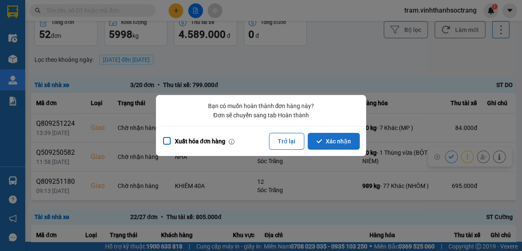
click at [332, 138] on button "Xác nhận" at bounding box center [333, 141] width 52 height 17
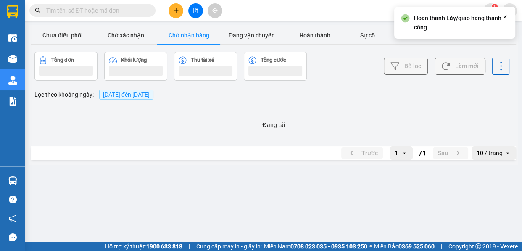
scroll to position [0, 0]
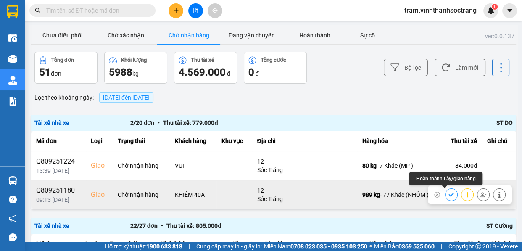
click at [448, 193] on icon at bounding box center [451, 194] width 6 height 6
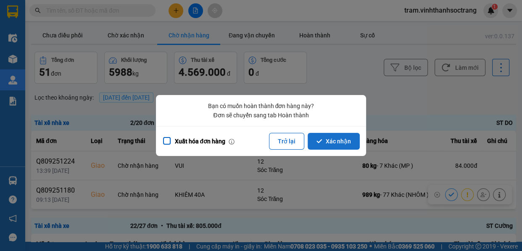
click at [338, 133] on button "Xác nhận" at bounding box center [333, 141] width 52 height 17
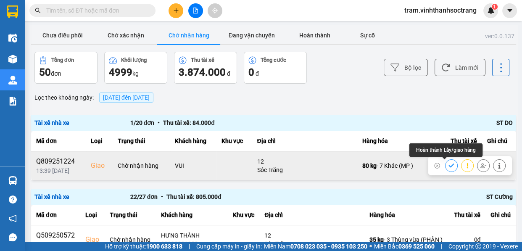
click at [448, 165] on icon at bounding box center [450, 165] width 5 height 4
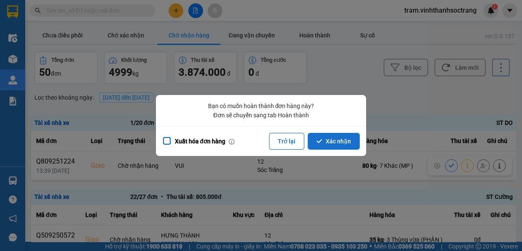
click at [335, 146] on button "Xác nhận" at bounding box center [333, 141] width 52 height 17
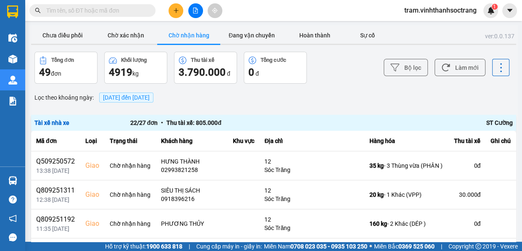
click at [121, 97] on span "[DATE] đến [DATE]" at bounding box center [126, 97] width 47 height 7
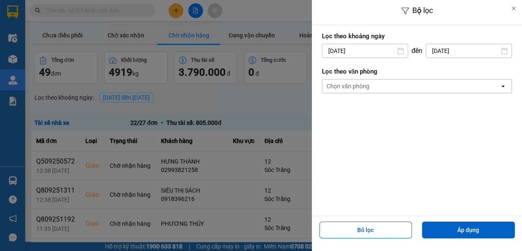
click at [360, 51] on input "[DATE]" at bounding box center [364, 50] width 85 height 13
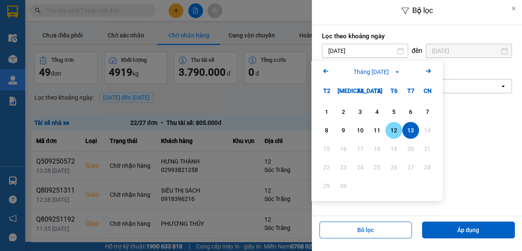
click at [388, 126] on div "12" at bounding box center [394, 130] width 12 height 10
type input "[DATE]"
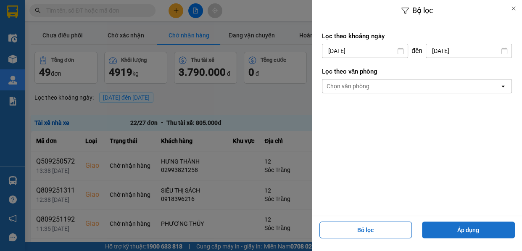
click at [447, 236] on button "Áp dụng" at bounding box center [468, 229] width 93 height 17
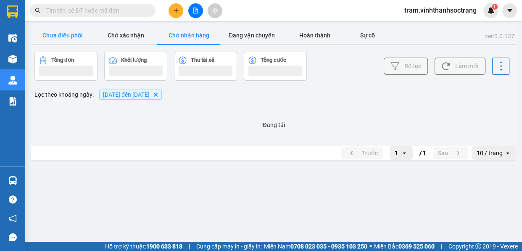
click at [63, 35] on button "Chưa điều phối" at bounding box center [62, 35] width 63 height 17
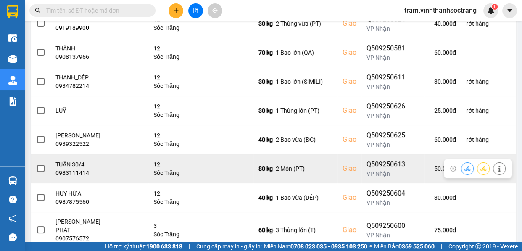
scroll to position [202, 0]
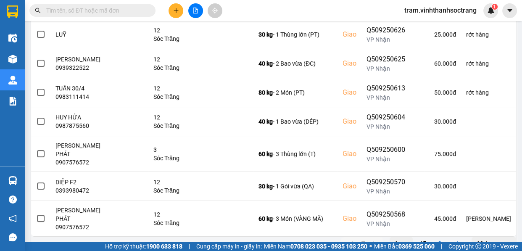
click at [487, 239] on div "10 / trang" at bounding box center [489, 243] width 26 height 8
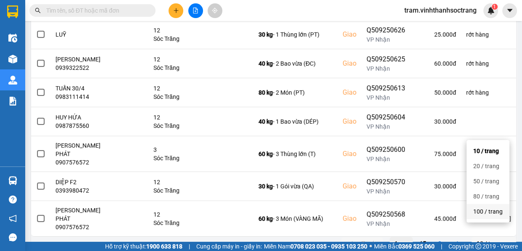
click at [494, 211] on div "100 / trang" at bounding box center [487, 211] width 29 height 8
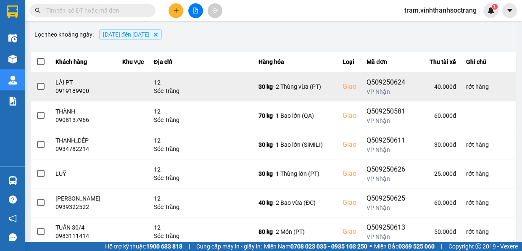
scroll to position [11, 0]
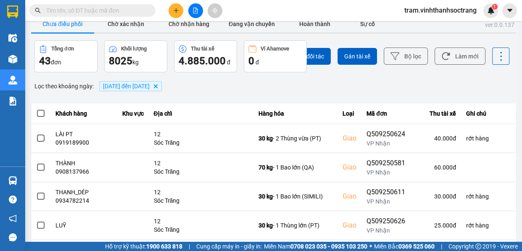
click at [142, 13] on input "text" at bounding box center [95, 10] width 99 height 9
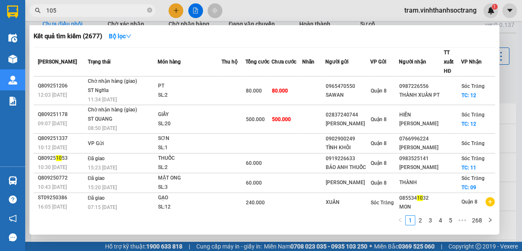
type input "1054"
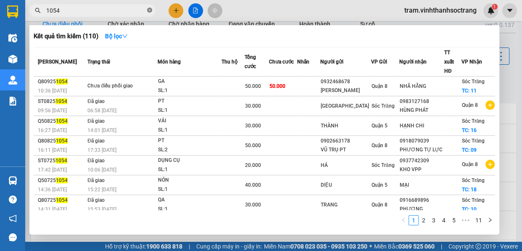
click at [147, 9] on icon "close-circle" at bounding box center [149, 10] width 5 height 5
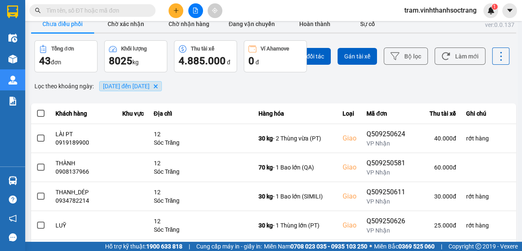
scroll to position [0, 0]
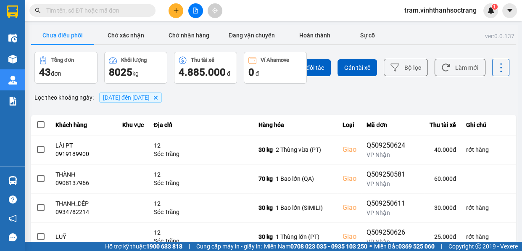
click at [144, 97] on span "[DATE] đến [DATE]" at bounding box center [126, 97] width 47 height 7
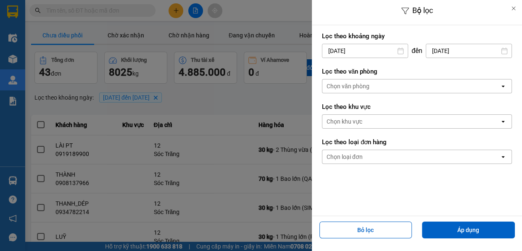
click at [360, 48] on input "[DATE]" at bounding box center [364, 50] width 85 height 13
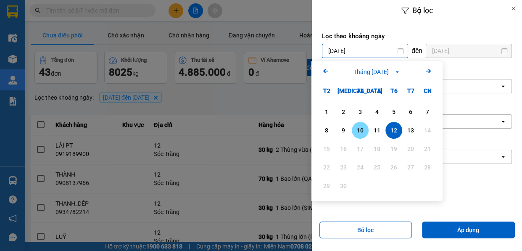
click at [359, 133] on div "10" at bounding box center [360, 130] width 12 height 10
type input "10/09/2025"
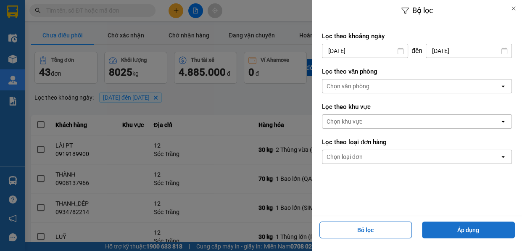
click at [453, 226] on button "Áp dụng" at bounding box center [468, 229] width 93 height 17
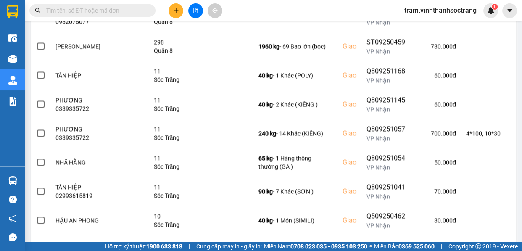
scroll to position [1359, 0]
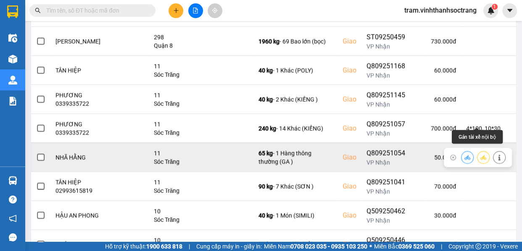
click at [480, 154] on icon at bounding box center [483, 157] width 6 height 6
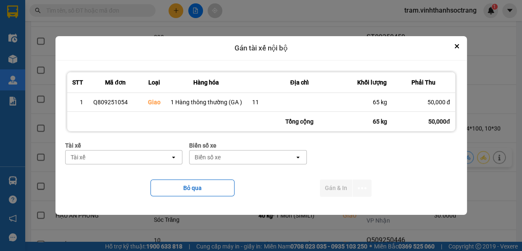
click at [141, 155] on div "Tài xế" at bounding box center [118, 156] width 105 height 13
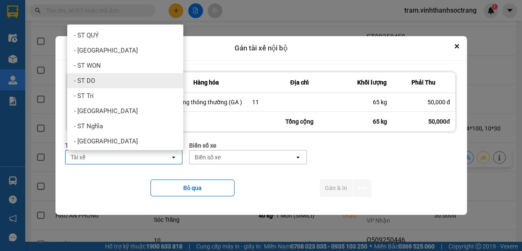
click at [121, 83] on div "- ST DO" at bounding box center [125, 80] width 116 height 15
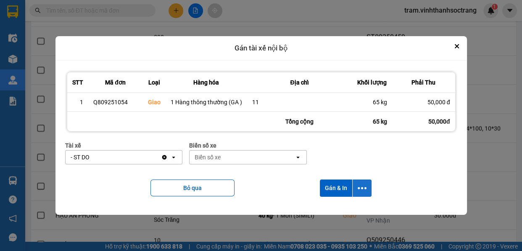
click at [362, 188] on icon "dialog" at bounding box center [361, 188] width 9 height 9
click at [330, 207] on span "Chỉ gán tài" at bounding box center [328, 211] width 28 height 8
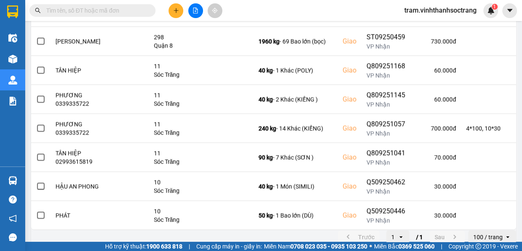
scroll to position [0, 0]
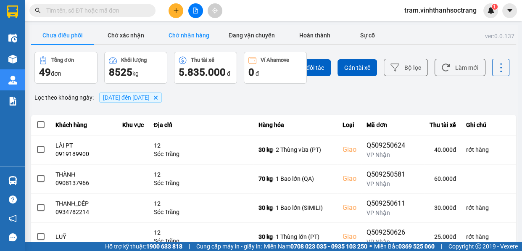
click at [197, 39] on button "Chờ nhận hàng" at bounding box center [188, 35] width 63 height 17
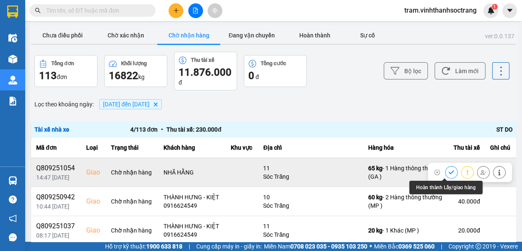
click at [448, 173] on icon at bounding box center [451, 172] width 6 height 6
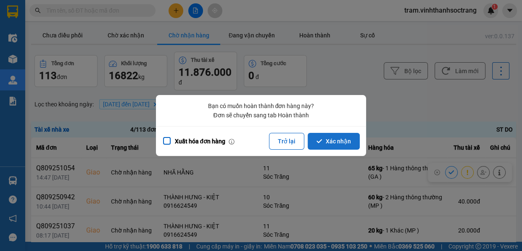
click at [352, 137] on button "Xác nhận" at bounding box center [333, 141] width 52 height 17
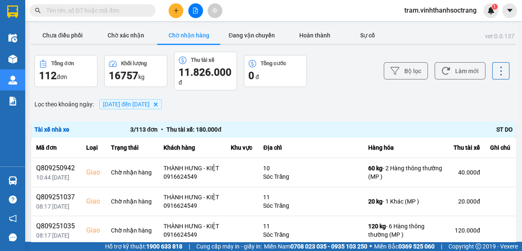
click at [158, 105] on icon "Delete" at bounding box center [155, 104] width 5 height 5
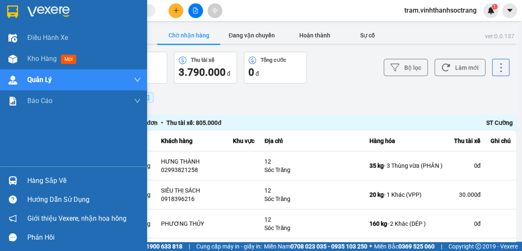
click at [21, 7] on div at bounding box center [73, 13] width 147 height 27
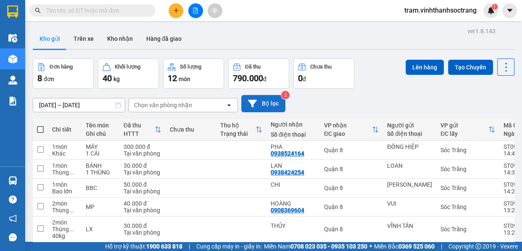
click at [278, 100] on button "Bộ lọc" at bounding box center [263, 103] width 44 height 17
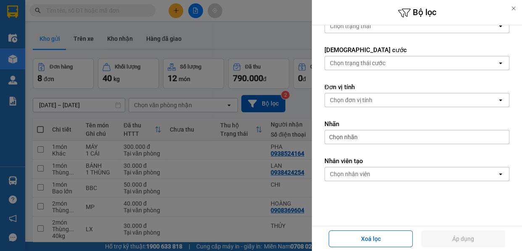
scroll to position [173, 0]
click at [390, 173] on div "Chọn nhân viên" at bounding box center [411, 173] width 172 height 13
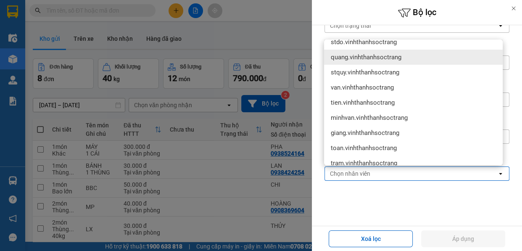
scroll to position [114, 0]
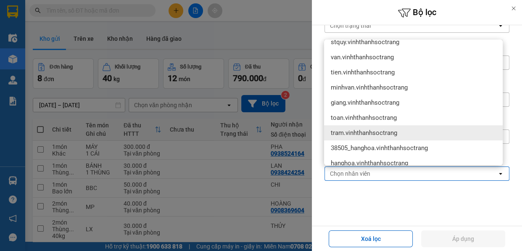
click at [414, 133] on div "tram.vinhthanhsoctrang" at bounding box center [413, 132] width 178 height 15
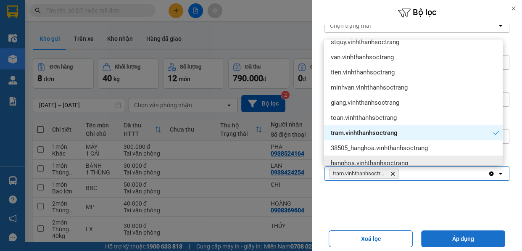
click at [464, 238] on button "Áp dụng" at bounding box center [463, 238] width 84 height 17
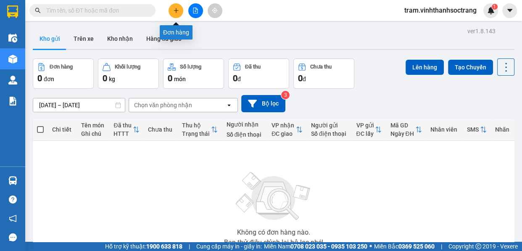
click at [172, 11] on button at bounding box center [175, 10] width 15 height 15
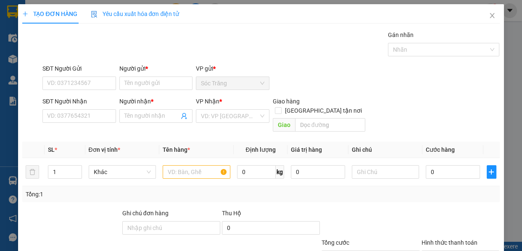
click at [406, 59] on div "Gán nhãn Nhãn" at bounding box center [444, 44] width 112 height 29
click at [400, 49] on div at bounding box center [439, 50] width 99 height 10
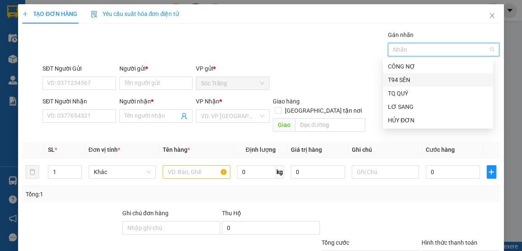
click at [409, 78] on div "T94 SÊN" at bounding box center [438, 79] width 100 height 9
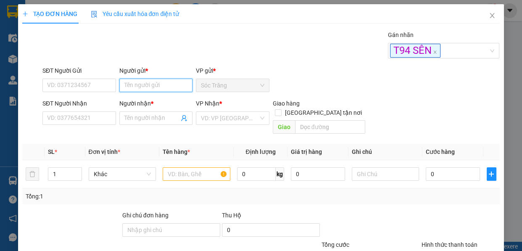
click at [176, 87] on input "Người gửi *" at bounding box center [155, 85] width 73 height 13
type input "Huê AN"
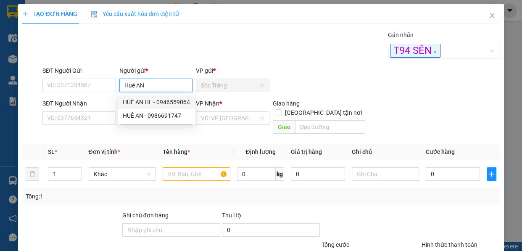
type input "0946559064"
type input "HUÊ AN HL"
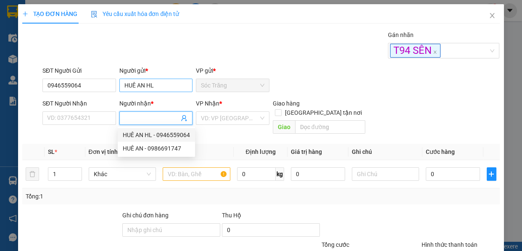
type input "0946559064"
type input "HUÊ AN HL"
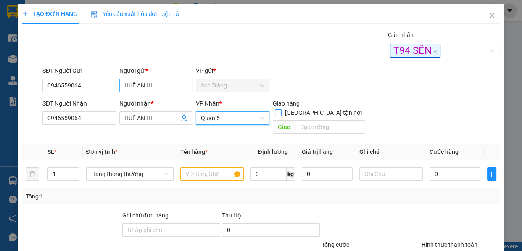
click at [275, 109] on input "[GEOGRAPHIC_DATA][PERSON_NAME] nơi" at bounding box center [278, 112] width 6 height 6
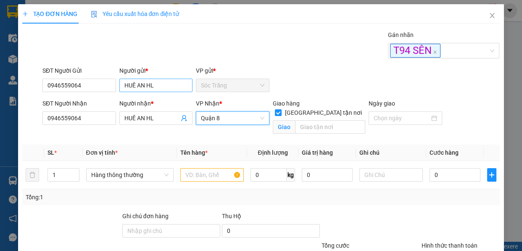
click at [275, 109] on input "[GEOGRAPHIC_DATA][PERSON_NAME] nơi" at bounding box center [278, 112] width 6 height 6
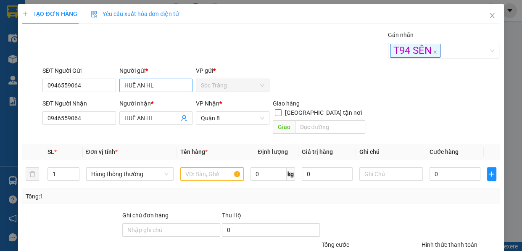
click at [275, 109] on input "[GEOGRAPHIC_DATA][PERSON_NAME] nơi" at bounding box center [278, 112] width 6 height 6
checkbox input "true"
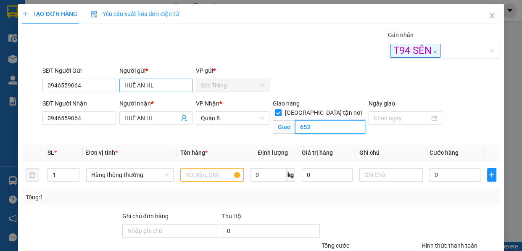
type input "653"
type input "2"
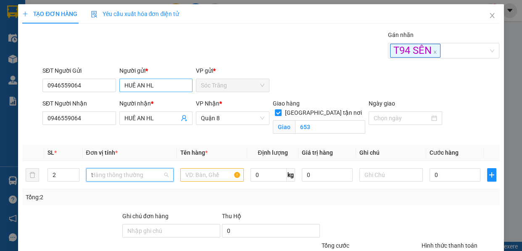
type input "th"
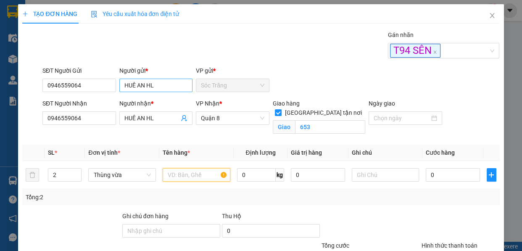
type input "l"
type input "lx"
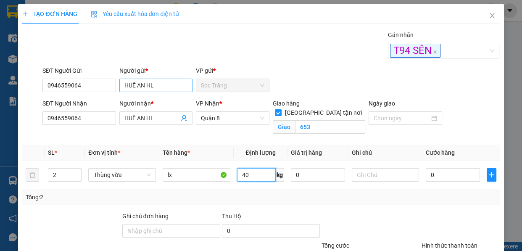
type input "40"
type input "5"
type input "00"
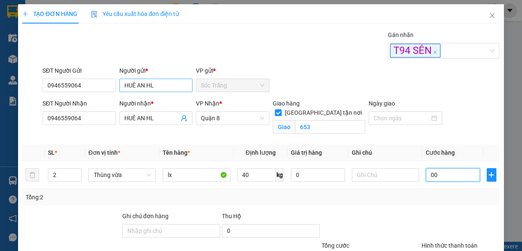
type input "0"
type input "005"
type input "5"
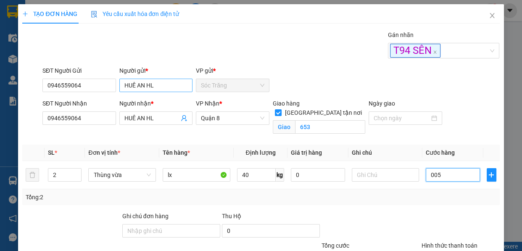
type input "0.050"
type input "50"
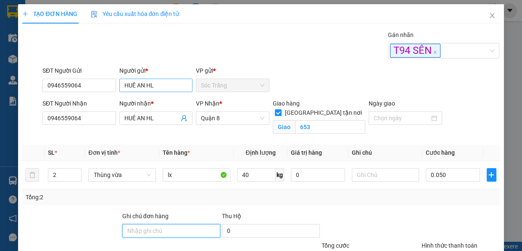
type input "50.000"
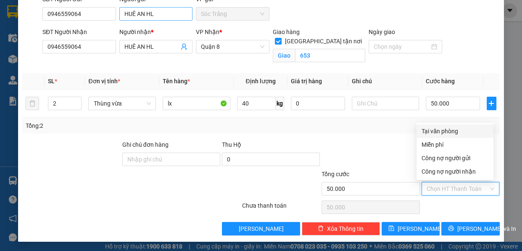
type input "0"
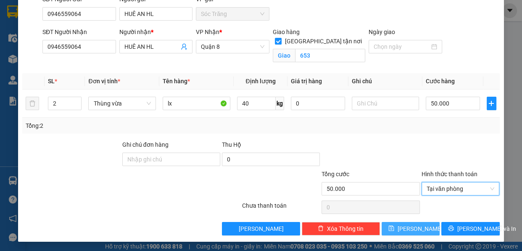
click at [413, 226] on span "Lưu" at bounding box center [419, 228] width 45 height 9
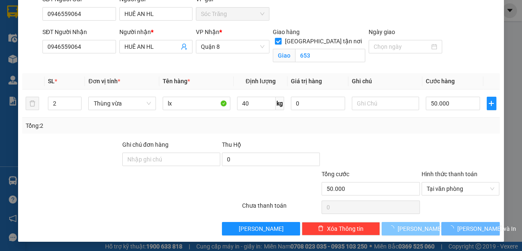
checkbox input "false"
type input "1"
type input "0"
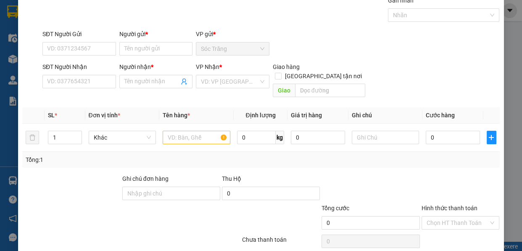
scroll to position [21, 0]
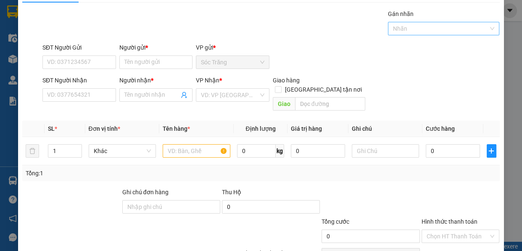
click at [416, 29] on div at bounding box center [439, 29] width 99 height 10
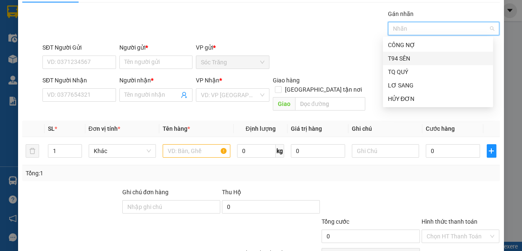
click at [415, 58] on div "T94 SÊN" at bounding box center [438, 58] width 100 height 9
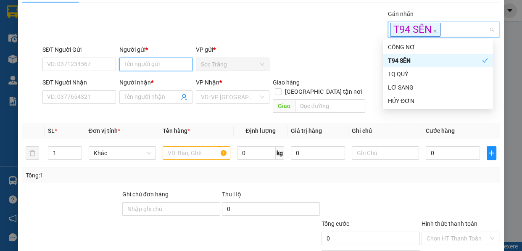
click at [183, 64] on input "Người gửi *" at bounding box center [155, 64] width 73 height 13
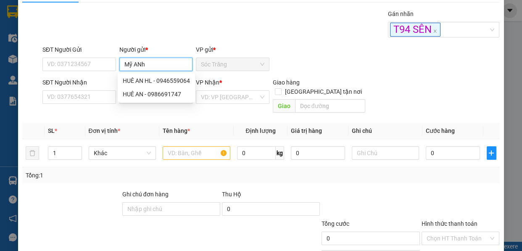
type input "Mỹ ANh b"
type input "0962311068"
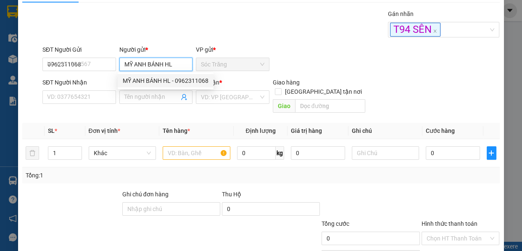
type input "MỸ ANH BÁNH HL"
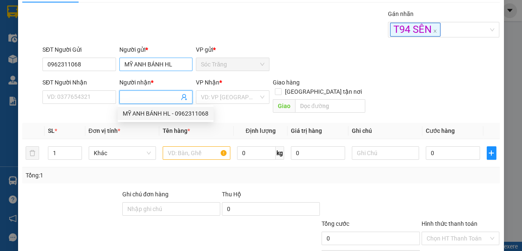
type input "MỸ ANH BÁNH HL"
type input "0962311068"
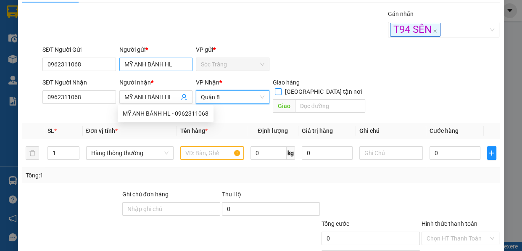
click at [275, 88] on input "[GEOGRAPHIC_DATA][PERSON_NAME] nơi" at bounding box center [278, 91] width 6 height 6
checkbox input "true"
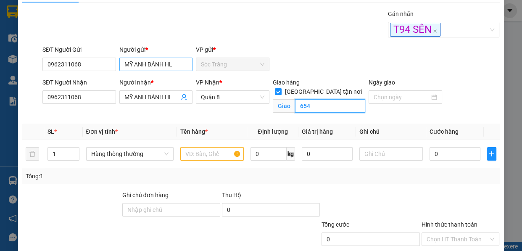
type input "654"
type input "8"
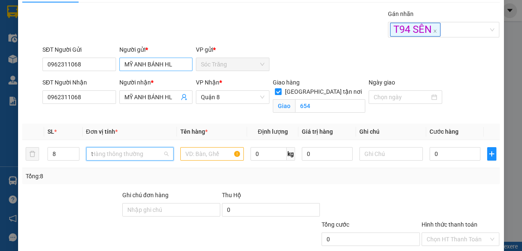
type input "th"
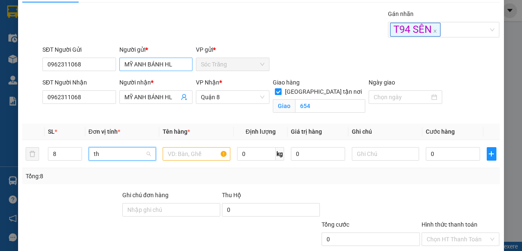
scroll to position [0, 0]
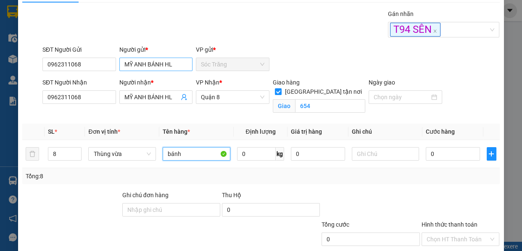
type input "bánh"
type input "80"
type input "1"
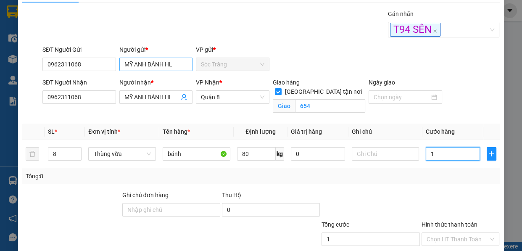
type input "12"
type input "125"
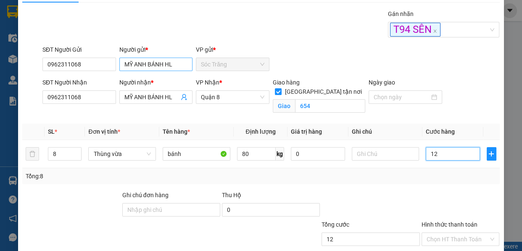
type input "125"
type input "125.000"
type input "0"
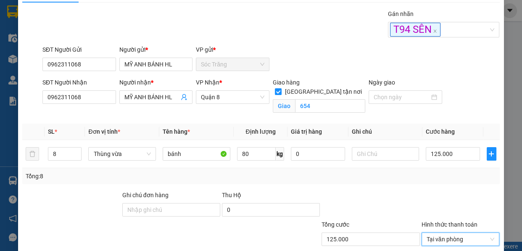
scroll to position [71, 0]
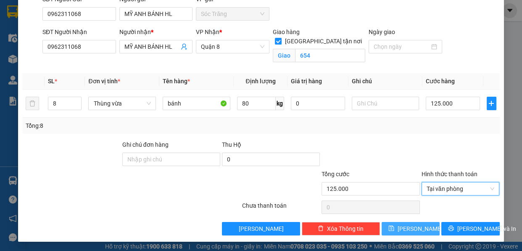
click at [422, 230] on button "Lưu" at bounding box center [410, 228] width 58 height 13
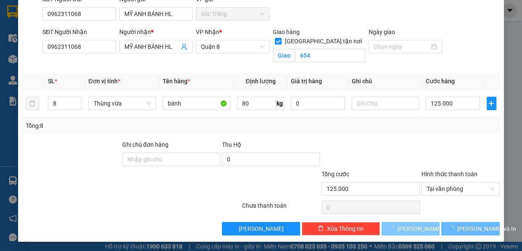
checkbox input "false"
type input "1"
type input "0"
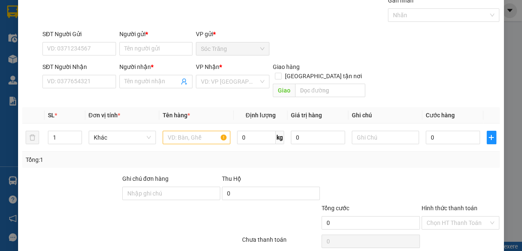
scroll to position [21, 0]
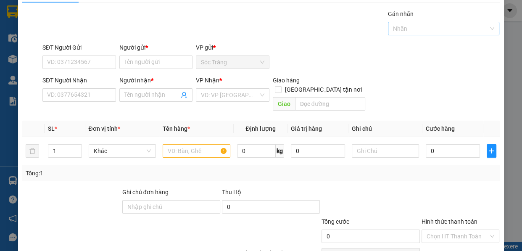
click at [419, 29] on div at bounding box center [439, 29] width 99 height 10
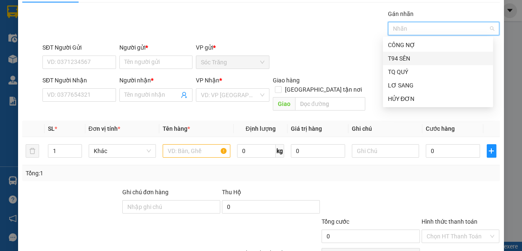
click at [411, 58] on div "T94 SÊN" at bounding box center [438, 58] width 100 height 9
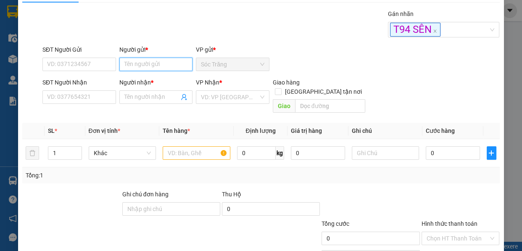
click at [169, 60] on input "Người gửi *" at bounding box center [155, 64] width 73 height 13
type input "b"
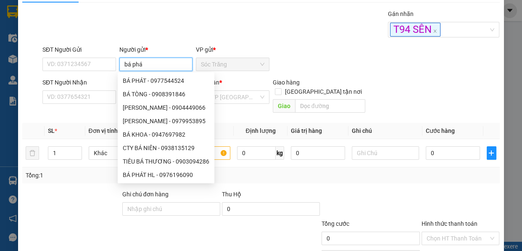
type input "bá phát"
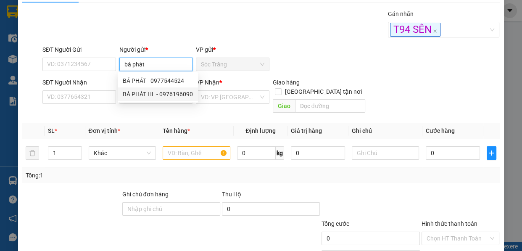
type input "0976196090"
type input "BÁ PHÁT HL"
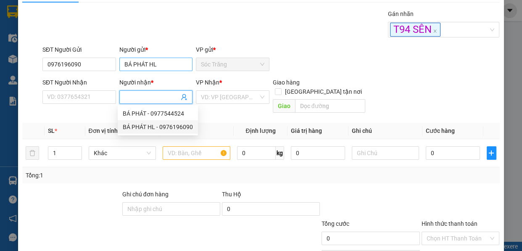
type input "0976196090"
type input "BÁ PHÁT HL"
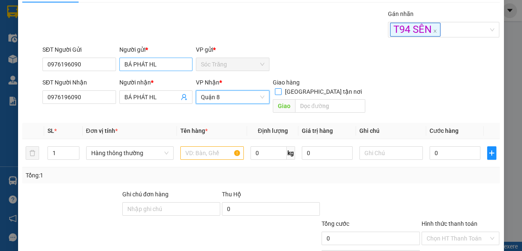
click at [275, 88] on input "[GEOGRAPHIC_DATA][PERSON_NAME] nơi" at bounding box center [278, 91] width 6 height 6
checkbox input "true"
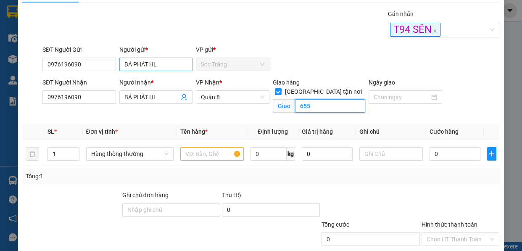
type input "655"
type input "10"
type input "th"
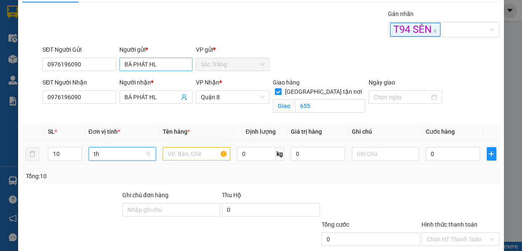
scroll to position [0, 0]
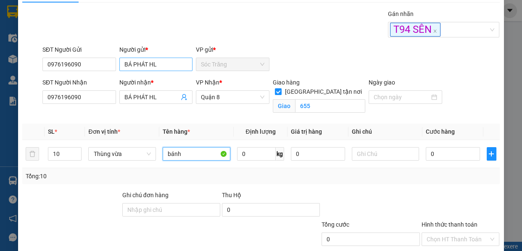
type input "bánh"
type input "100"
type input "1"
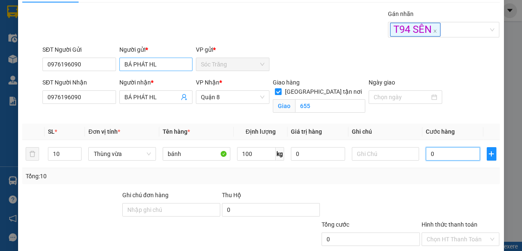
type input "1"
type input "15"
type input "155"
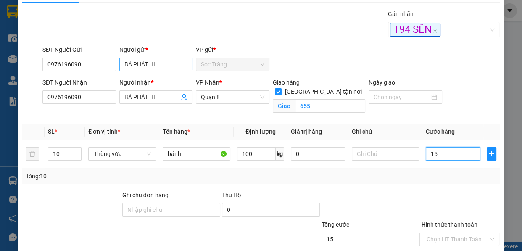
type input "155"
type input "155.000"
type input "0"
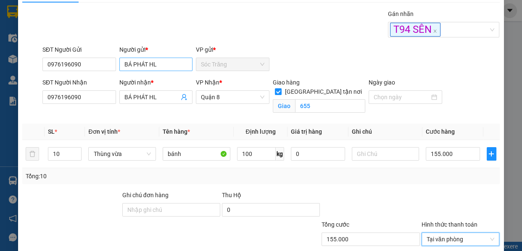
scroll to position [71, 0]
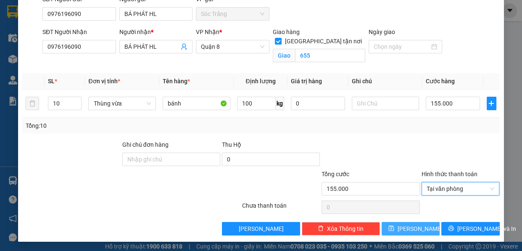
click at [420, 225] on button "Lưu" at bounding box center [410, 228] width 58 height 13
checkbox input "false"
type input "1"
type input "0"
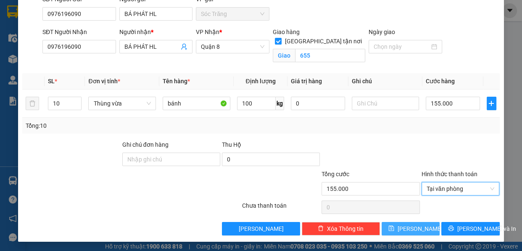
type input "0"
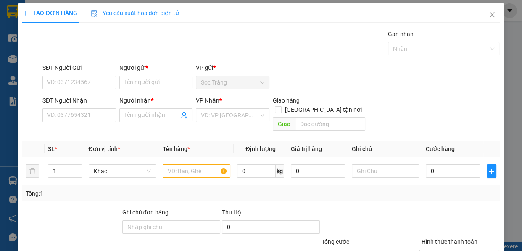
scroll to position [0, 0]
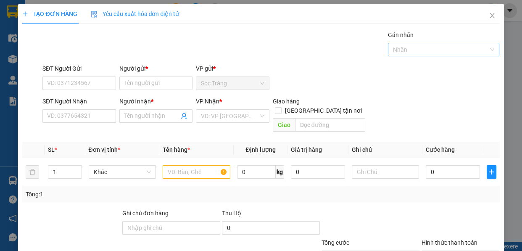
click at [407, 43] on div "Nhãn" at bounding box center [444, 49] width 112 height 13
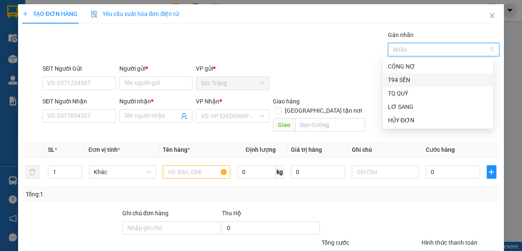
click at [401, 81] on div "T94 SÊN" at bounding box center [438, 79] width 100 height 9
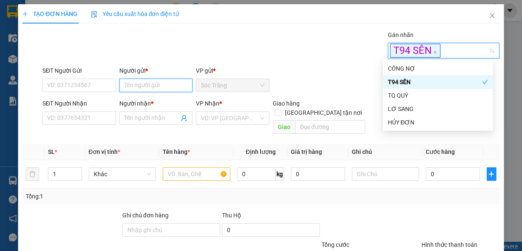
click at [170, 84] on input "Người gửi *" at bounding box center [155, 85] width 73 height 13
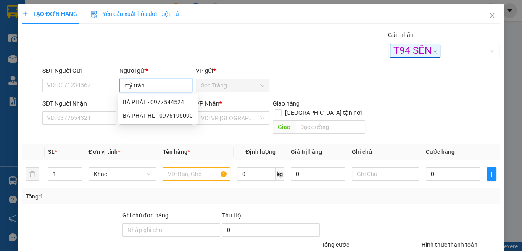
type input "mỹ trân 1"
type input "0456789123"
type input "MỸ TRÂN 1 HL"
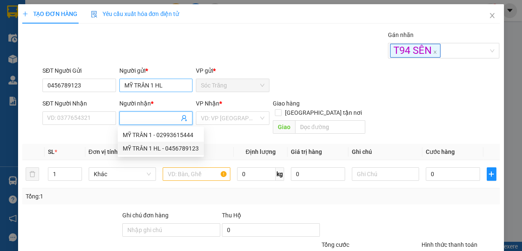
type input "0456789123"
type input "MỸ TRÂN 1 HL"
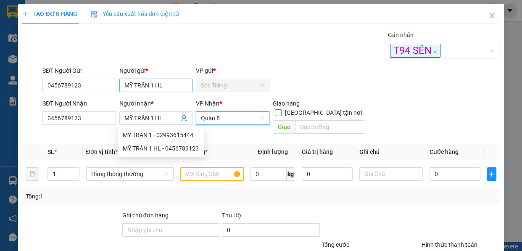
click at [275, 109] on input "[GEOGRAPHIC_DATA][PERSON_NAME] nơi" at bounding box center [278, 112] width 6 height 6
checkbox input "true"
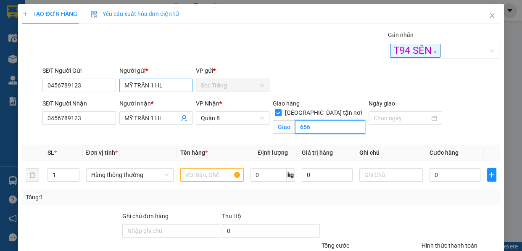
type input "656"
type input "8"
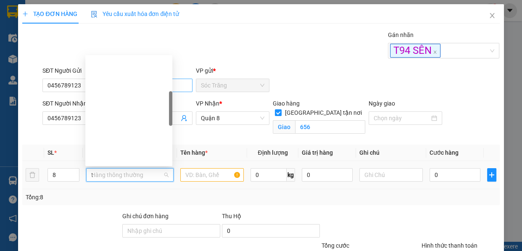
type input "th"
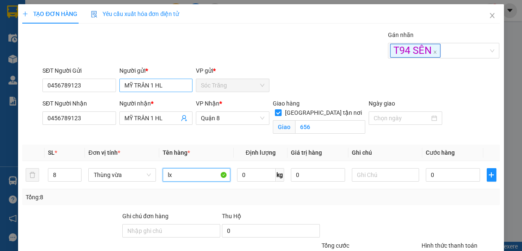
type input "lx"
type input "160"
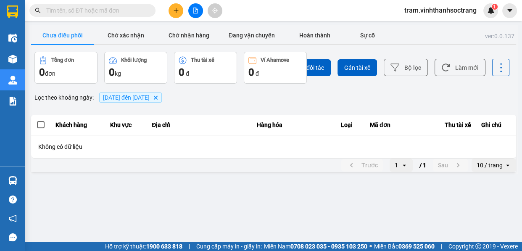
click at [95, 13] on input "text" at bounding box center [95, 10] width 99 height 9
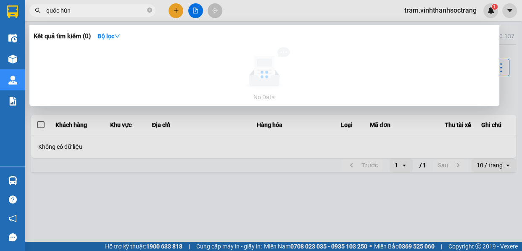
type input "quốc hùng"
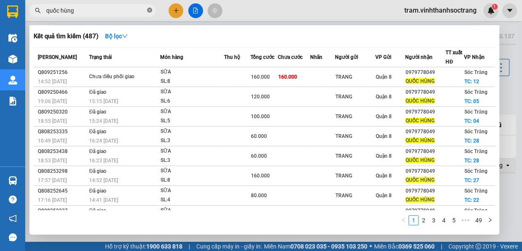
click at [148, 11] on icon "close-circle" at bounding box center [149, 10] width 5 height 5
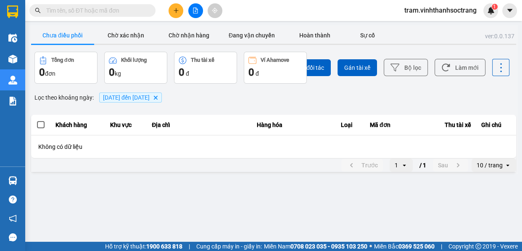
click at [158, 99] on icon "Delete" at bounding box center [155, 97] width 5 height 5
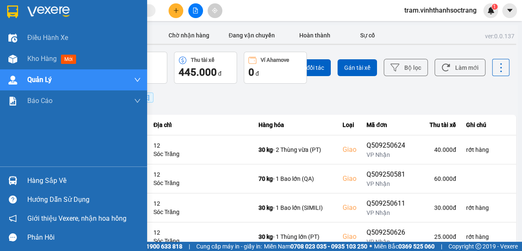
click at [20, 8] on div at bounding box center [73, 13] width 147 height 27
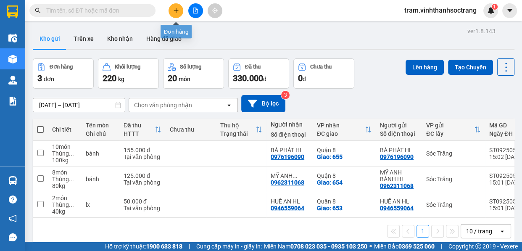
click at [175, 9] on icon "plus" at bounding box center [176, 11] width 6 height 6
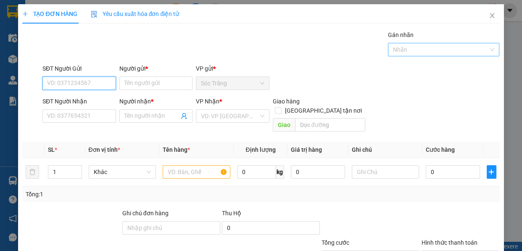
click at [432, 52] on div at bounding box center [439, 50] width 99 height 10
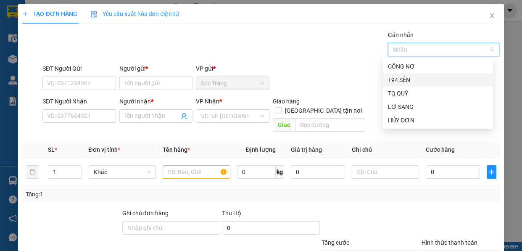
click at [406, 79] on div "T94 SÊN" at bounding box center [438, 79] width 100 height 9
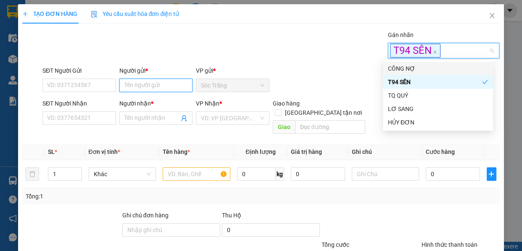
click at [166, 82] on input "Người gửi *" at bounding box center [155, 85] width 73 height 13
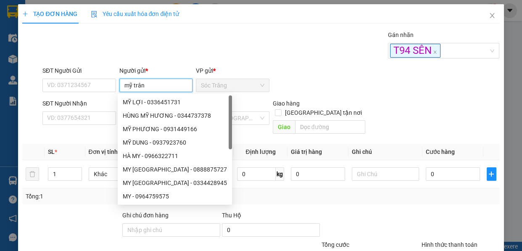
type input "mỹ trân 1"
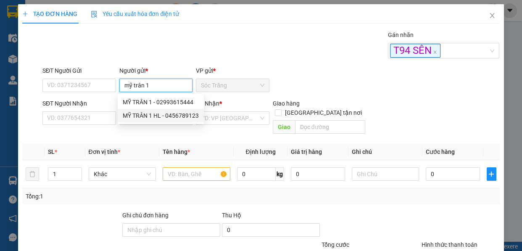
type input "0456789123"
type input "MỸ TRÂN 1 HL"
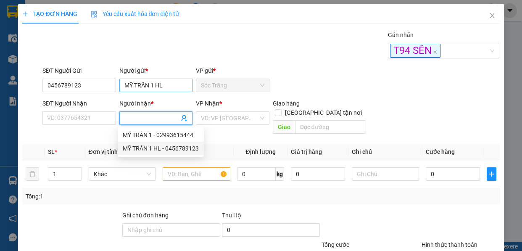
type input "0456789123"
type input "MỸ TRÂN 1 HL"
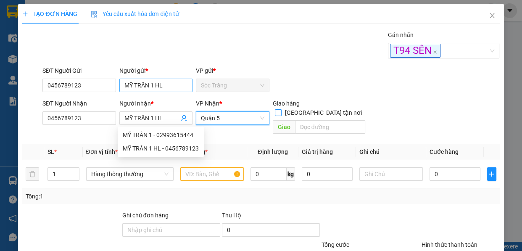
click at [275, 109] on input "[GEOGRAPHIC_DATA][PERSON_NAME] nơi" at bounding box center [278, 112] width 6 height 6
checkbox input "true"
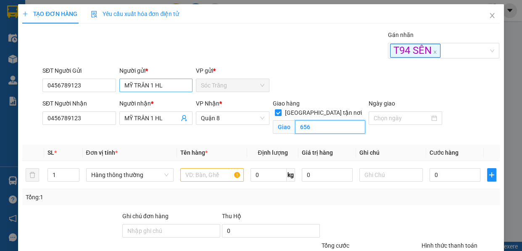
type input "656"
type input "8"
type input "th"
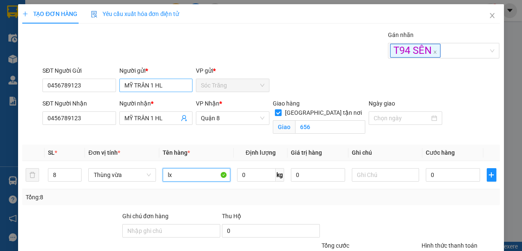
type input "lx"
type input "160"
type input "190"
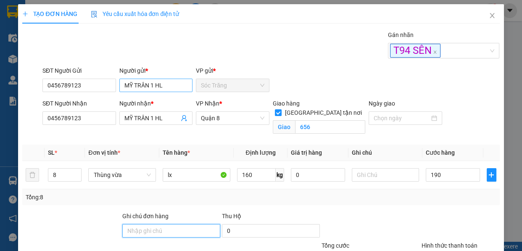
type input "190.000"
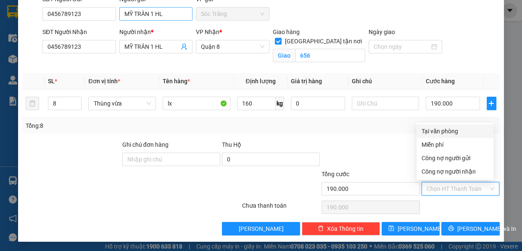
type input "0"
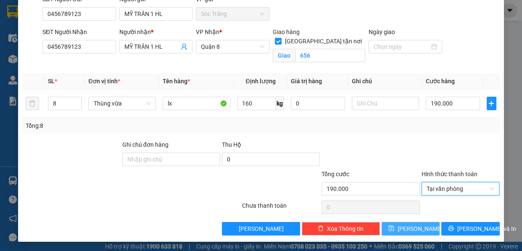
click at [403, 223] on button "Lưu" at bounding box center [410, 228] width 58 height 13
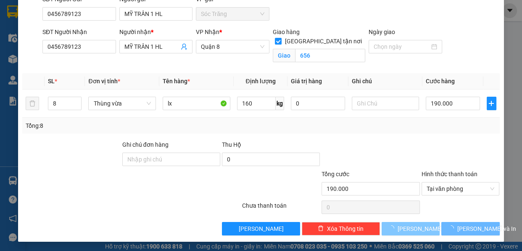
checkbox input "false"
type input "1"
type input "0"
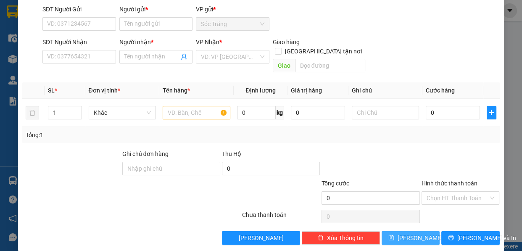
scroll to position [21, 0]
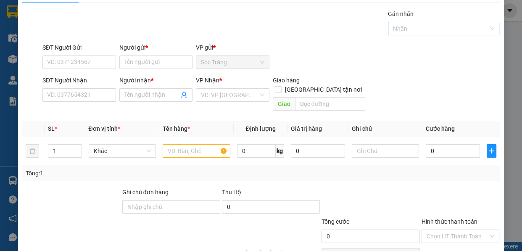
click at [405, 24] on div at bounding box center [439, 29] width 99 height 10
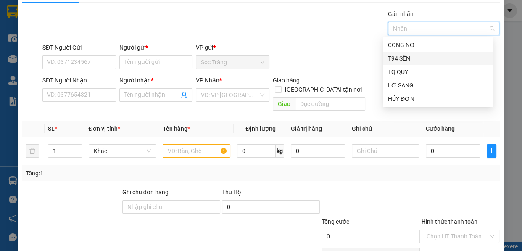
click at [409, 60] on div "T94 SÊN" at bounding box center [438, 58] width 100 height 9
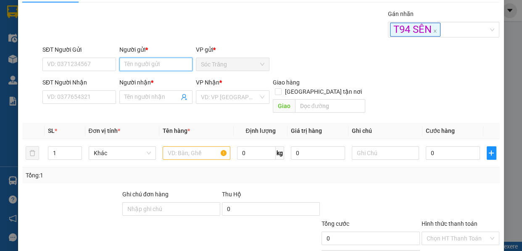
click at [171, 61] on input "Người gửi *" at bounding box center [155, 64] width 73 height 13
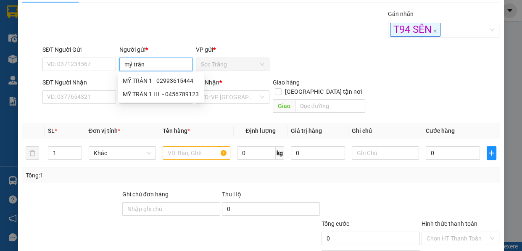
type input "mỹ trân 2"
type input "0789123456"
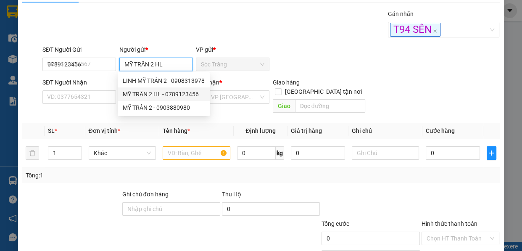
type input "MỸ TRÂN 2 HL"
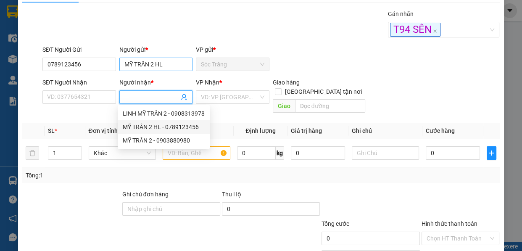
type input "0789123456"
type input "MỸ TRÂN 2 HL"
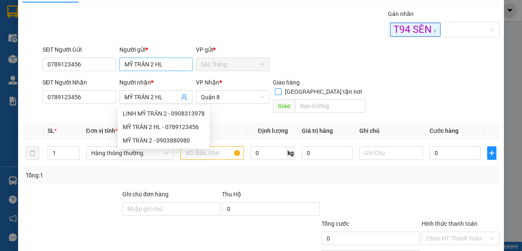
click at [275, 88] on input "[GEOGRAPHIC_DATA][PERSON_NAME] nơi" at bounding box center [278, 91] width 6 height 6
checkbox input "true"
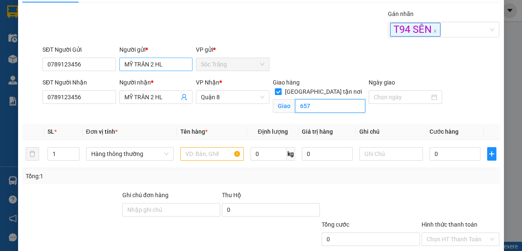
type input "657"
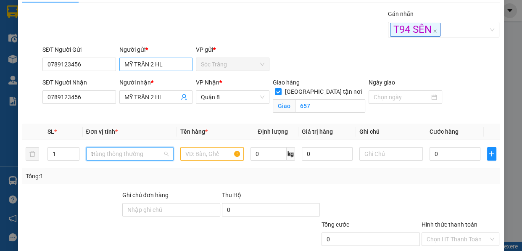
type input "th"
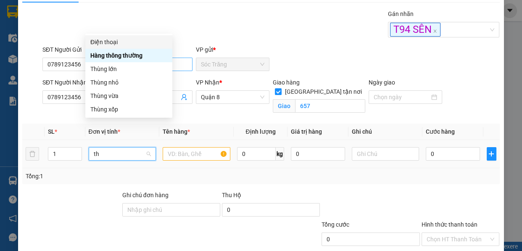
scroll to position [0, 0]
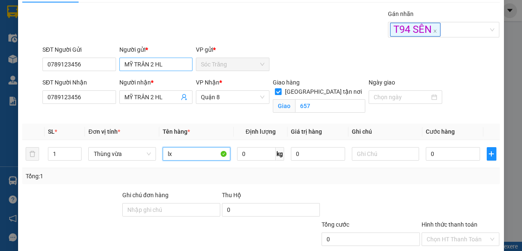
type input "lx"
type input "20"
type input "2"
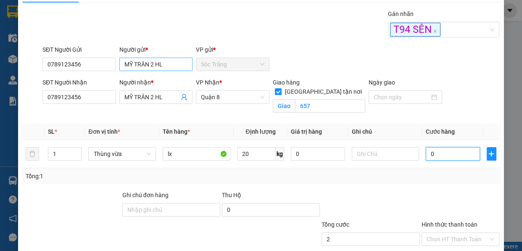
type input "00"
type input "0"
type input "2"
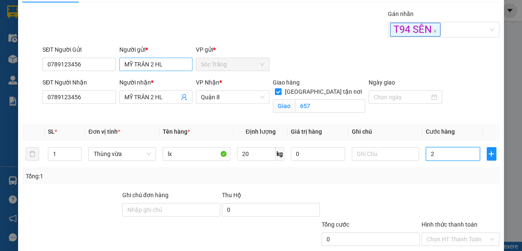
type input "2"
type input "20"
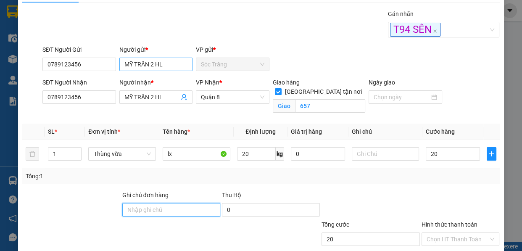
type input "20.000"
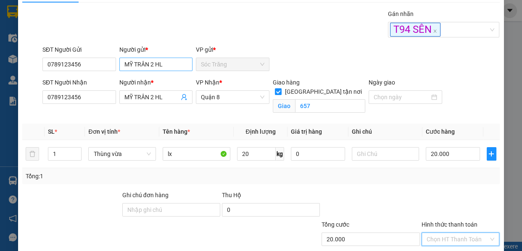
type input "0"
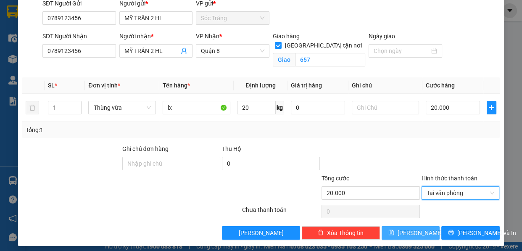
scroll to position [71, 0]
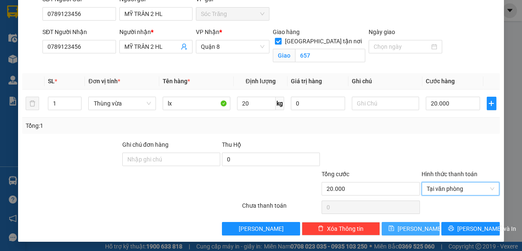
click at [401, 231] on button "Lưu" at bounding box center [410, 228] width 58 height 13
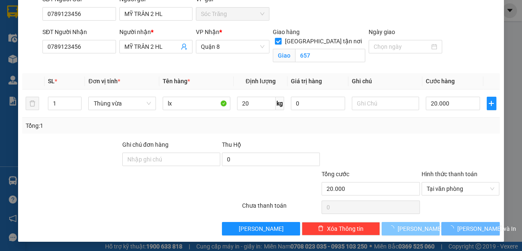
checkbox input "false"
type input "0"
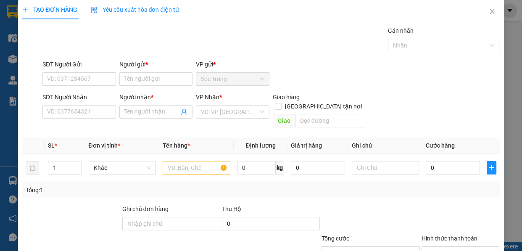
scroll to position [0, 0]
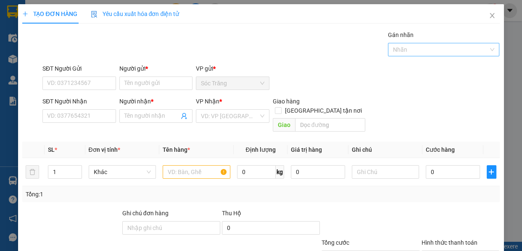
click at [416, 49] on div at bounding box center [439, 50] width 99 height 10
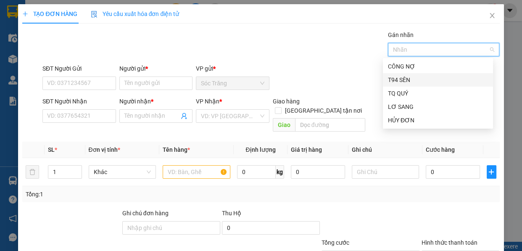
click at [401, 76] on div "T94 SÊN" at bounding box center [438, 79] width 100 height 9
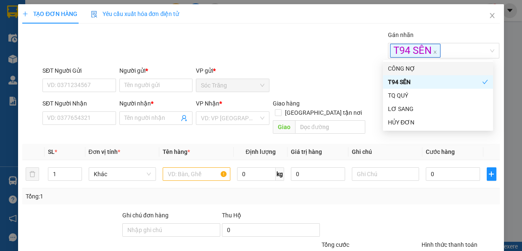
click at [155, 92] on div "Người gửi * Tên người gửi" at bounding box center [155, 80] width 73 height 29
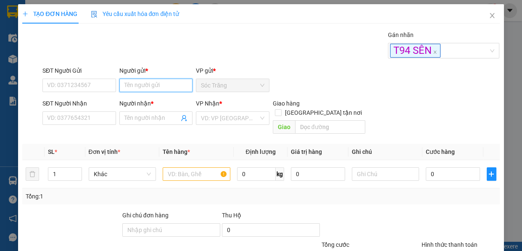
click at [155, 89] on input "Người gửi *" at bounding box center [155, 85] width 73 height 13
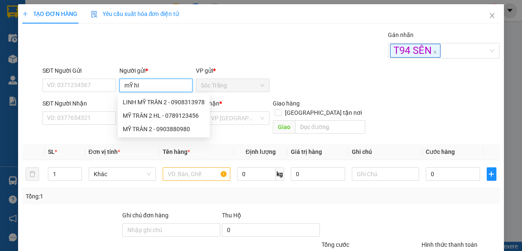
type input "mỸ hIỆ"
type input "0147258369"
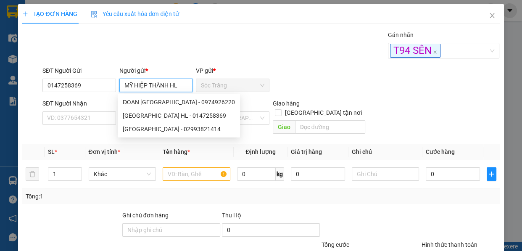
type input "MỸ HIỆP THÀNH HL"
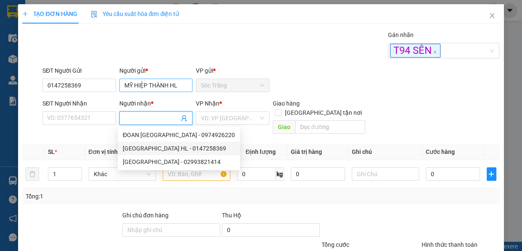
type input "0147258369"
type input "MỸ HIỆP THÀNH HL"
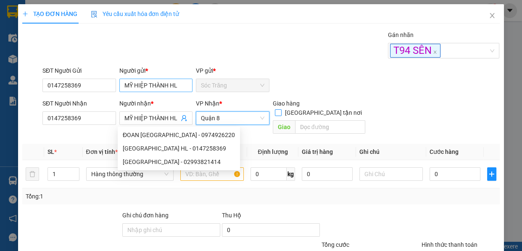
click at [275, 109] on input "[GEOGRAPHIC_DATA][PERSON_NAME] nơi" at bounding box center [278, 112] width 6 height 6
checkbox input "true"
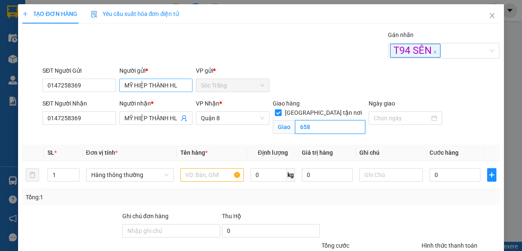
type input "658"
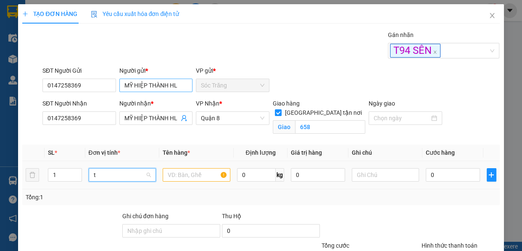
type input "th"
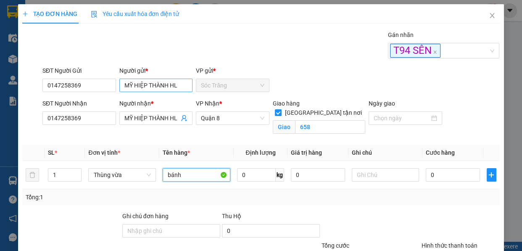
type input "bánh"
type input "10"
type input "1"
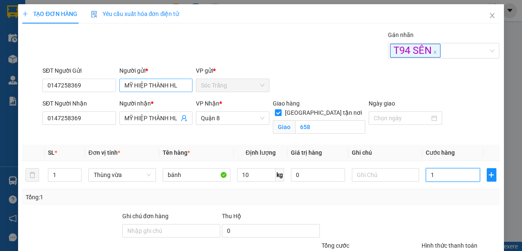
type input "15"
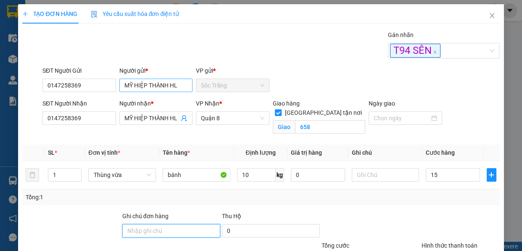
type input "15.000"
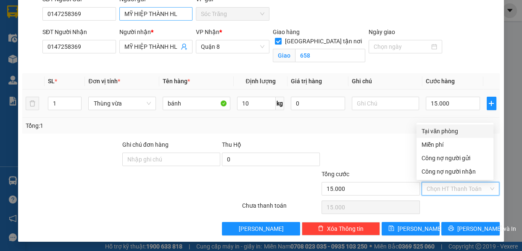
type input "0"
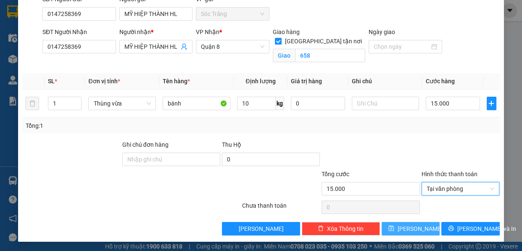
click at [414, 231] on span "Lưu" at bounding box center [419, 228] width 45 height 9
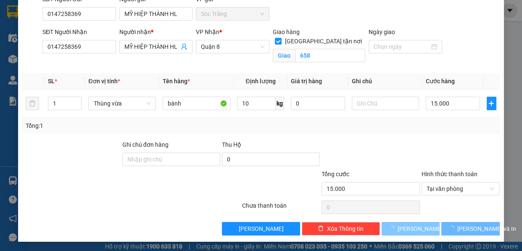
checkbox input "false"
type input "0"
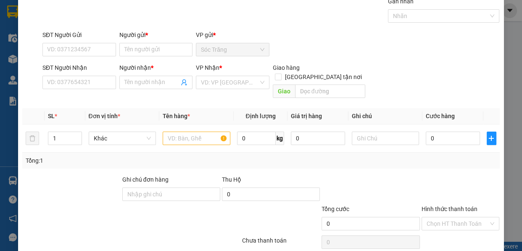
scroll to position [0, 0]
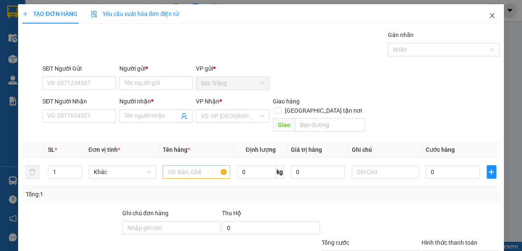
click at [488, 17] on icon "close" at bounding box center [491, 15] width 7 height 7
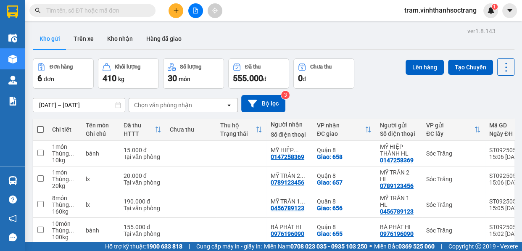
click at [43, 129] on span at bounding box center [40, 129] width 7 height 7
click at [40, 125] on input "checkbox" at bounding box center [40, 125] width 0 height 0
checkbox input "true"
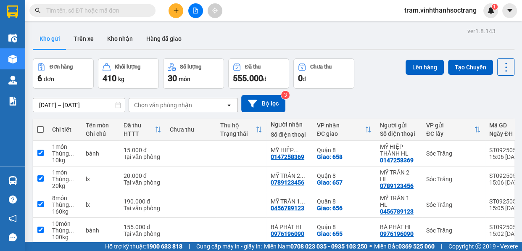
checkbox input "true"
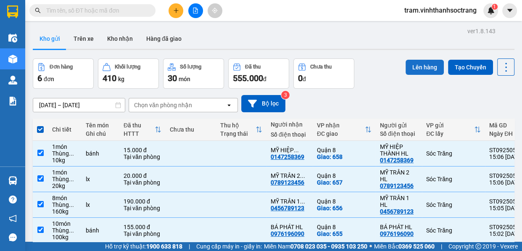
click at [416, 68] on button "Lên hàng" at bounding box center [424, 67] width 38 height 15
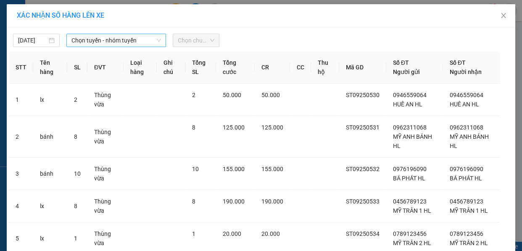
click at [123, 45] on span "Chọn tuyến - nhóm tuyến" at bounding box center [115, 40] width 89 height 13
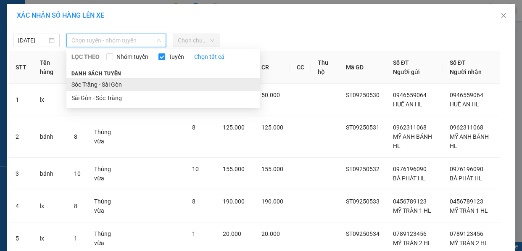
click at [133, 83] on li "Sóc Trăng - Sài Gòn" at bounding box center [162, 84] width 193 height 13
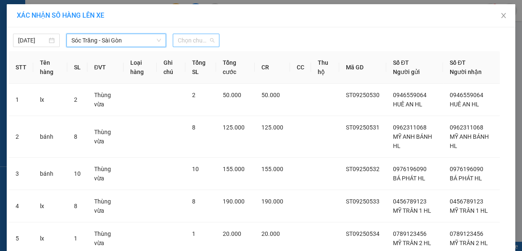
click at [193, 42] on span "Chọn chuyến" at bounding box center [196, 40] width 37 height 13
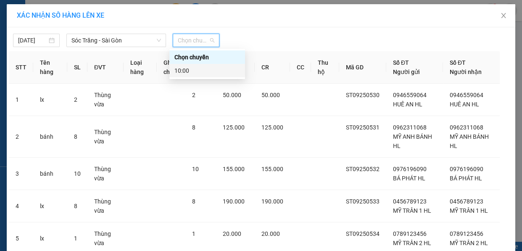
click at [210, 74] on div "10:00" at bounding box center [207, 70] width 66 height 9
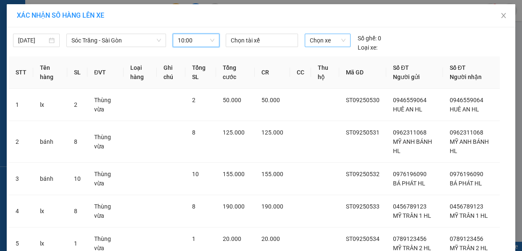
click at [320, 40] on span "Chọn xe" at bounding box center [327, 40] width 36 height 13
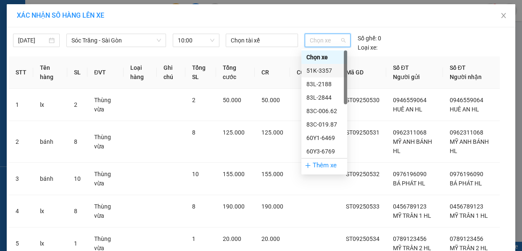
click at [320, 68] on div "51K-3357" at bounding box center [324, 70] width 36 height 9
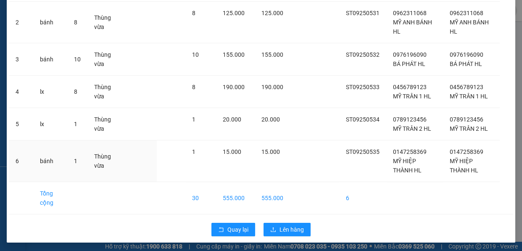
scroll to position [115, 0]
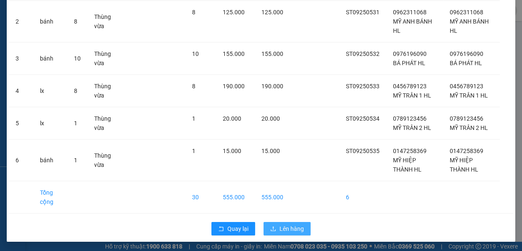
click at [299, 231] on span "Lên hàng" at bounding box center [291, 228] width 24 height 9
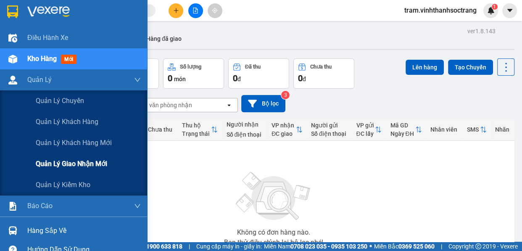
click at [59, 160] on span "Quản lý giao nhận mới" at bounding box center [71, 163] width 71 height 10
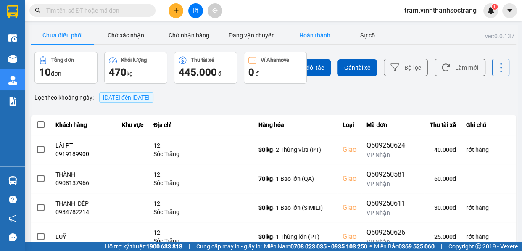
click at [318, 36] on button "Hoàn thành" at bounding box center [314, 35] width 63 height 17
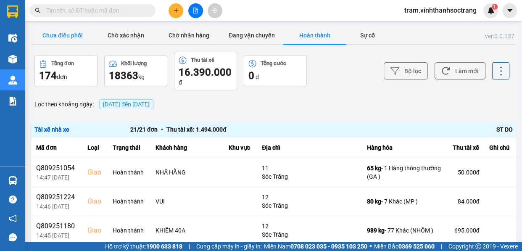
click at [67, 37] on button "Chưa điều phối" at bounding box center [62, 35] width 63 height 17
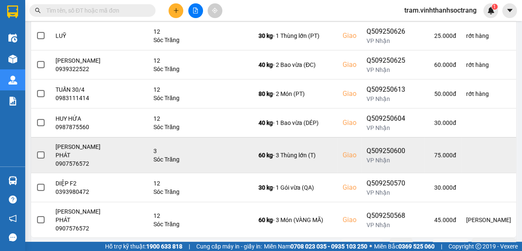
scroll to position [202, 0]
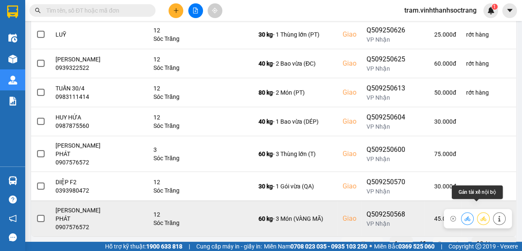
drag, startPoint x: 475, startPoint y: 211, endPoint x: 478, endPoint y: 204, distance: 7.9
click at [480, 215] on icon at bounding box center [483, 218] width 6 height 6
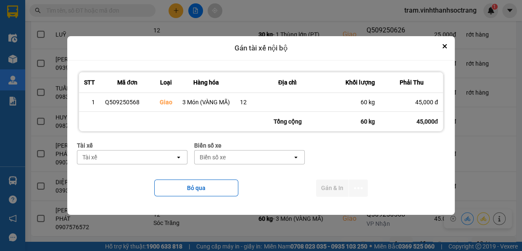
click at [171, 155] on div "Tài xế" at bounding box center [126, 156] width 98 height 13
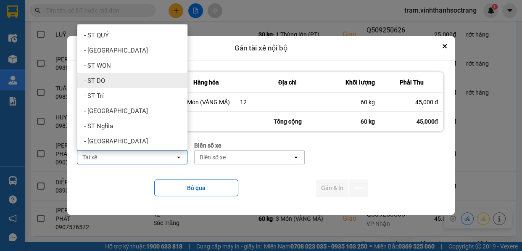
click at [138, 81] on div "- ST DO" at bounding box center [132, 80] width 110 height 15
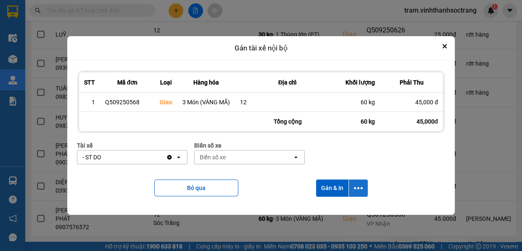
click at [361, 185] on icon "dialog" at bounding box center [358, 188] width 9 height 9
click at [322, 207] on span "Chỉ gán tài" at bounding box center [324, 211] width 28 height 8
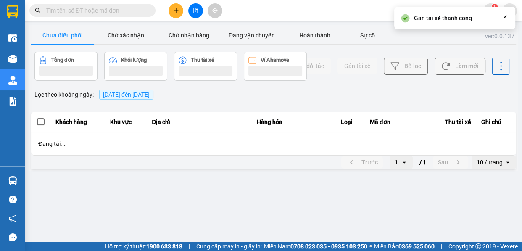
scroll to position [0, 0]
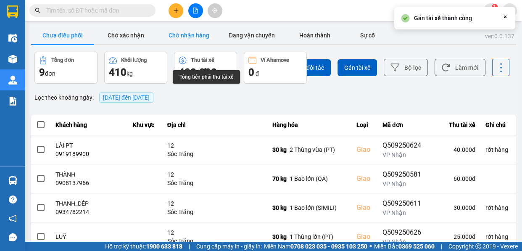
click at [186, 34] on button "Chờ nhận hàng" at bounding box center [188, 35] width 63 height 17
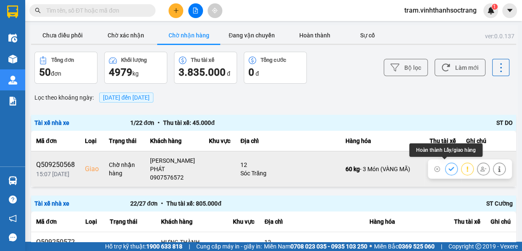
click at [448, 167] on icon at bounding box center [450, 169] width 5 height 4
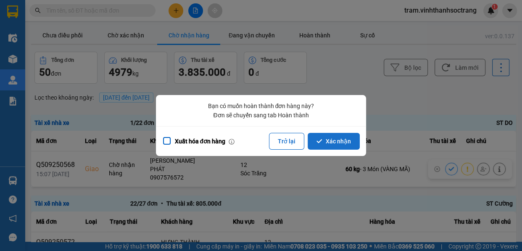
click at [332, 146] on button "Xác nhận" at bounding box center [333, 141] width 52 height 17
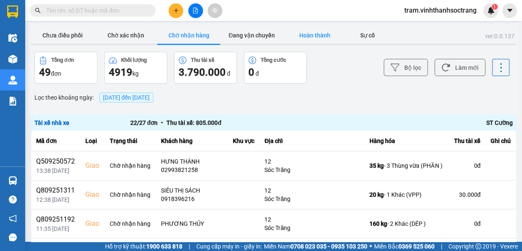
click at [315, 34] on button "Hoàn thành" at bounding box center [314, 35] width 63 height 17
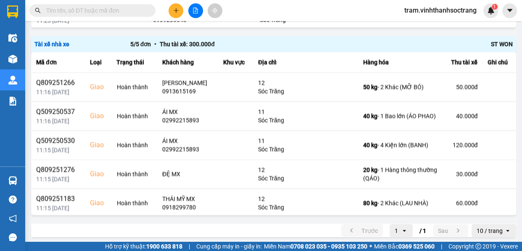
scroll to position [1214, 0]
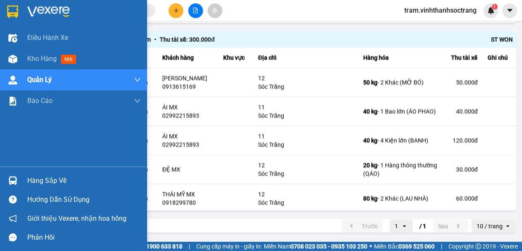
click at [21, 9] on div at bounding box center [73, 13] width 147 height 27
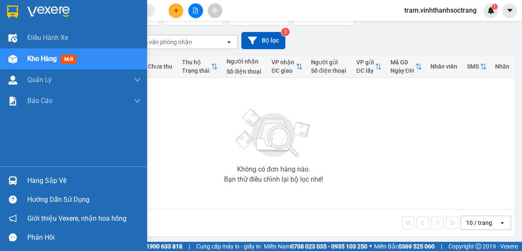
scroll to position [65, 0]
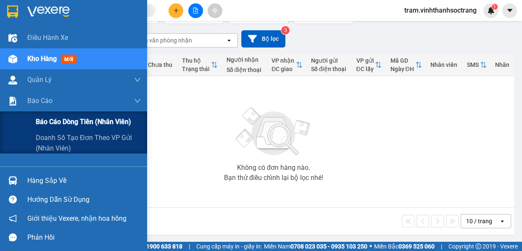
click at [57, 127] on div "Báo cáo dòng tiền (nhân viên)" at bounding box center [88, 121] width 105 height 21
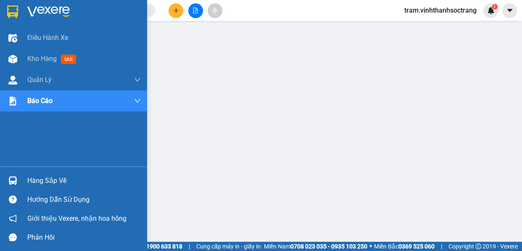
click at [25, 11] on div at bounding box center [73, 13] width 147 height 27
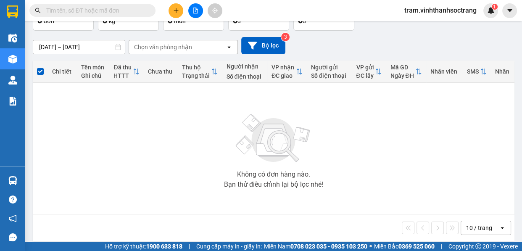
scroll to position [65, 0]
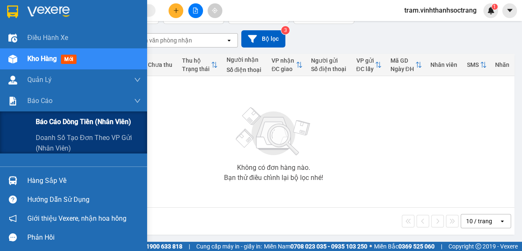
click at [58, 122] on span "Báo cáo dòng tiền (nhân viên)" at bounding box center [83, 121] width 95 height 10
